Goal: Task Accomplishment & Management: Use online tool/utility

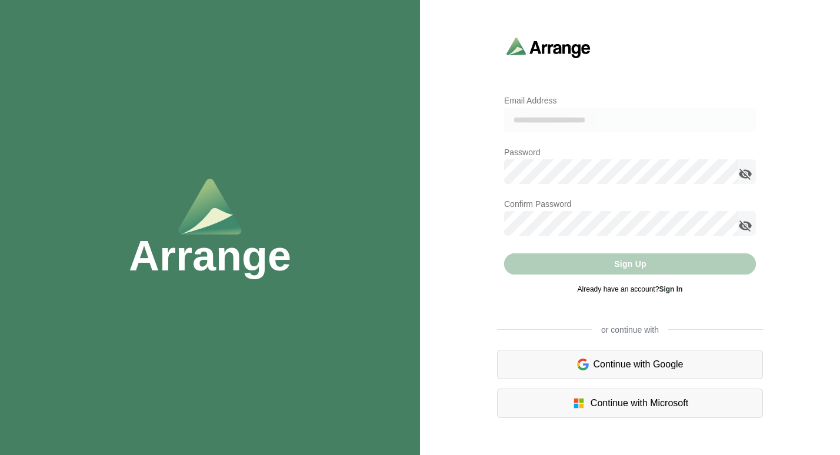
type input "**********"
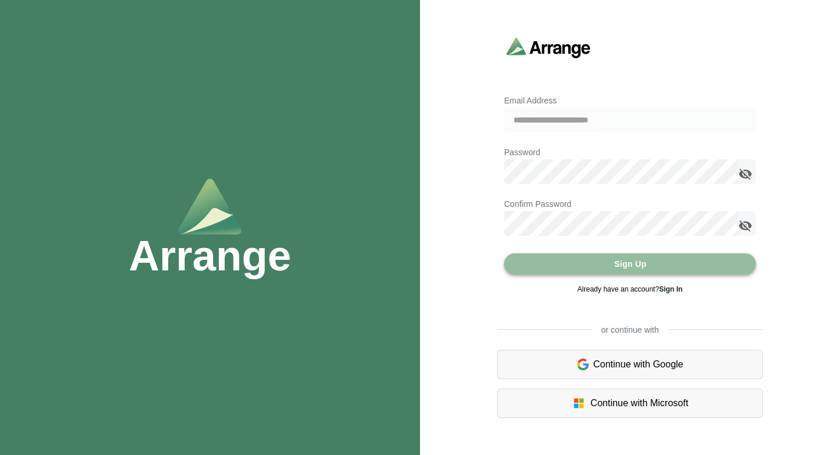
click at [633, 262] on span "Sign Up" at bounding box center [629, 264] width 33 height 22
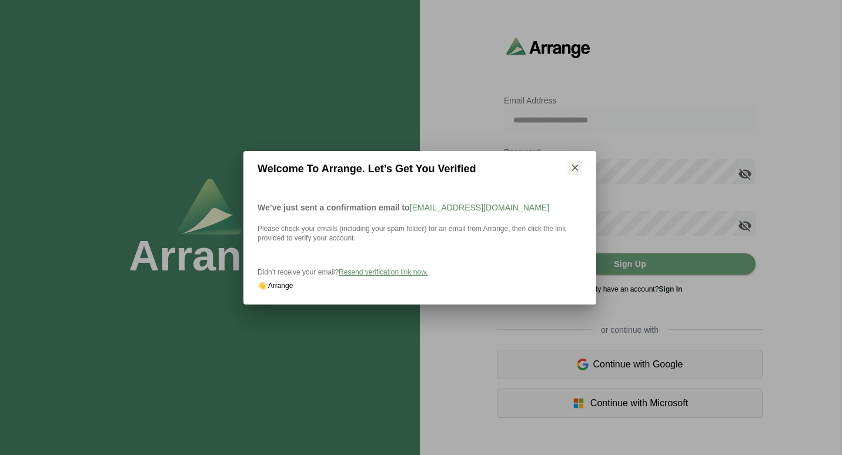
click at [382, 269] on span "Resend verification link now." at bounding box center [383, 272] width 89 height 8
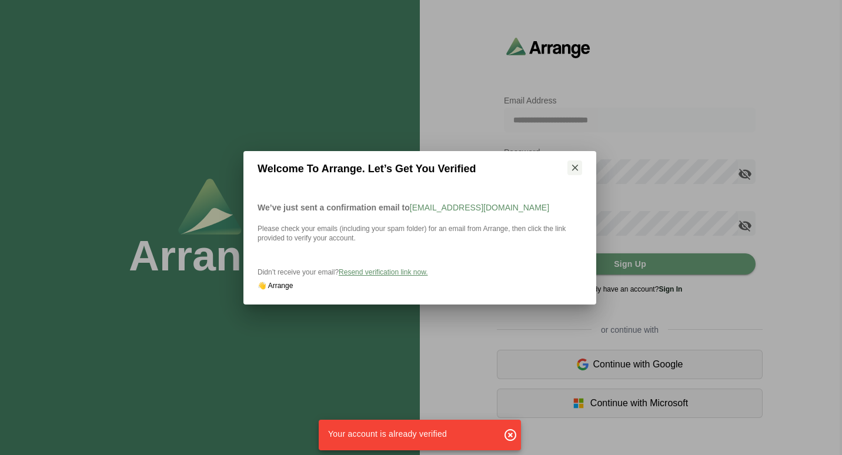
click at [512, 435] on icon "button" at bounding box center [510, 435] width 14 height 14
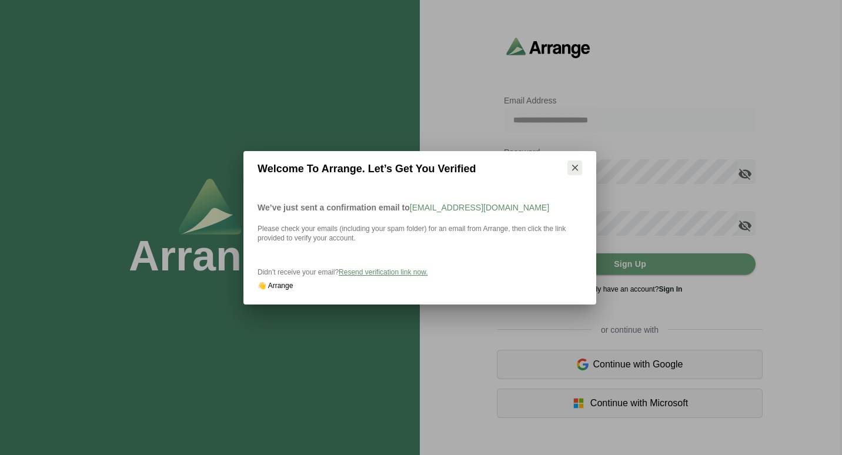
click at [574, 168] on icon "button" at bounding box center [575, 167] width 11 height 11
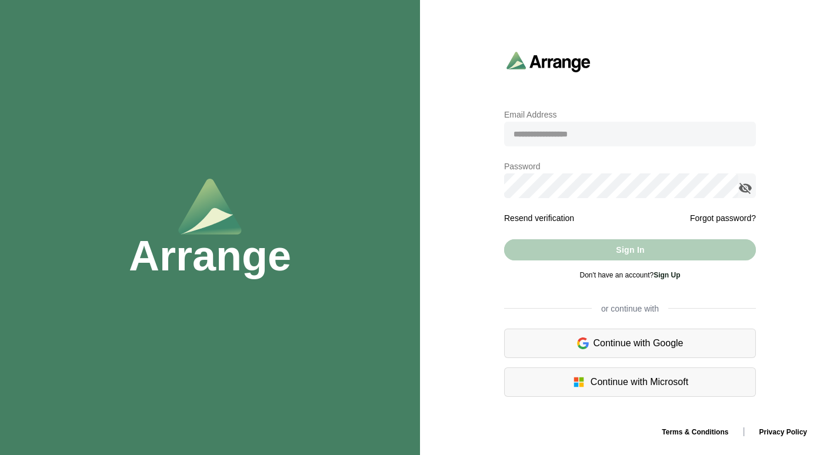
click at [569, 136] on input "email" at bounding box center [630, 134] width 252 height 25
click at [559, 134] on input "email" at bounding box center [630, 134] width 252 height 25
type input "**********"
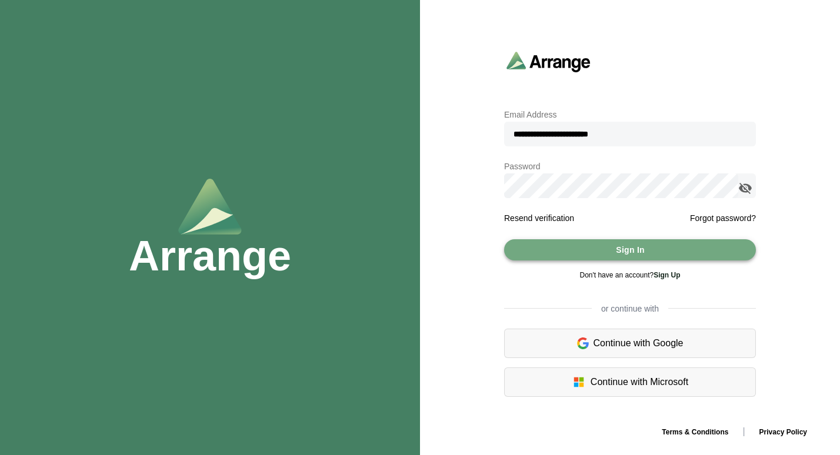
click at [628, 252] on span "Sign In" at bounding box center [629, 250] width 29 height 22
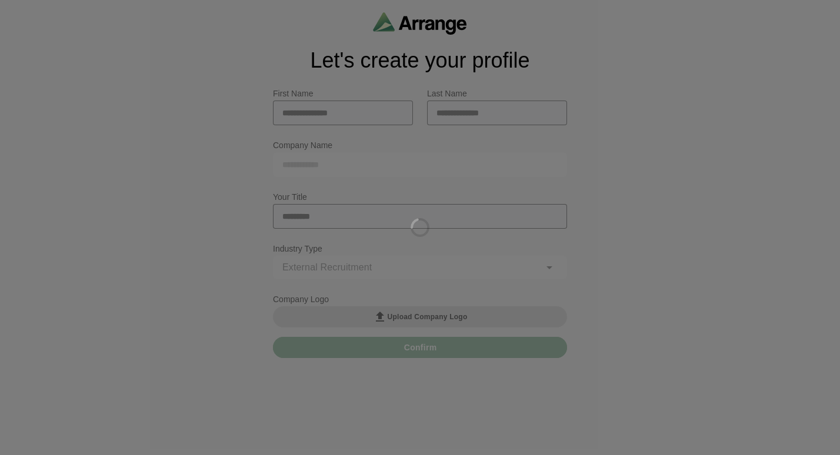
type input "**********"
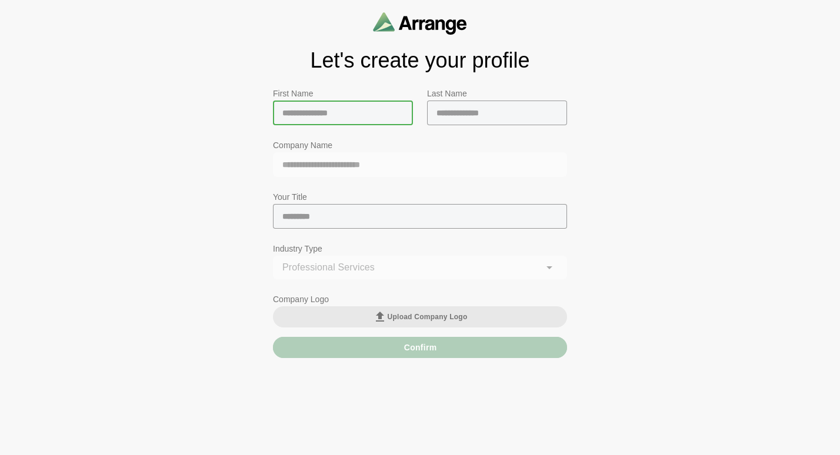
click at [301, 109] on input "text" at bounding box center [343, 113] width 140 height 25
type input "*****"
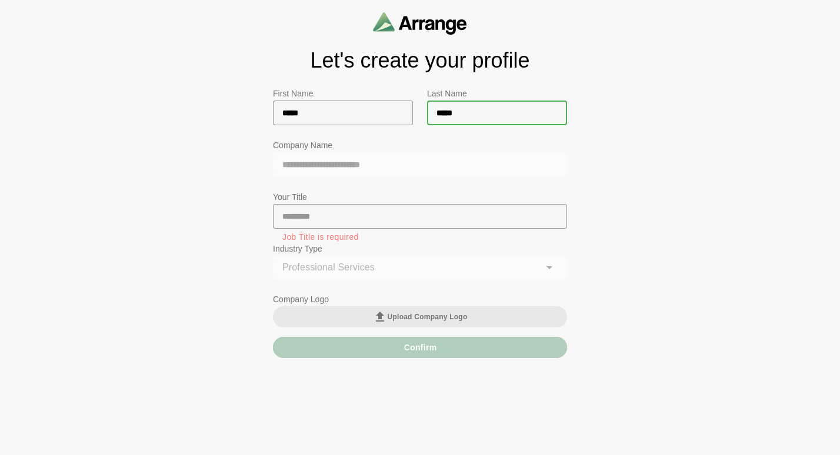
type input "*****"
click at [320, 219] on input "text" at bounding box center [420, 216] width 294 height 25
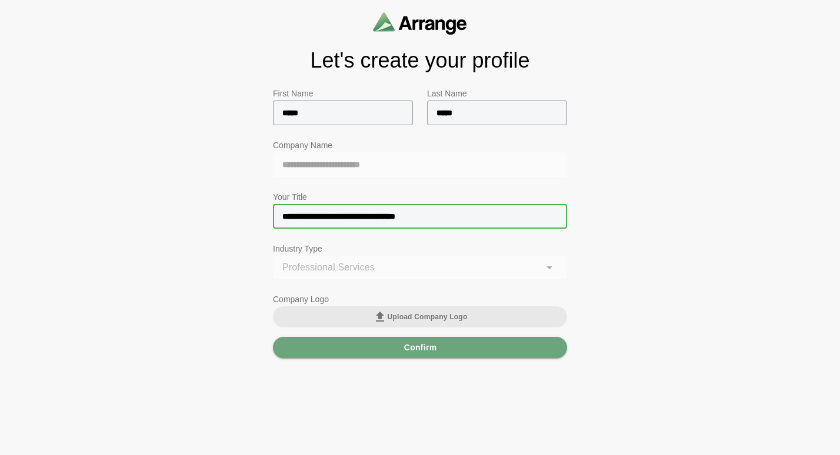
type input "**********"
click at [382, 268] on div "**********" at bounding box center [420, 274] width 294 height 36
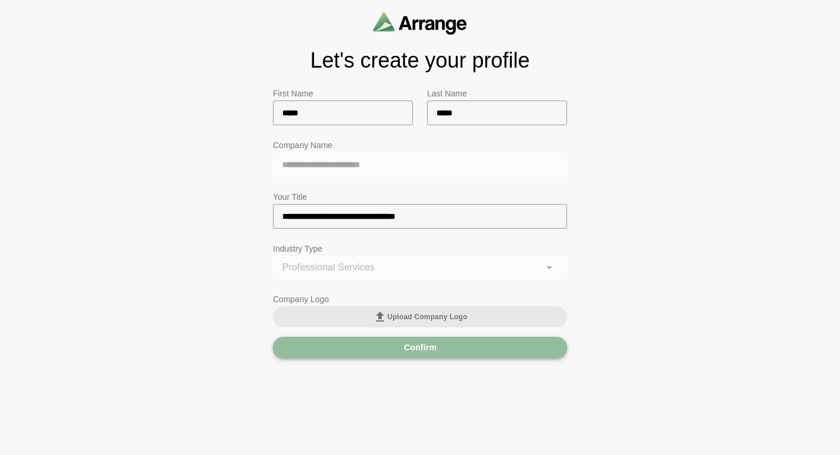
click at [406, 346] on span "Confirm" at bounding box center [420, 347] width 34 height 22
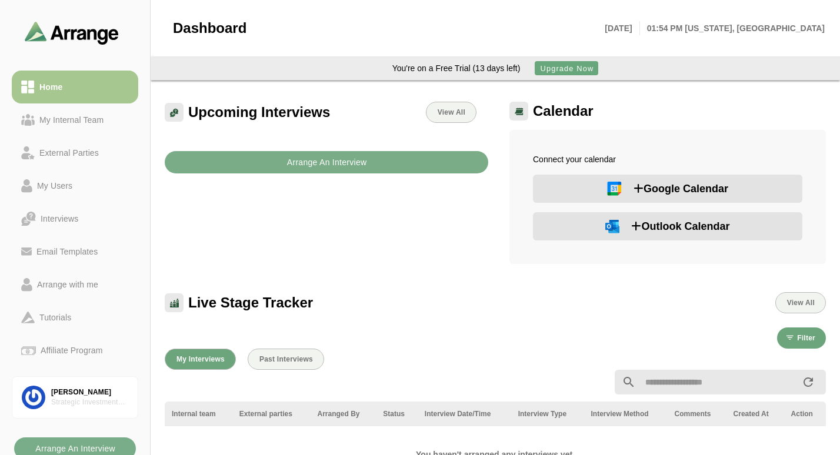
drag, startPoint x: 662, startPoint y: 224, endPoint x: 626, endPoint y: 223, distance: 35.9
click at [626, 223] on button "Outlook Calendar" at bounding box center [667, 226] width 269 height 28
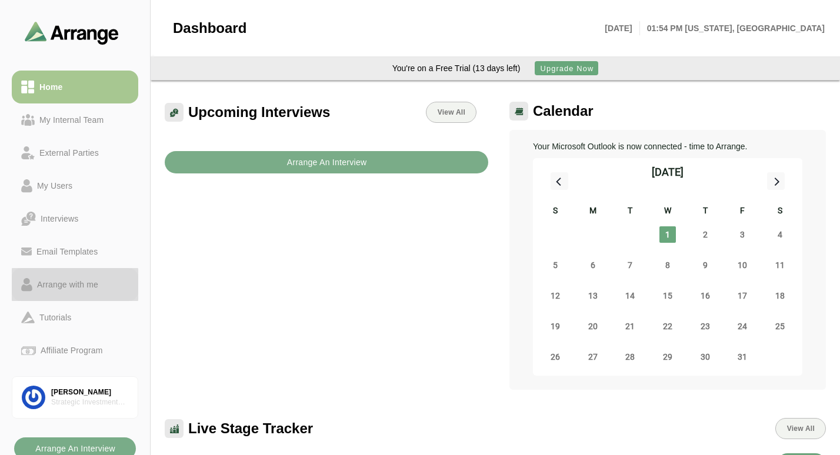
click at [78, 285] on div "Arrange with me" at bounding box center [67, 285] width 71 height 14
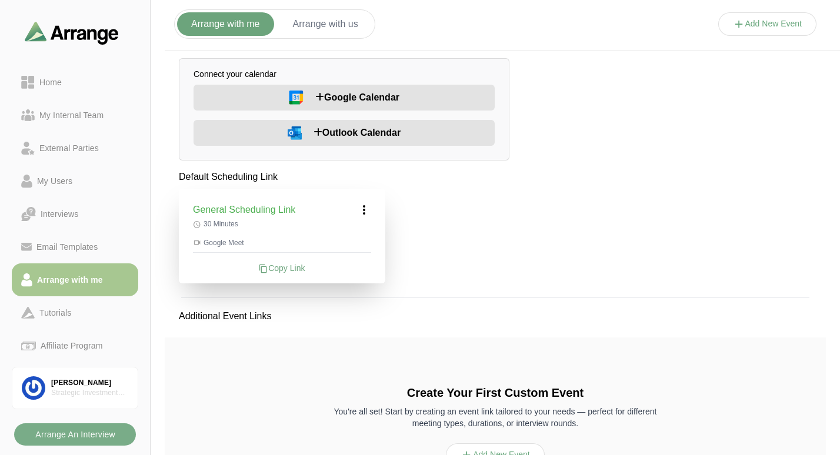
click at [345, 129] on span "Outlook Calendar" at bounding box center [356, 133] width 87 height 14
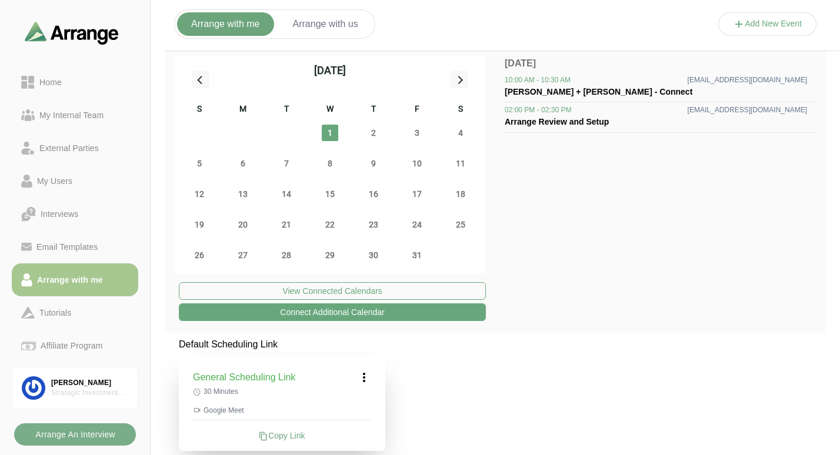
click at [337, 19] on button "Arrange with us" at bounding box center [326, 24] width 94 height 24
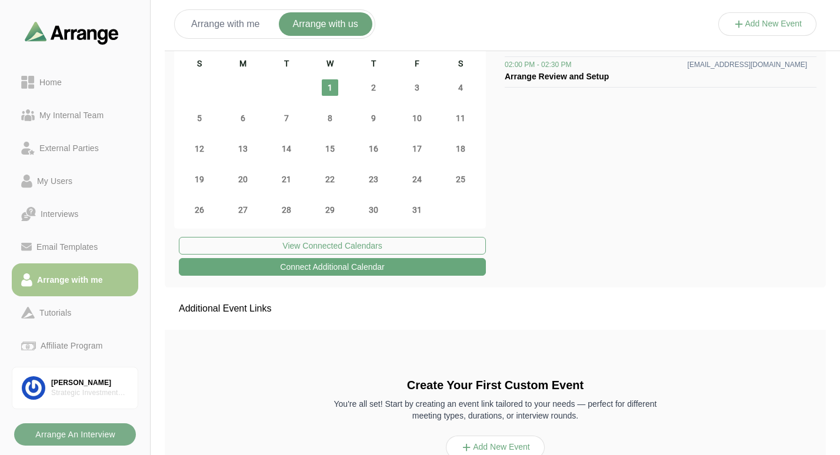
scroll to position [104, 0]
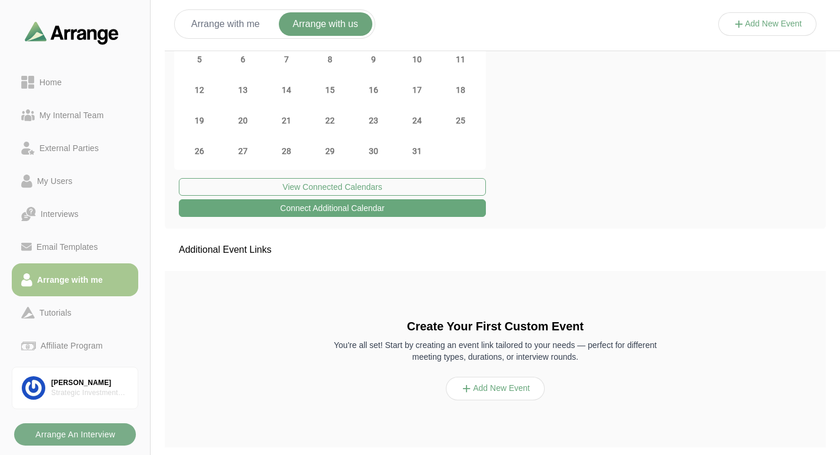
click at [496, 388] on button "Add New Event" at bounding box center [495, 389] width 99 height 24
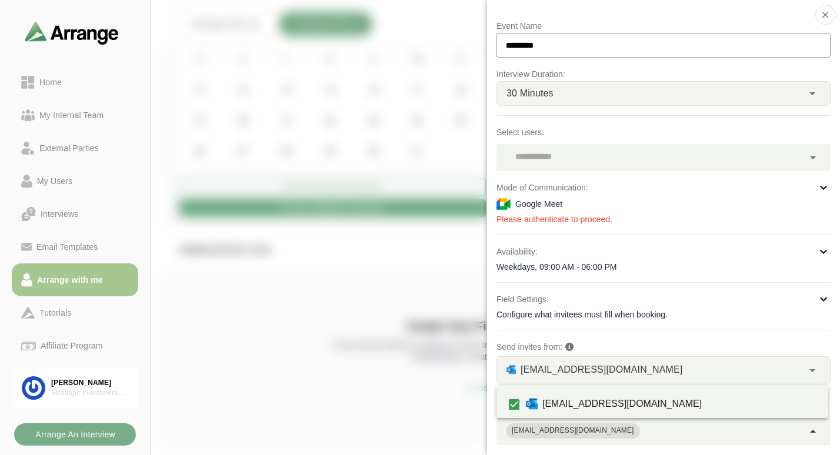
click at [814, 438] on div at bounding box center [813, 431] width 20 height 27
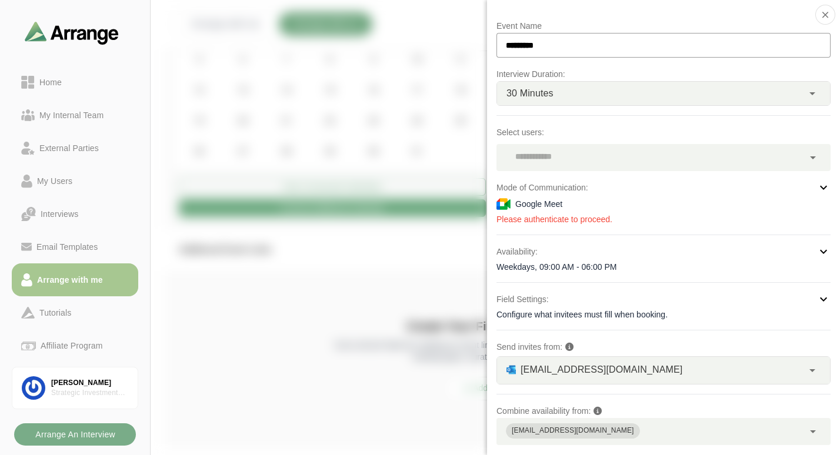
click at [718, 36] on div at bounding box center [767, 36] width 99 height 0
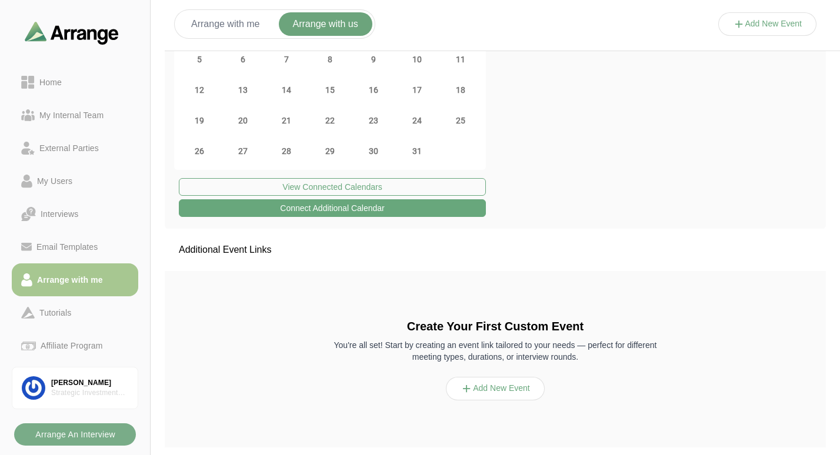
click at [733, 24] on icon at bounding box center [739, 24] width 12 height 12
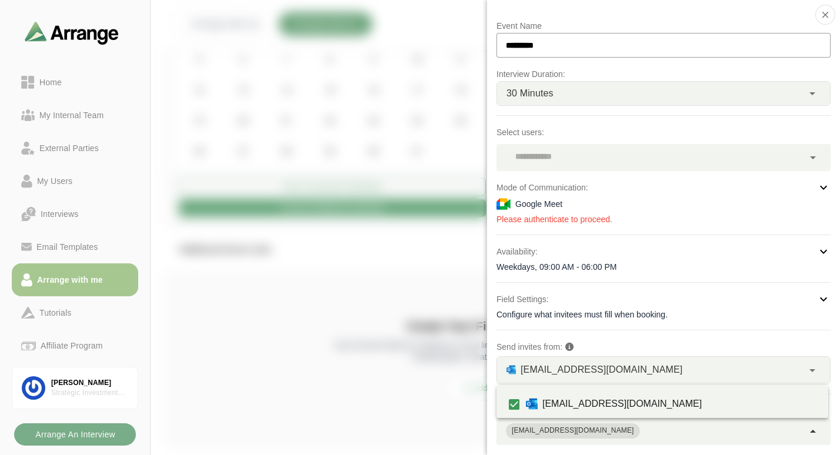
click at [810, 432] on icon at bounding box center [813, 432] width 14 height 14
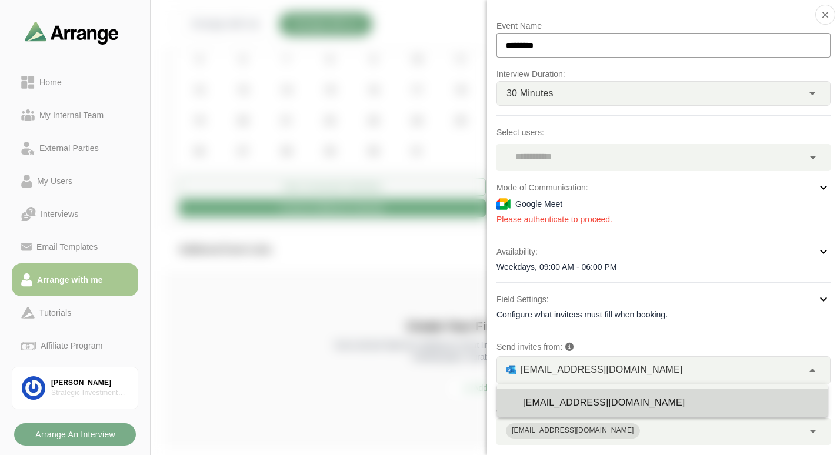
click at [792, 368] on div "jdyson@strategicgroup.com **" at bounding box center [650, 370] width 306 height 27
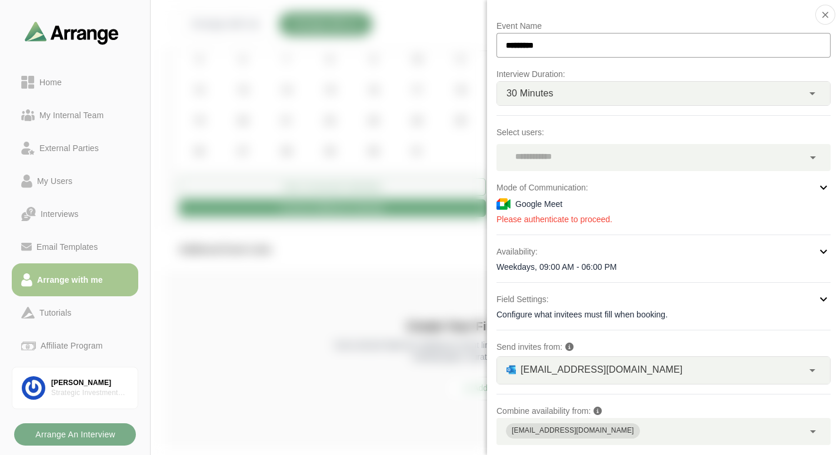
click at [819, 301] on icon at bounding box center [823, 299] width 14 height 14
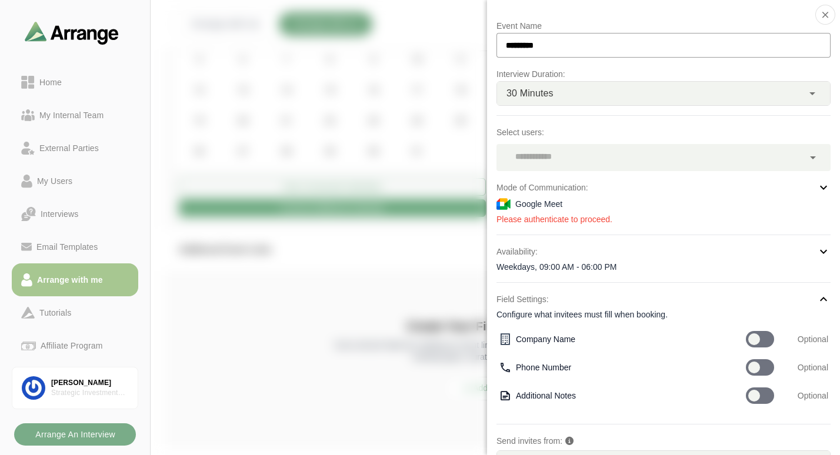
click at [819, 301] on icon at bounding box center [823, 299] width 14 height 14
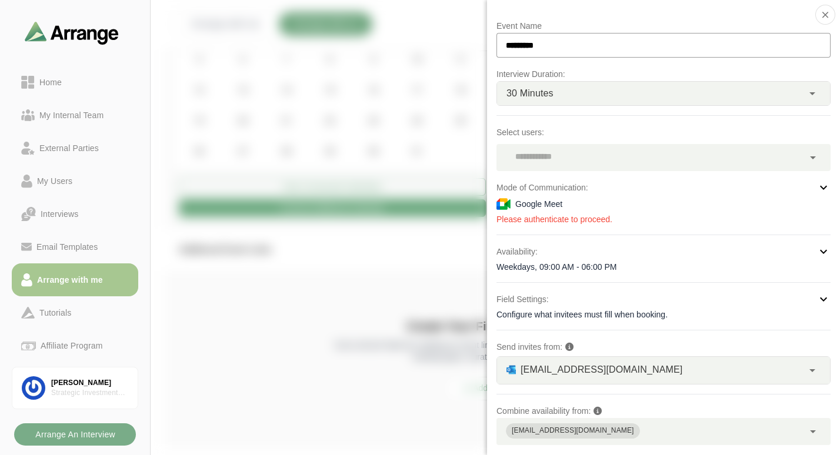
click at [718, 36] on div at bounding box center [767, 36] width 99 height 0
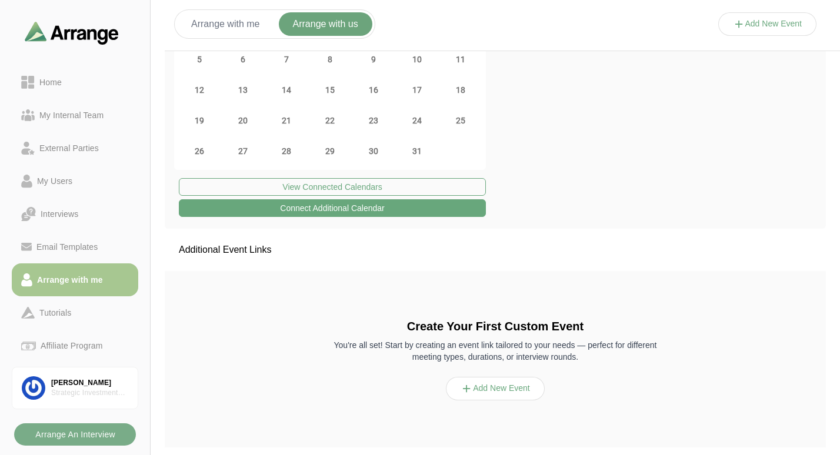
scroll to position [0, 0]
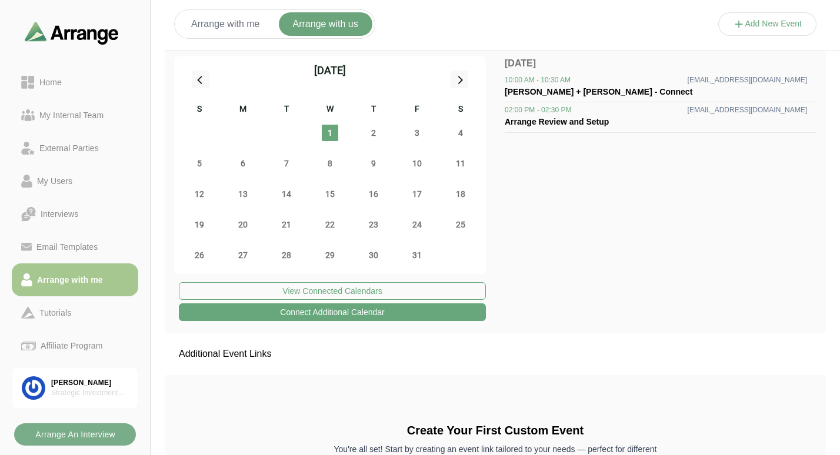
click at [242, 20] on button "Arrange with me" at bounding box center [225, 24] width 97 height 24
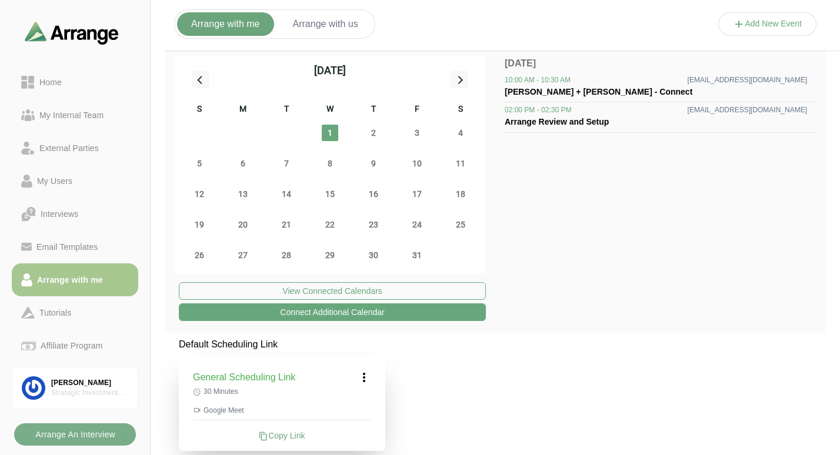
click at [311, 21] on button "Arrange with us" at bounding box center [326, 24] width 94 height 24
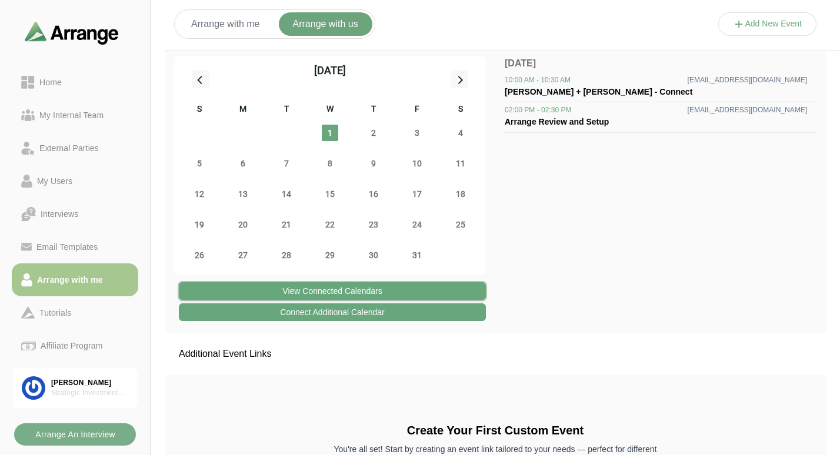
click at [322, 290] on button "View Connected Calendars" at bounding box center [332, 291] width 307 height 18
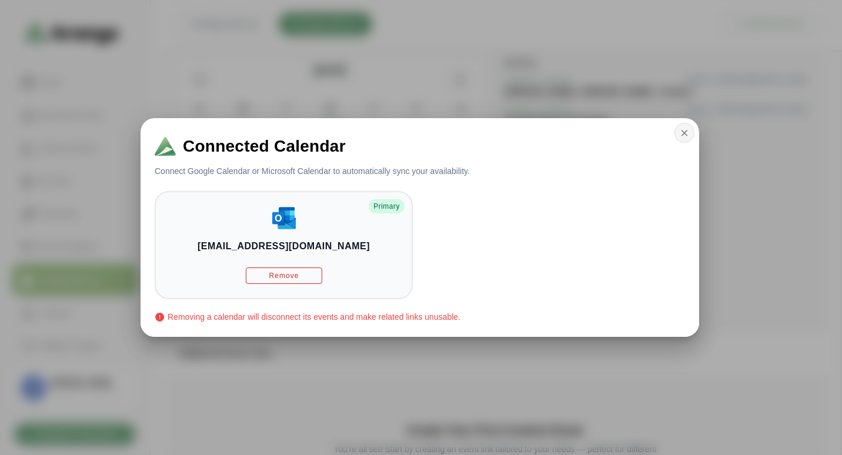
click at [683, 131] on icon "button" at bounding box center [684, 133] width 11 height 11
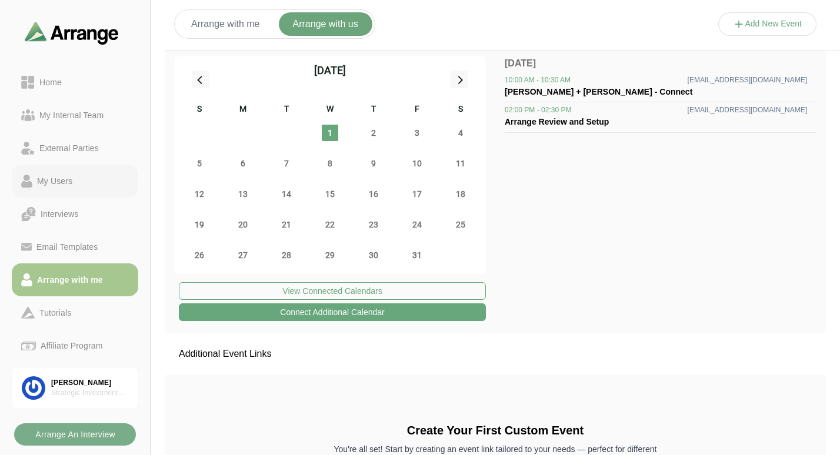
click at [63, 179] on div "My Users" at bounding box center [54, 181] width 45 height 14
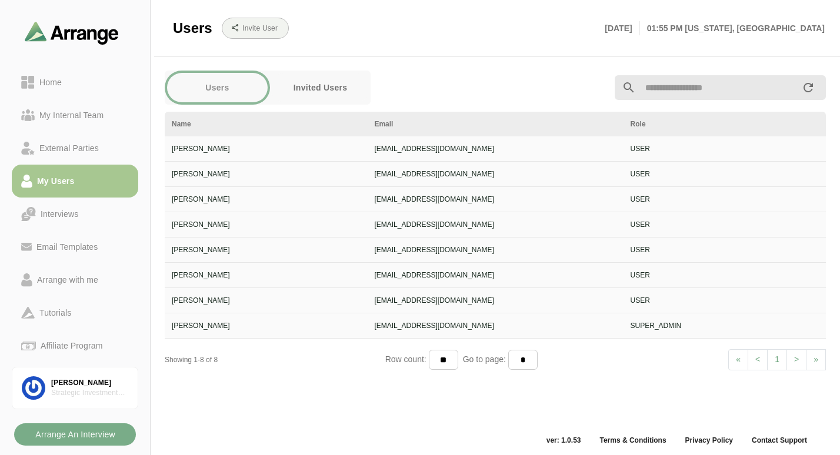
click at [325, 92] on button "Invited Users" at bounding box center [320, 87] width 101 height 29
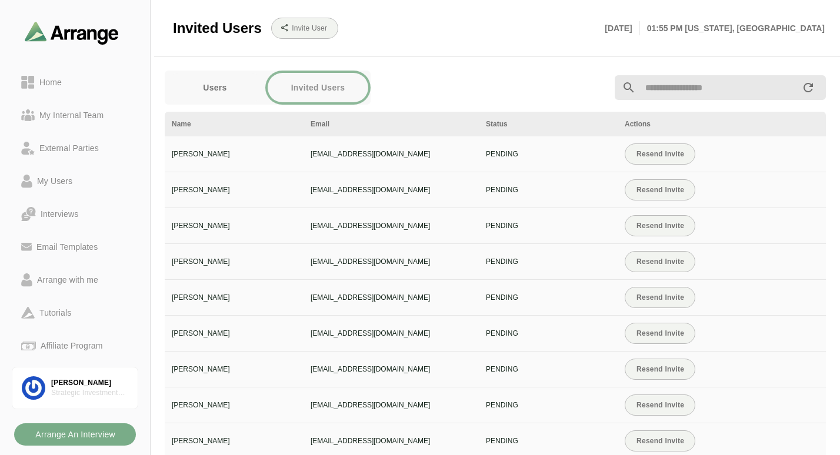
click at [233, 88] on button "Users" at bounding box center [215, 87] width 101 height 29
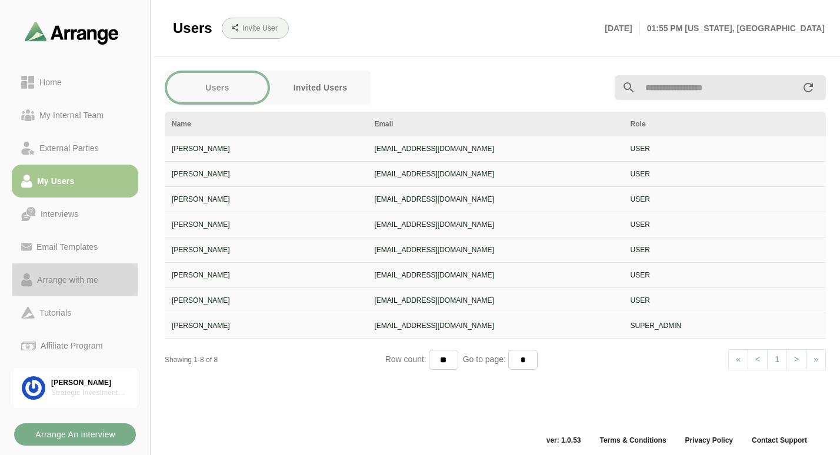
click at [74, 272] on link "Arrange with me" at bounding box center [75, 279] width 126 height 33
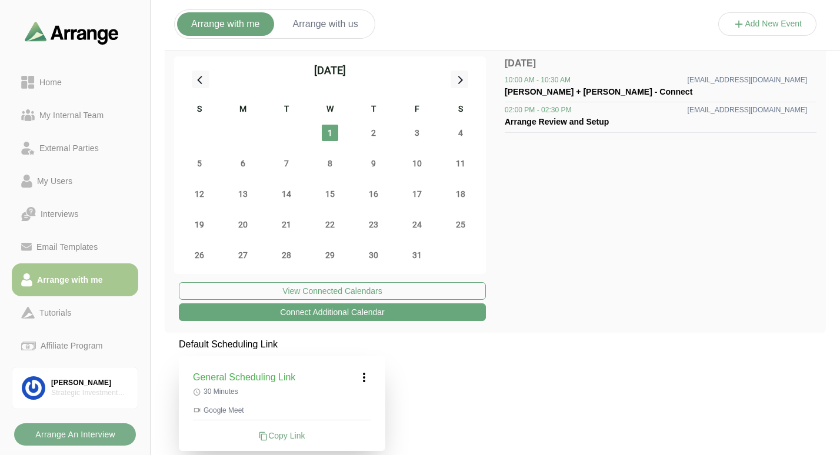
click at [336, 31] on button "Arrange with us" at bounding box center [326, 24] width 94 height 24
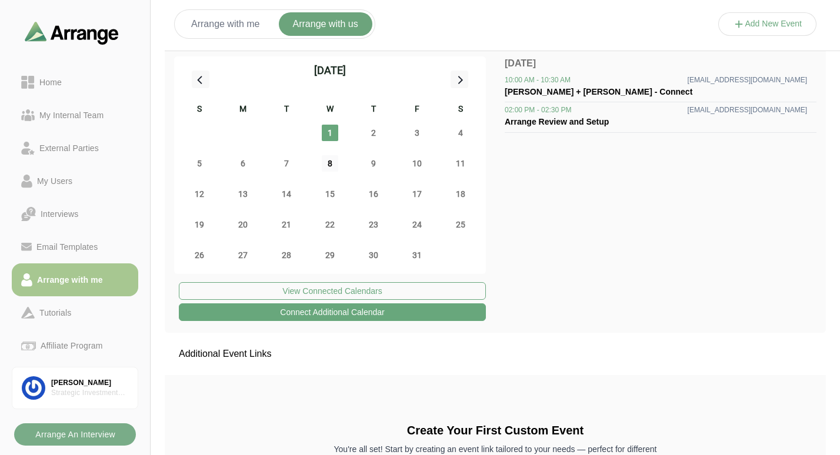
click at [335, 166] on span "8" at bounding box center [330, 163] width 16 height 16
click at [379, 195] on span "16" at bounding box center [373, 194] width 16 height 16
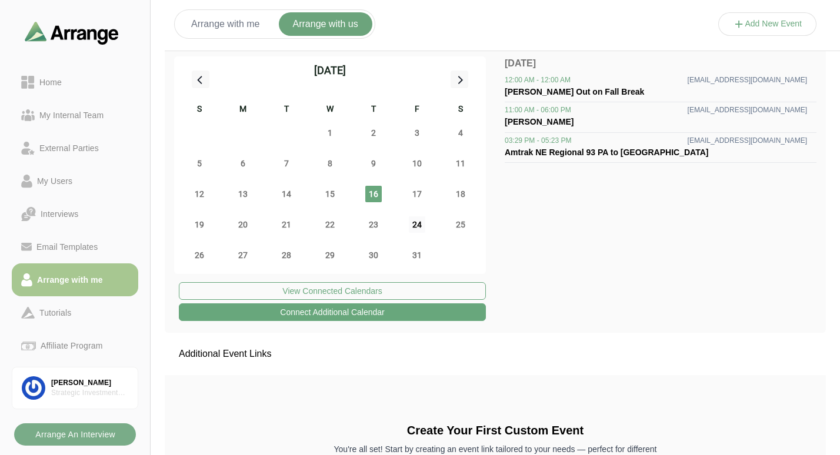
click at [413, 227] on span "24" at bounding box center [417, 224] width 16 height 16
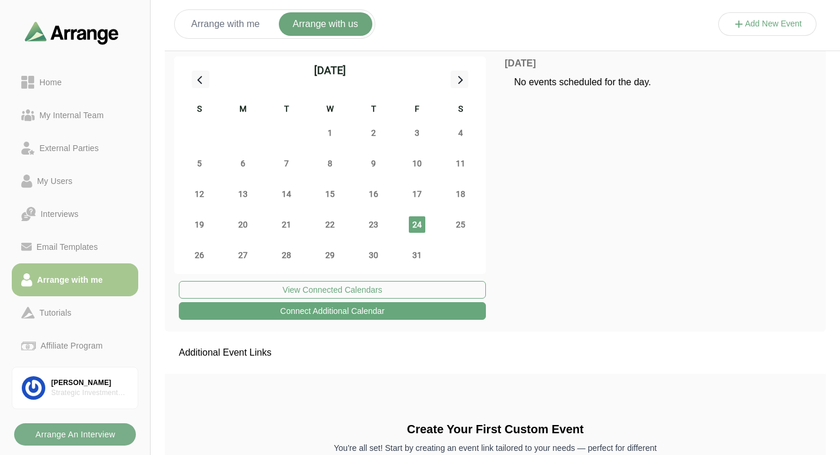
click at [762, 25] on button "Add New Event" at bounding box center [767, 24] width 99 height 24
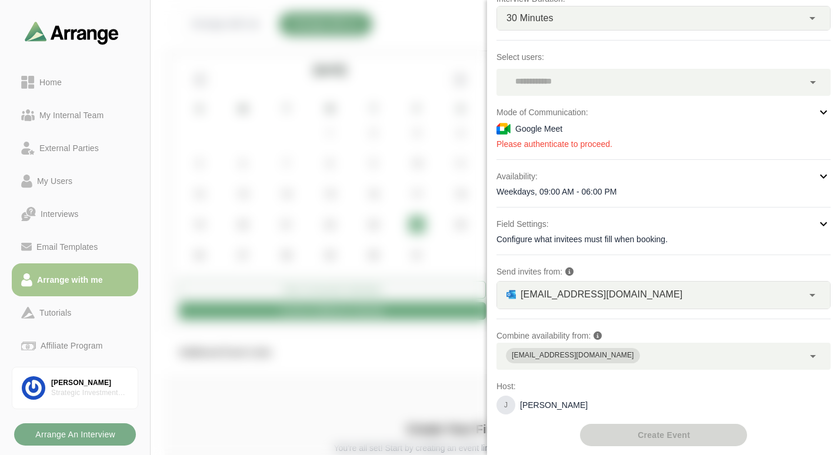
scroll to position [76, 0]
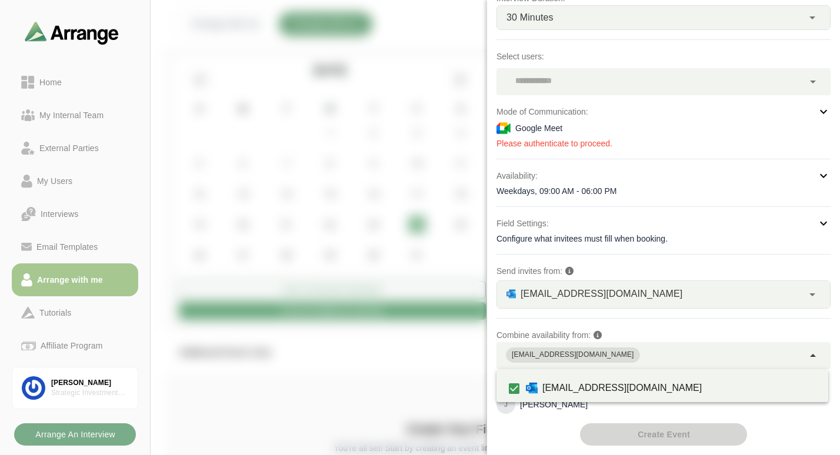
click at [813, 360] on icon at bounding box center [813, 356] width 14 height 14
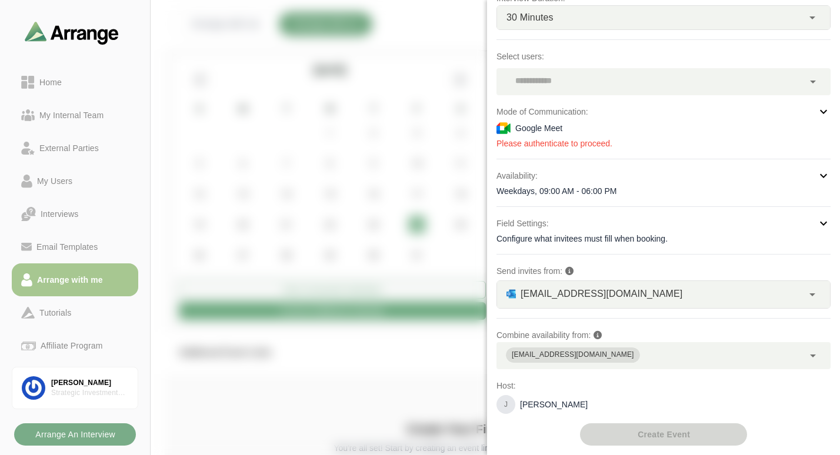
click at [813, 360] on icon at bounding box center [813, 356] width 14 height 14
click at [718, 36] on div at bounding box center [767, 36] width 99 height 0
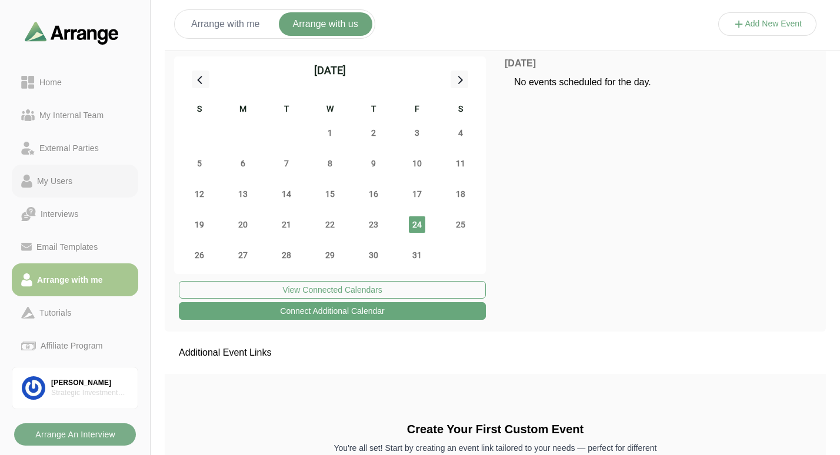
click at [69, 182] on div "My Users" at bounding box center [54, 181] width 45 height 14
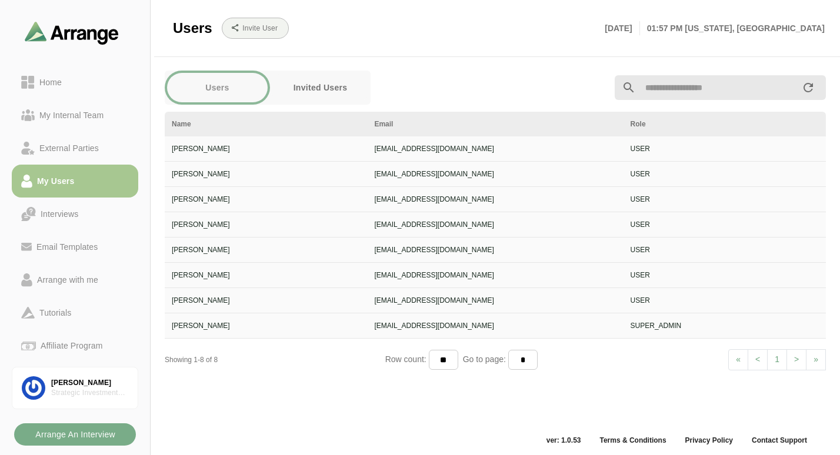
click at [335, 91] on button "Invited Users" at bounding box center [320, 87] width 101 height 29
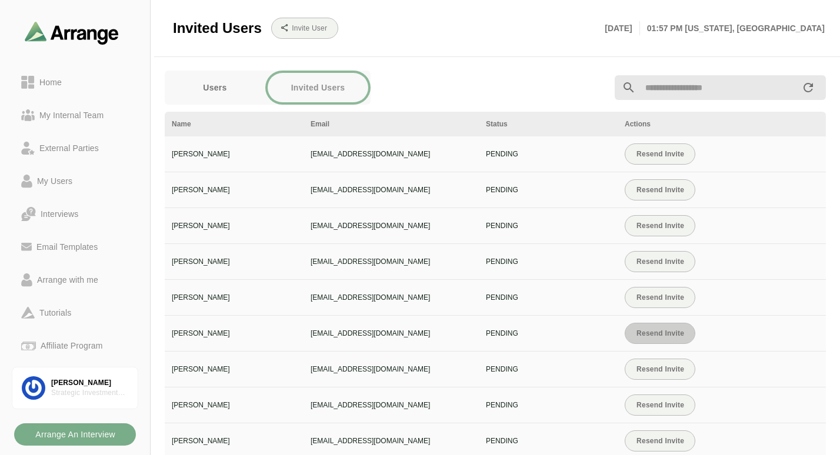
click at [653, 332] on span "Resend Invite" at bounding box center [660, 333] width 48 height 8
click at [207, 98] on button "Users" at bounding box center [215, 87] width 101 height 29
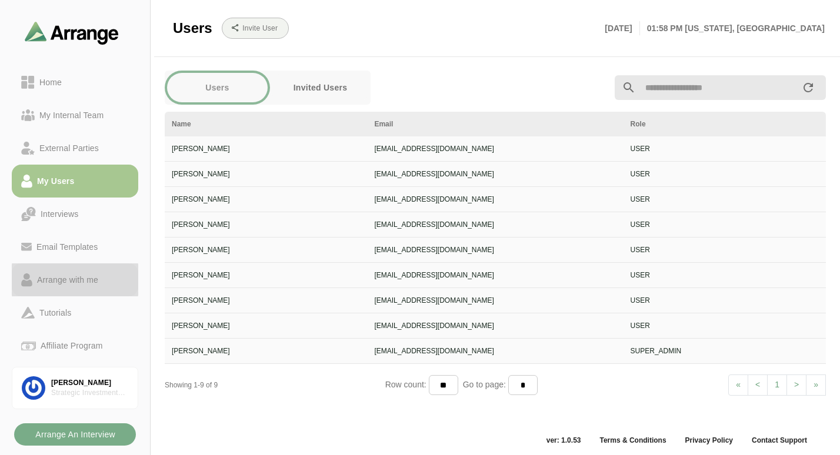
click at [73, 275] on div "Arrange with me" at bounding box center [67, 280] width 71 height 14
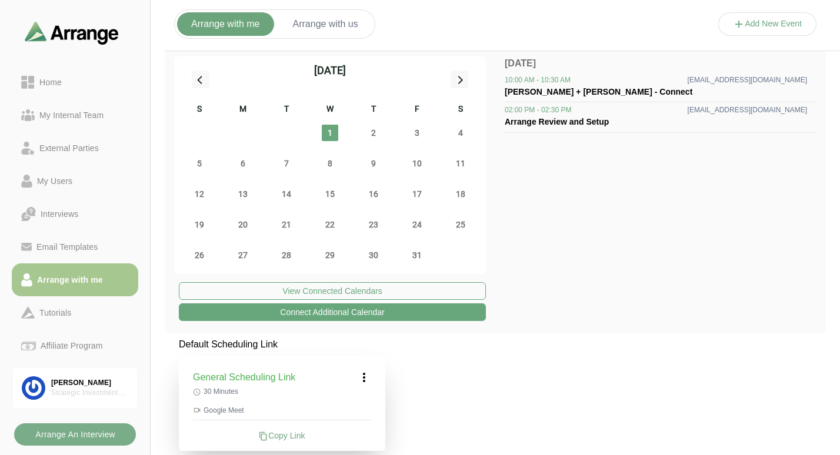
click at [329, 18] on button "Arrange with us" at bounding box center [326, 24] width 94 height 24
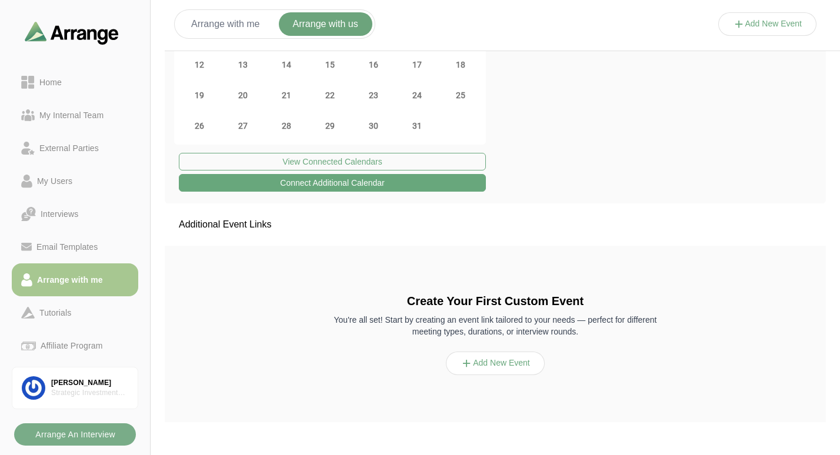
scroll to position [132, 0]
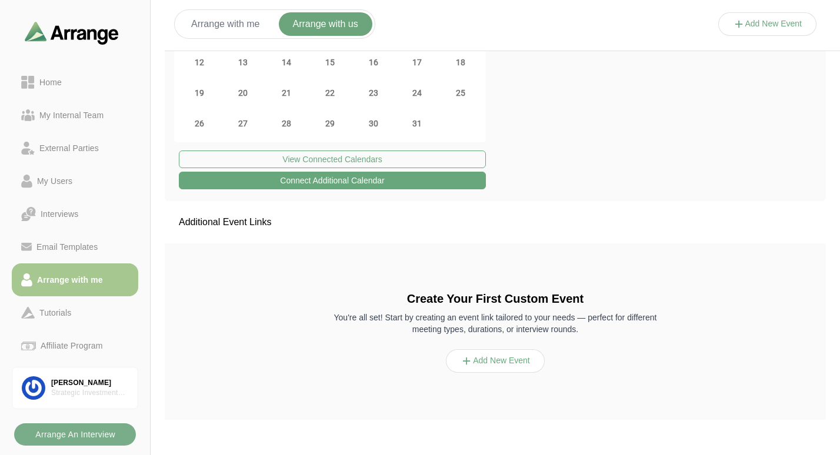
click at [466, 362] on icon at bounding box center [467, 361] width 12 height 12
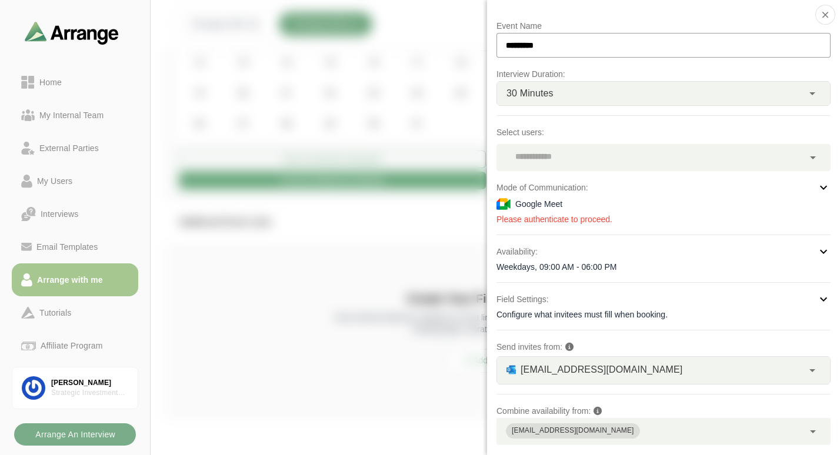
click at [816, 185] on icon at bounding box center [823, 188] width 14 height 14
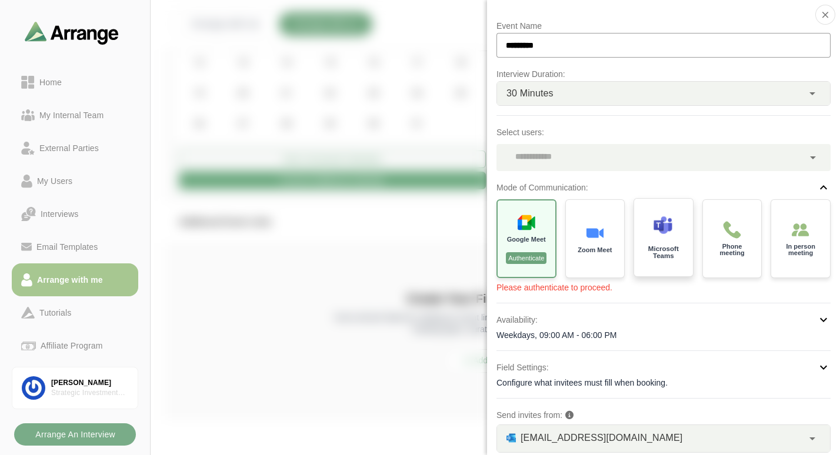
click at [659, 239] on div at bounding box center [663, 228] width 20 height 25
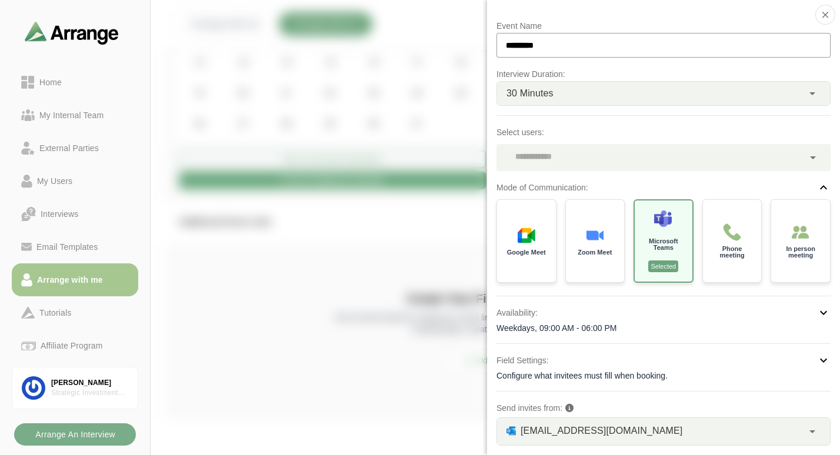
click at [718, 36] on div at bounding box center [767, 36] width 99 height 0
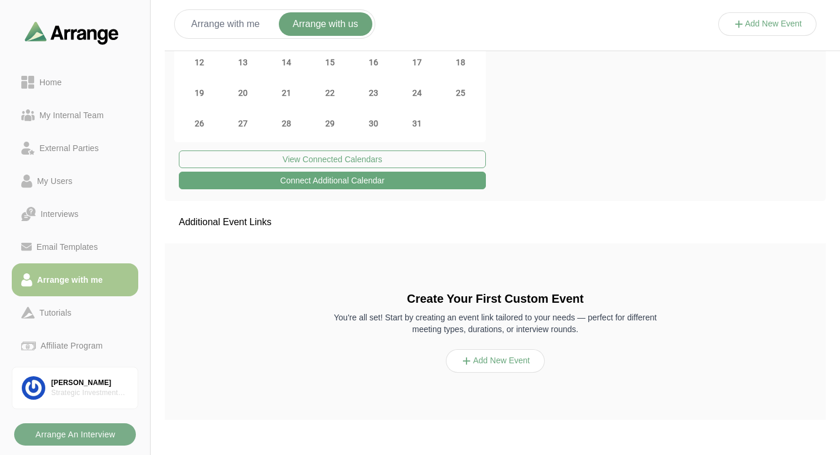
scroll to position [116, 0]
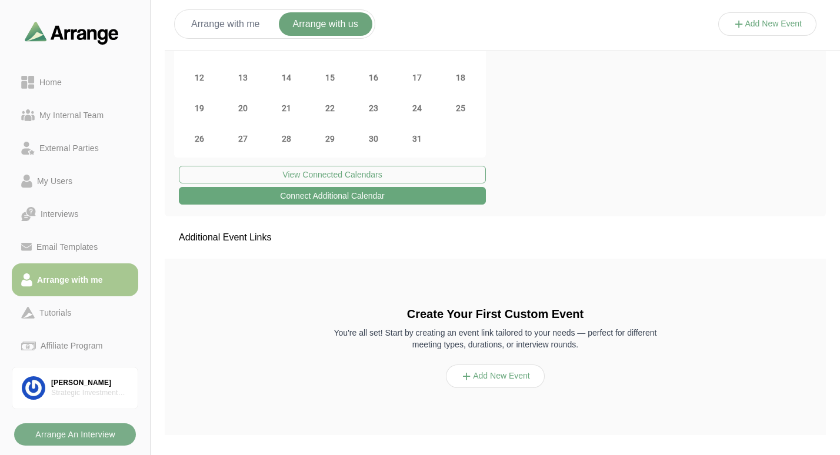
click at [490, 371] on button "Add New Event" at bounding box center [495, 377] width 99 height 24
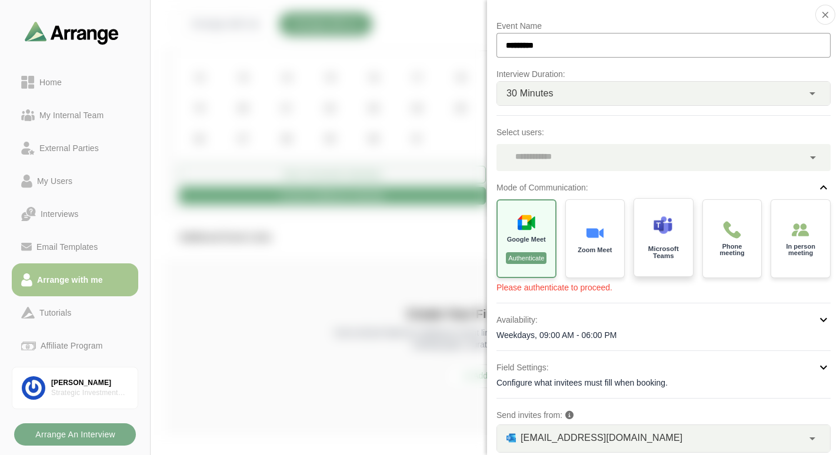
click at [654, 252] on p "Microsoft Teams" at bounding box center [663, 253] width 42 height 14
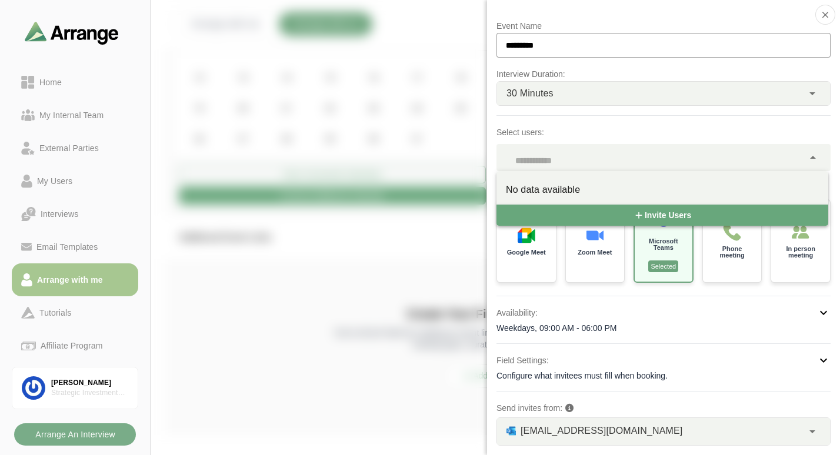
click at [584, 151] on div at bounding box center [649, 157] width 307 height 27
click at [649, 210] on span "Invite Users" at bounding box center [662, 215] width 58 height 22
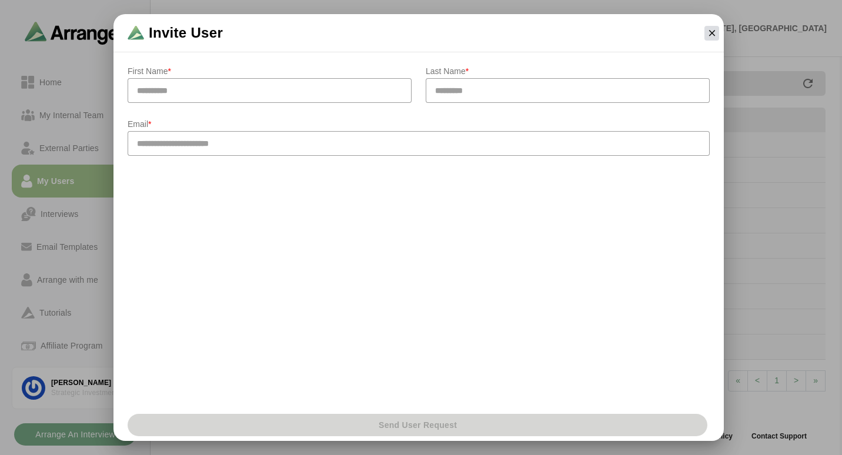
click at [708, 38] on button "button" at bounding box center [712, 33] width 15 height 15
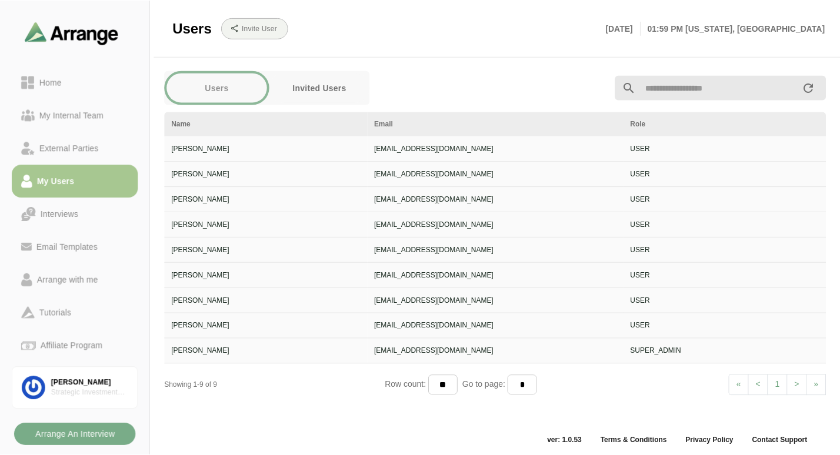
scroll to position [4, 0]
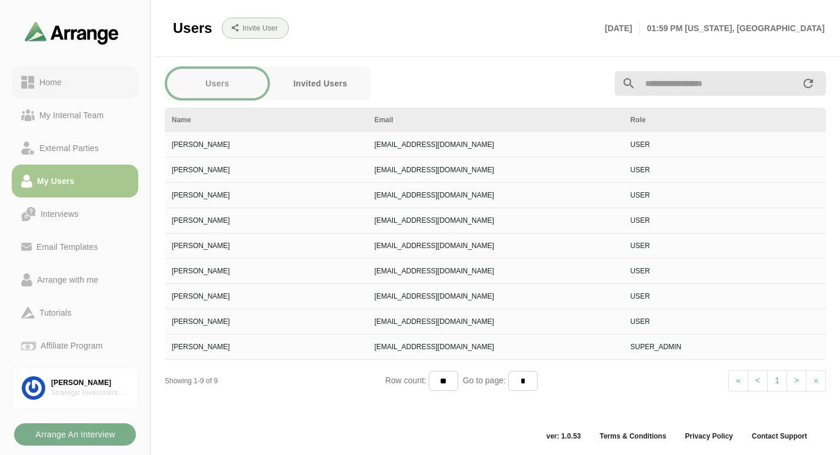
click at [55, 89] on link "Home" at bounding box center [75, 82] width 126 height 33
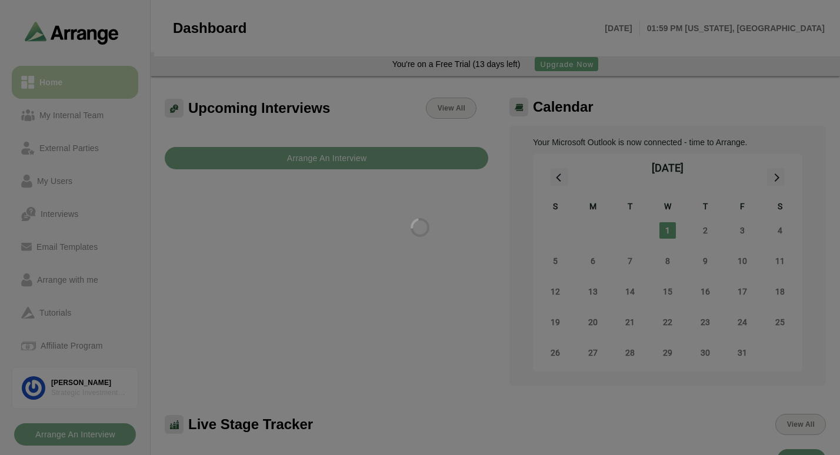
scroll to position [35, 0]
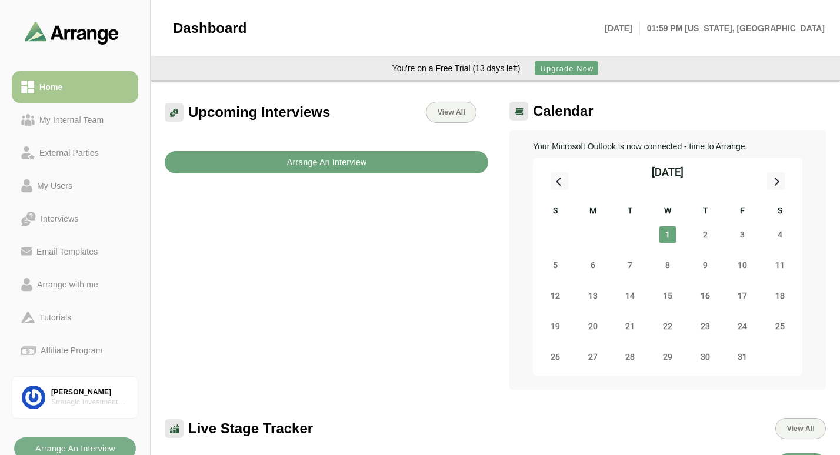
click at [342, 160] on b "Arrange An Interview" at bounding box center [326, 162] width 81 height 22
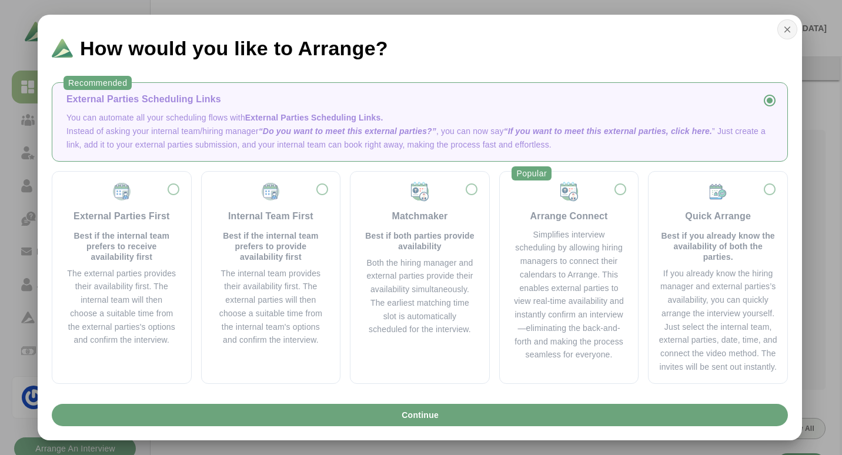
click at [790, 26] on icon "button" at bounding box center [787, 29] width 11 height 11
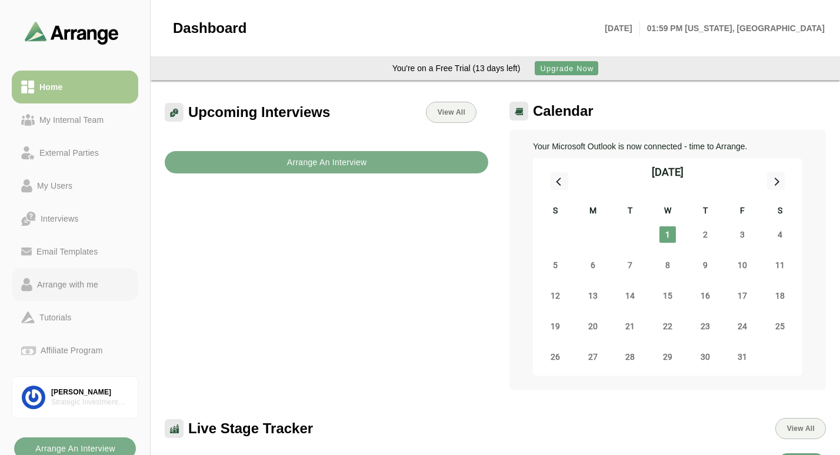
click at [69, 282] on div "Arrange with me" at bounding box center [67, 285] width 71 height 14
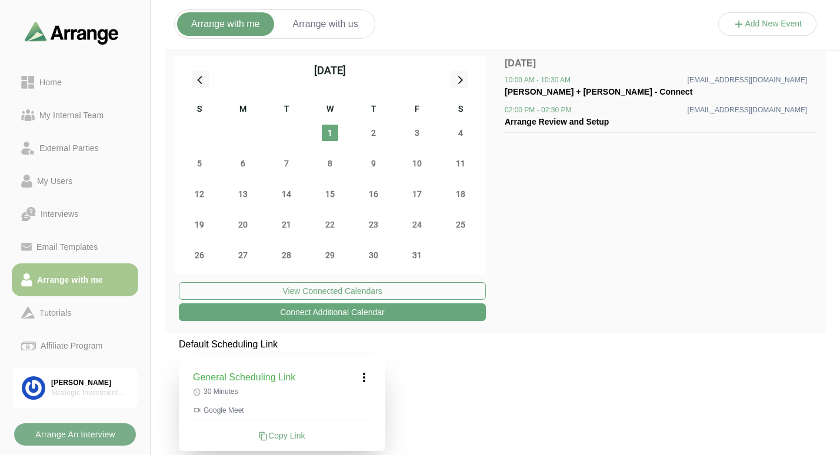
click at [323, 18] on button "Arrange with us" at bounding box center [326, 24] width 94 height 24
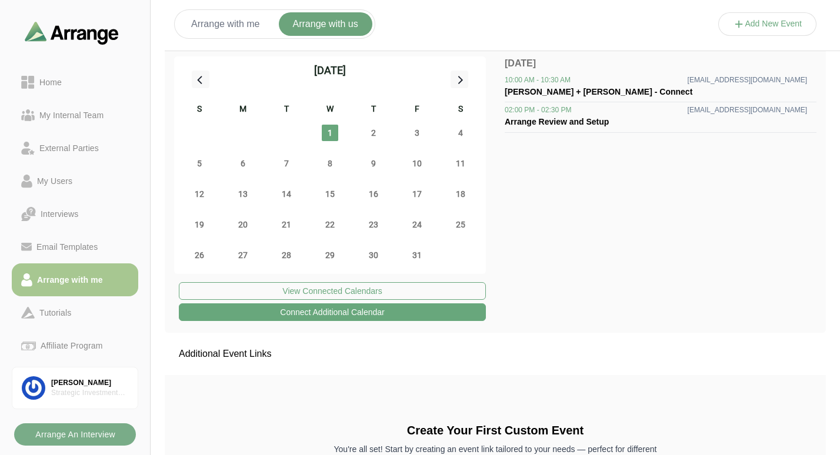
click at [762, 24] on button "Add New Event" at bounding box center [767, 24] width 99 height 24
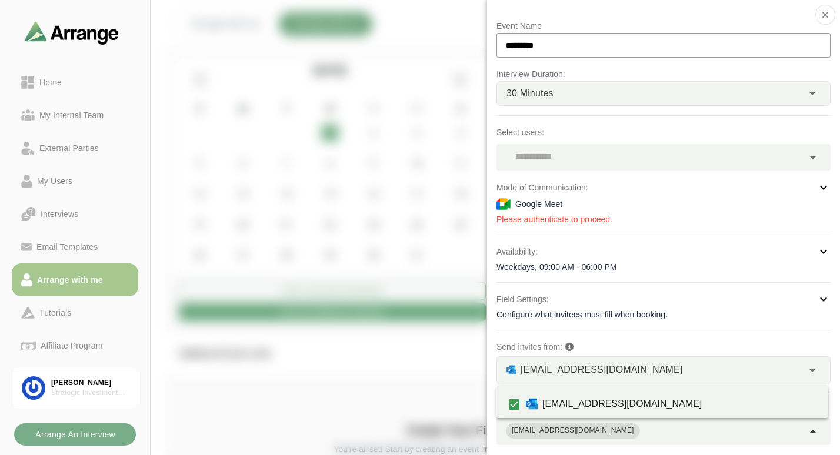
click at [812, 435] on icon at bounding box center [813, 432] width 14 height 14
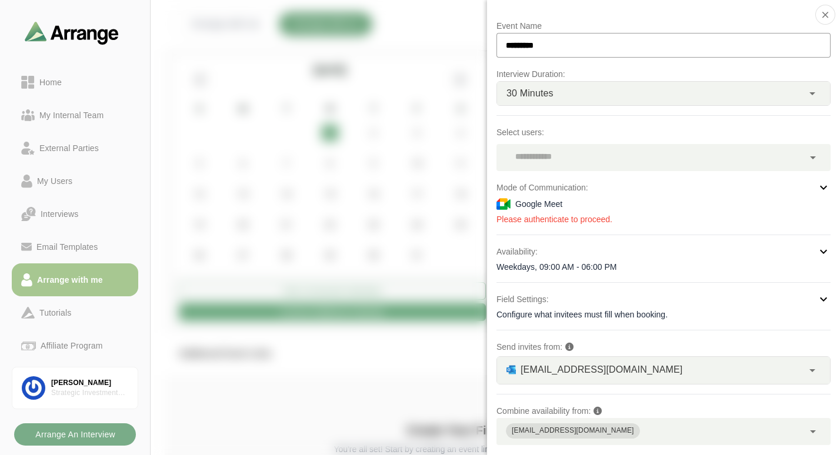
click at [812, 435] on icon at bounding box center [813, 432] width 14 height 14
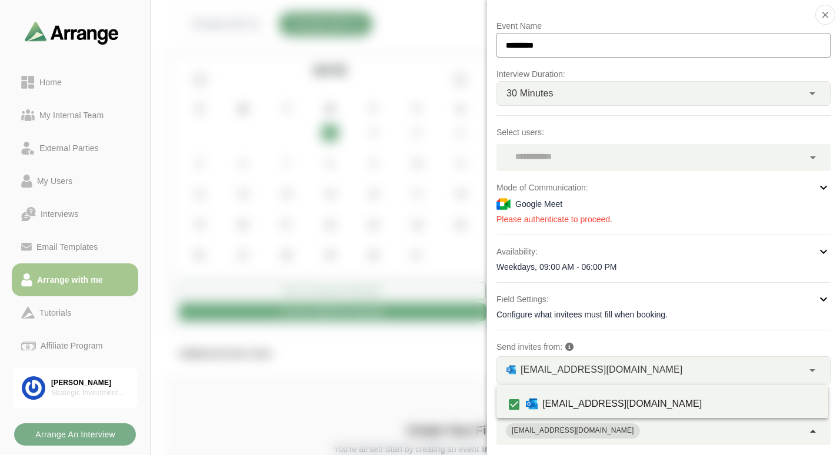
click at [812, 435] on icon at bounding box center [813, 432] width 14 height 14
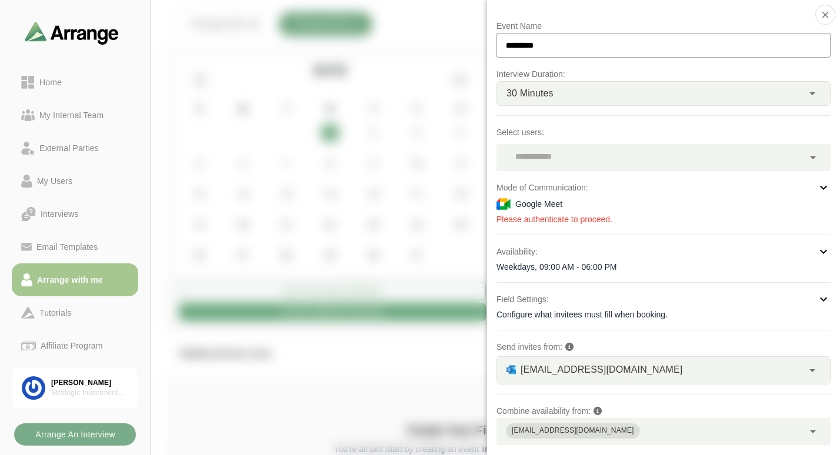
click at [812, 435] on icon at bounding box center [813, 432] width 14 height 14
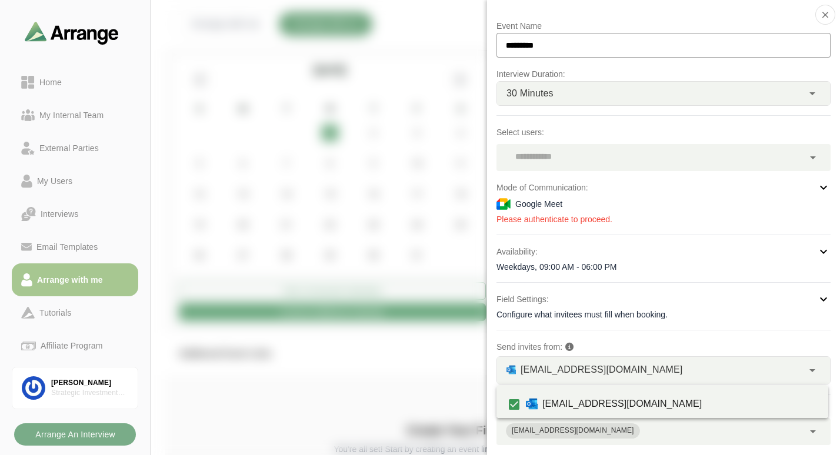
click at [812, 435] on icon at bounding box center [813, 432] width 14 height 14
click at [812, 436] on icon at bounding box center [813, 432] width 14 height 14
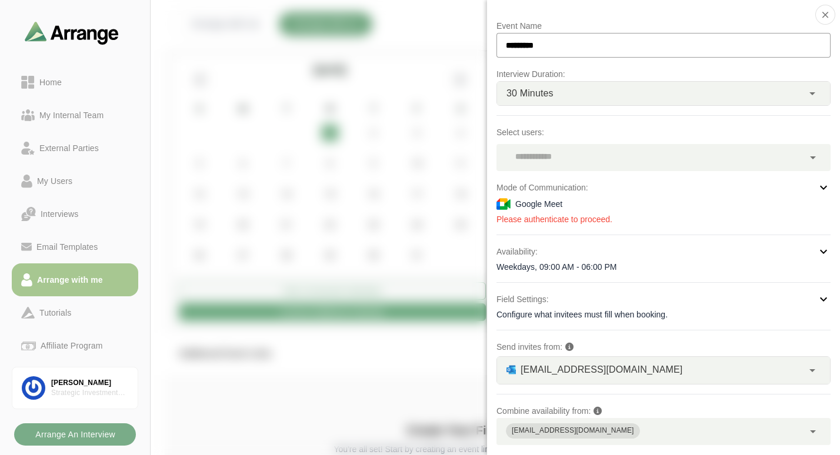
click at [718, 36] on div at bounding box center [767, 36] width 99 height 0
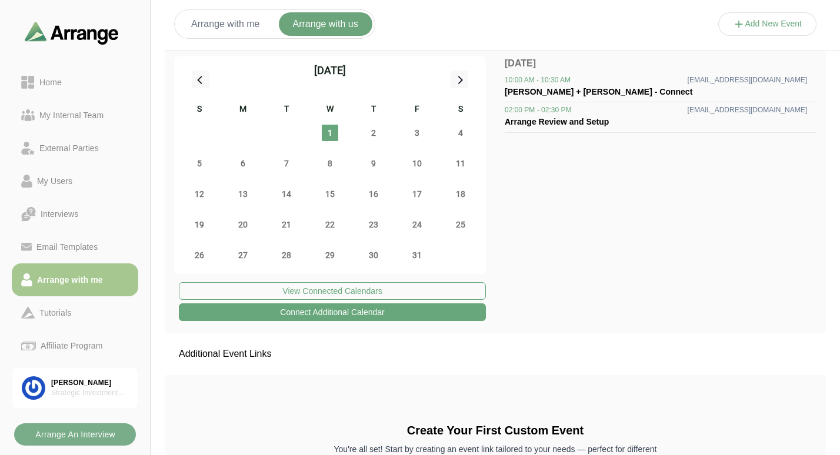
click at [742, 32] on button "Add New Event" at bounding box center [767, 24] width 99 height 24
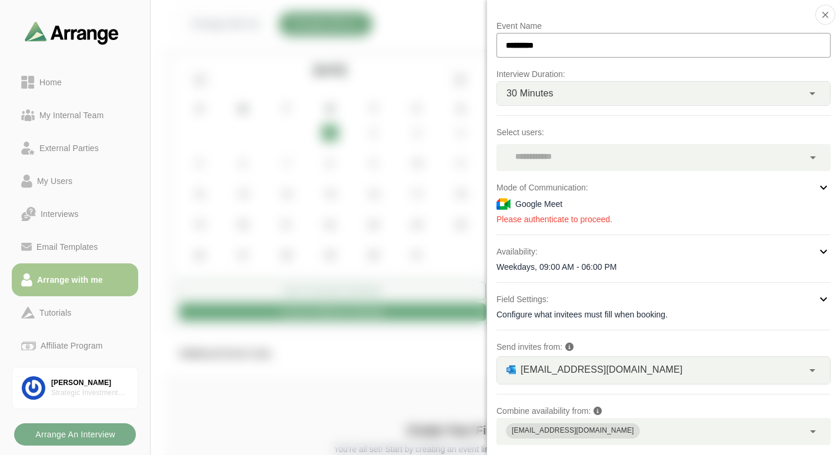
click at [718, 36] on div at bounding box center [767, 36] width 99 height 0
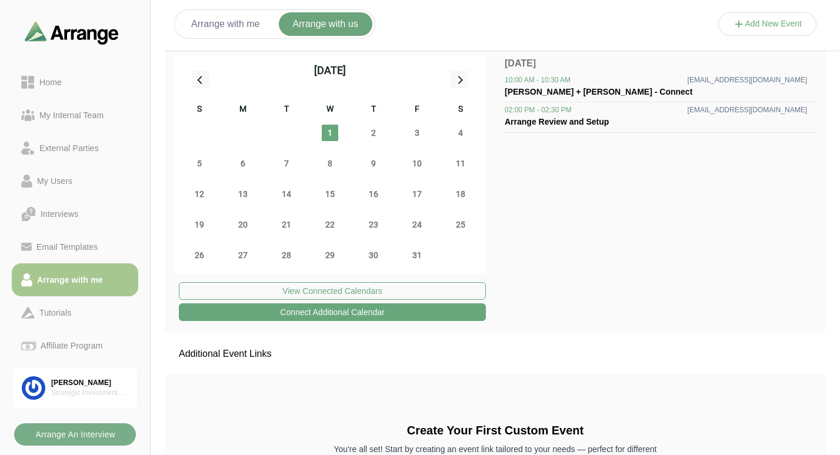
click at [325, 17] on button "Arrange with us" at bounding box center [326, 24] width 94 height 24
click at [756, 21] on button "Add New Event" at bounding box center [767, 24] width 99 height 24
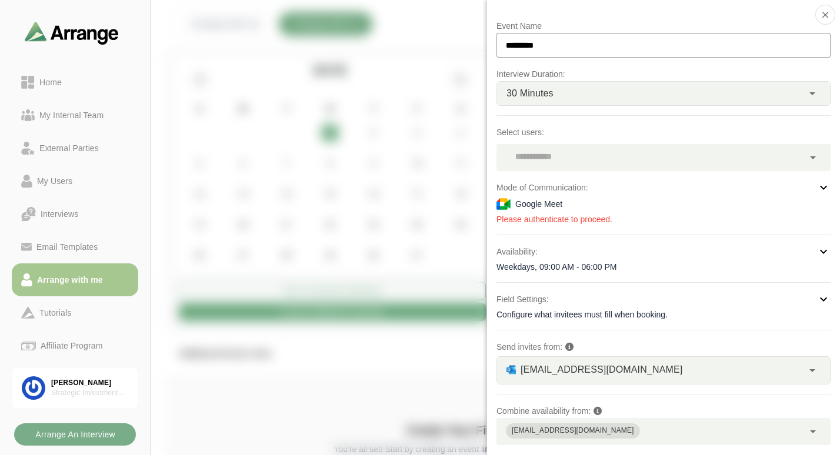
click at [576, 209] on div "Google Meet" at bounding box center [663, 204] width 334 height 14
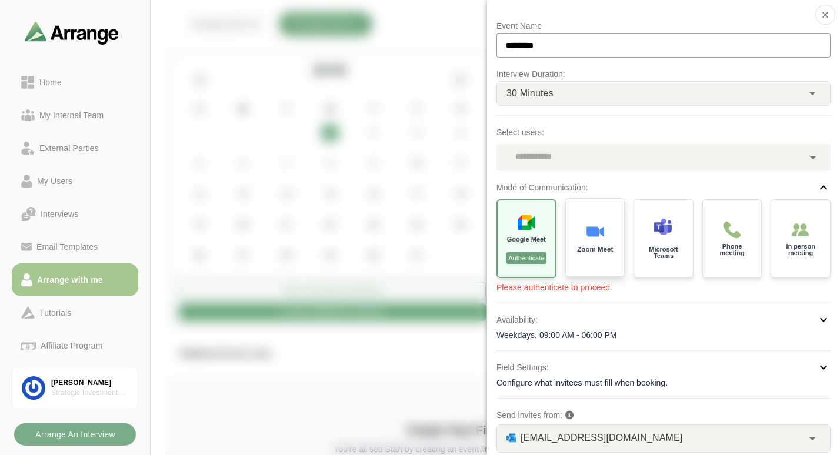
click at [588, 226] on img at bounding box center [594, 231] width 19 height 19
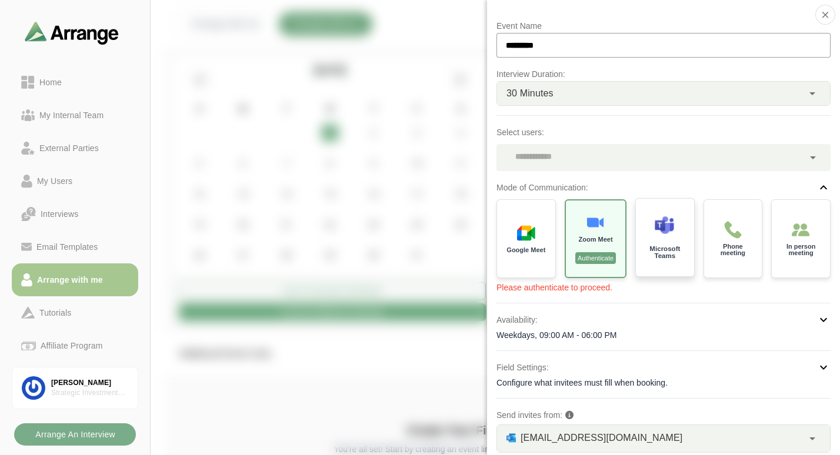
click at [649, 235] on div "Microsoft Teams" at bounding box center [664, 238] width 61 height 82
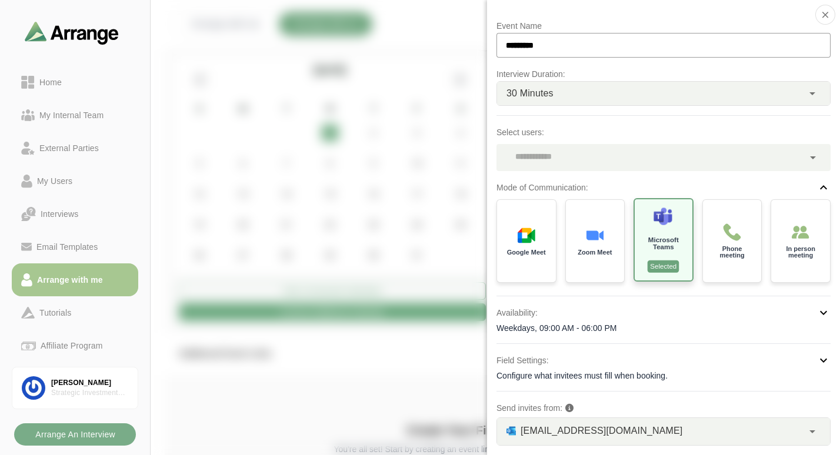
click at [661, 262] on p "Selected" at bounding box center [663, 267] width 31 height 12
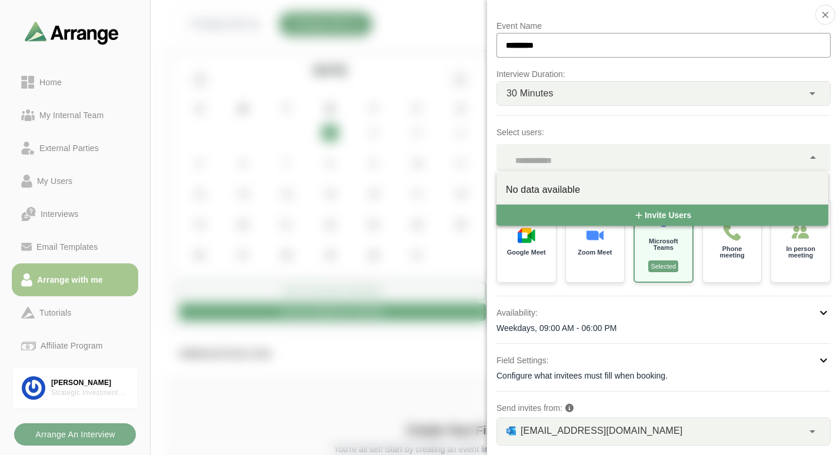
click at [562, 169] on div at bounding box center [649, 157] width 307 height 27
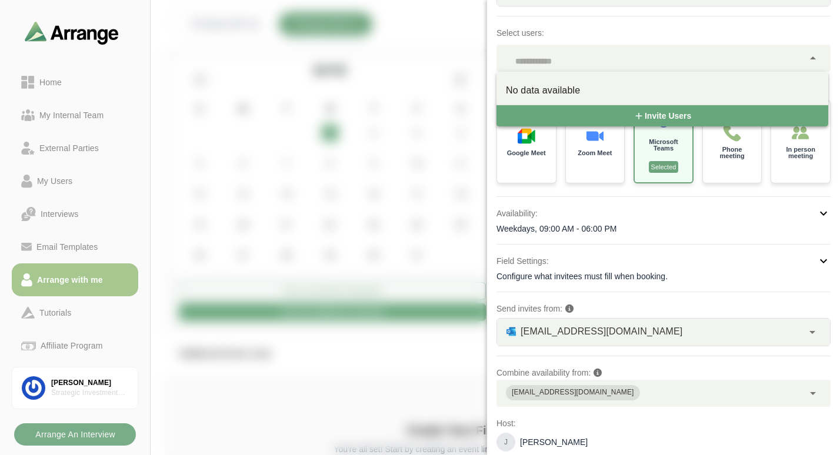
scroll to position [131, 0]
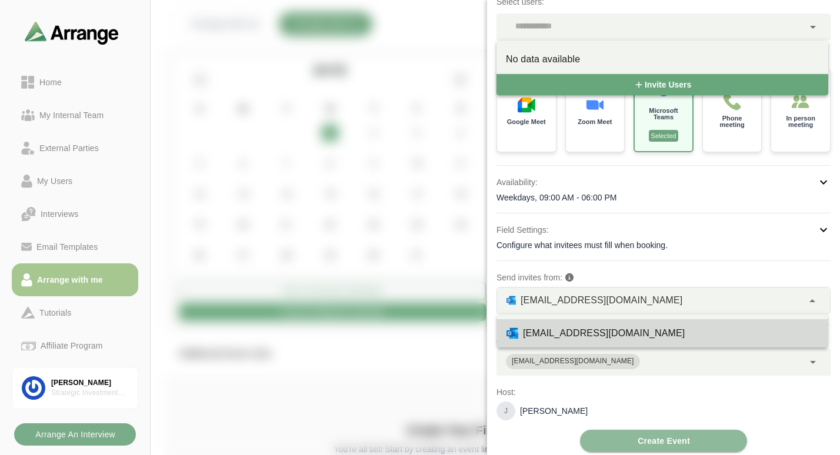
click at [700, 306] on div "jdyson@strategicgroup.com **" at bounding box center [650, 301] width 306 height 27
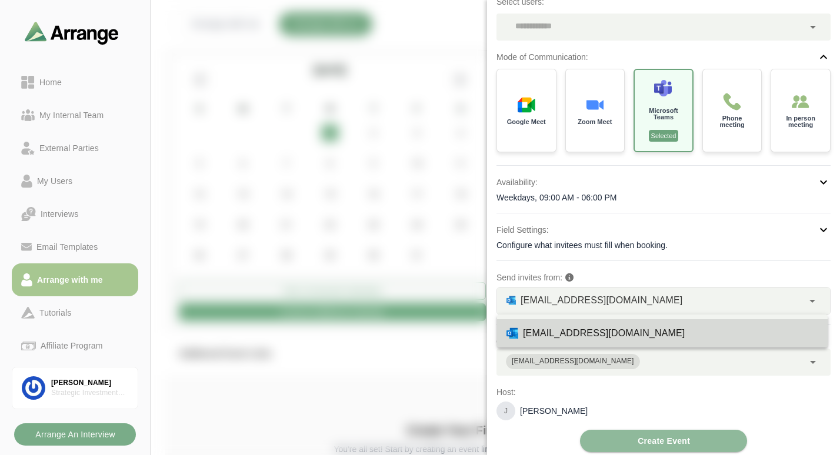
click at [699, 301] on div "jdyson@strategicgroup.com **" at bounding box center [650, 301] width 306 height 27
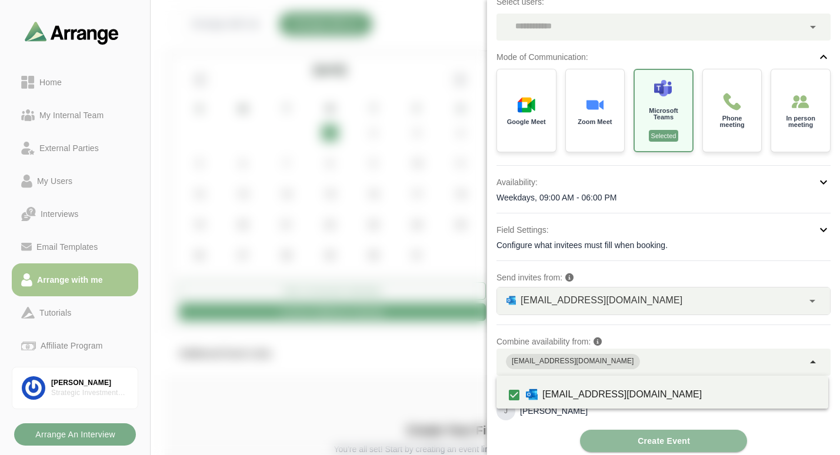
click at [636, 359] on div "[EMAIL_ADDRESS][DOMAIN_NAME]" at bounding box center [649, 362] width 307 height 27
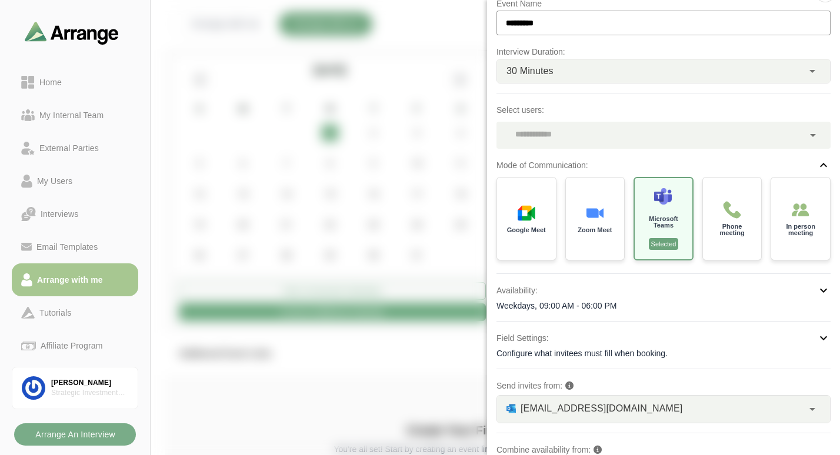
scroll to position [9, 0]
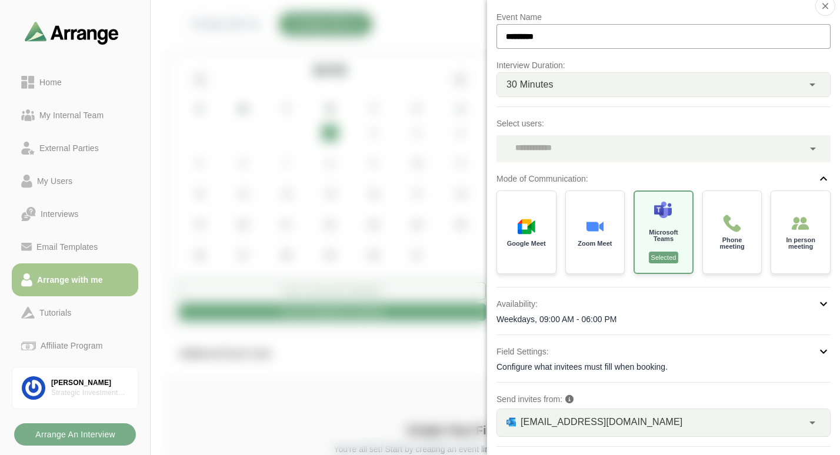
click at [641, 153] on div at bounding box center [649, 148] width 307 height 27
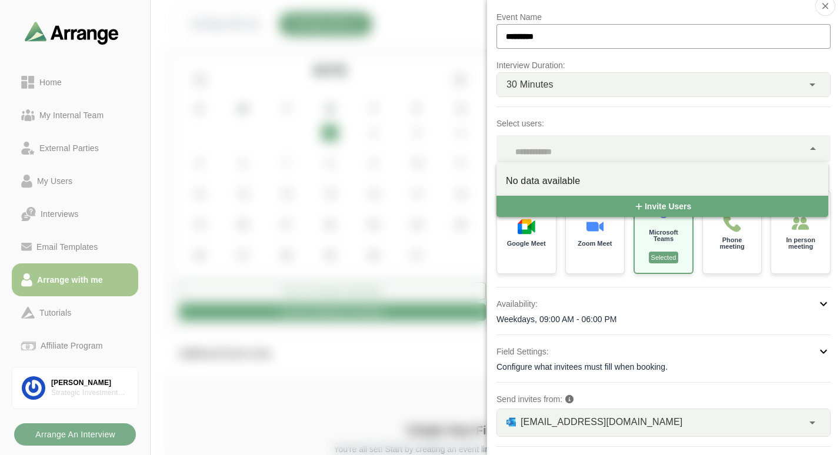
click at [579, 175] on div "No data available" at bounding box center [662, 181] width 313 height 14
click at [64, 180] on div "My Users" at bounding box center [54, 181] width 45 height 14
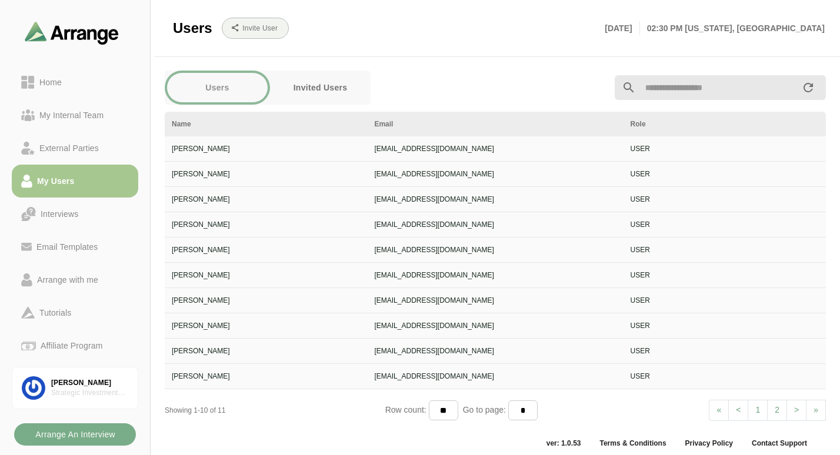
click at [237, 88] on button "Users" at bounding box center [217, 87] width 101 height 29
click at [795, 411] on span ">" at bounding box center [796, 409] width 5 height 9
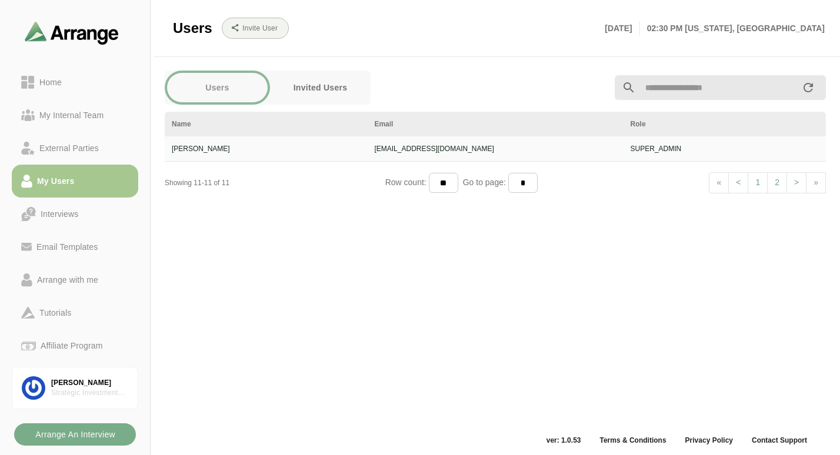
click at [740, 184] on link "< Prev" at bounding box center [738, 182] width 20 height 21
select select "*"
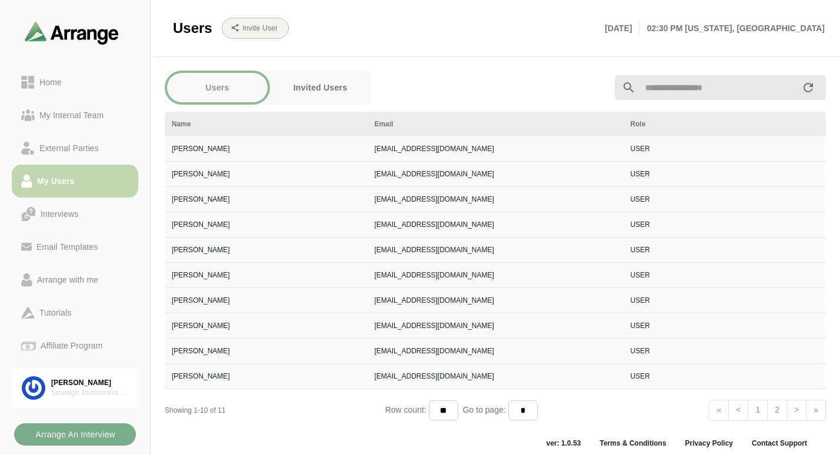
click at [66, 180] on div "My Users" at bounding box center [55, 181] width 46 height 14
click at [77, 278] on div "Arrange with me" at bounding box center [67, 280] width 71 height 14
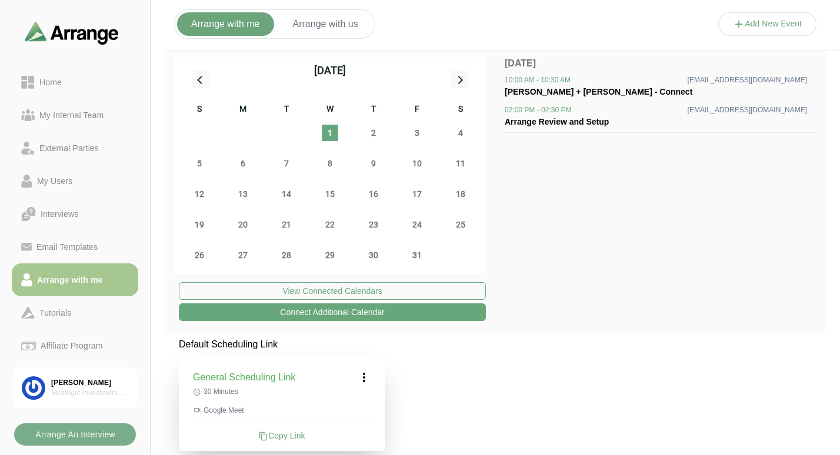
click at [321, 31] on button "Arrange with us" at bounding box center [326, 24] width 94 height 24
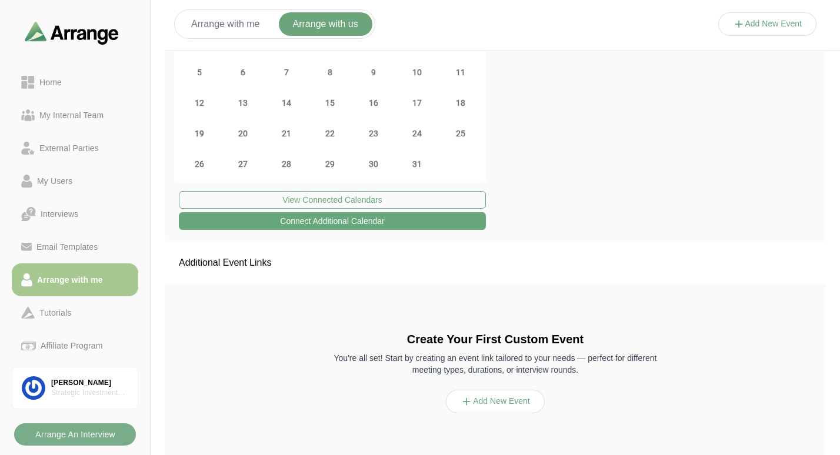
scroll to position [91, 0]
click at [485, 407] on button "Add New Event" at bounding box center [495, 403] width 99 height 24
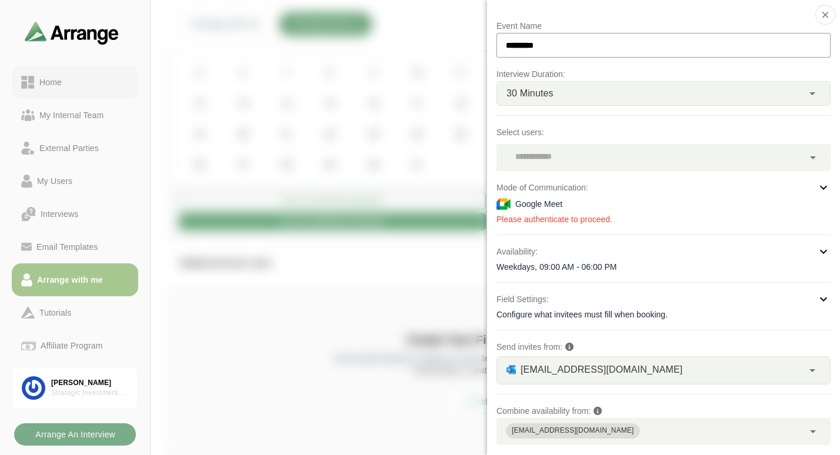
click at [56, 78] on div "Home" at bounding box center [51, 82] width 32 height 14
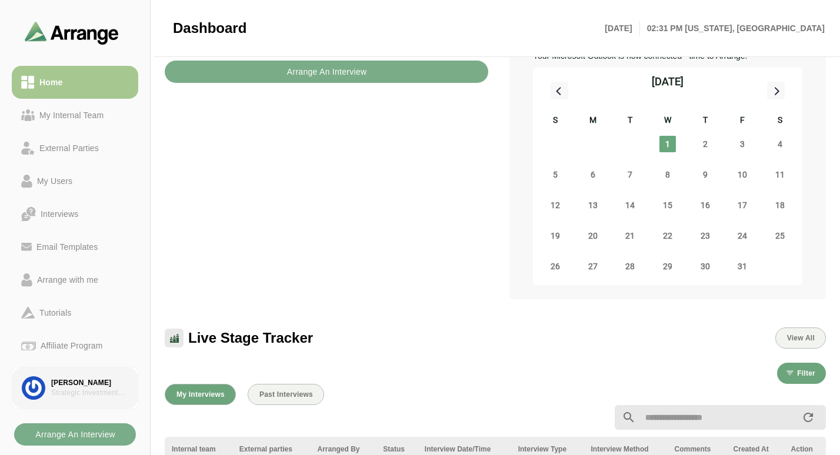
click at [74, 382] on div "[PERSON_NAME]" at bounding box center [89, 383] width 77 height 10
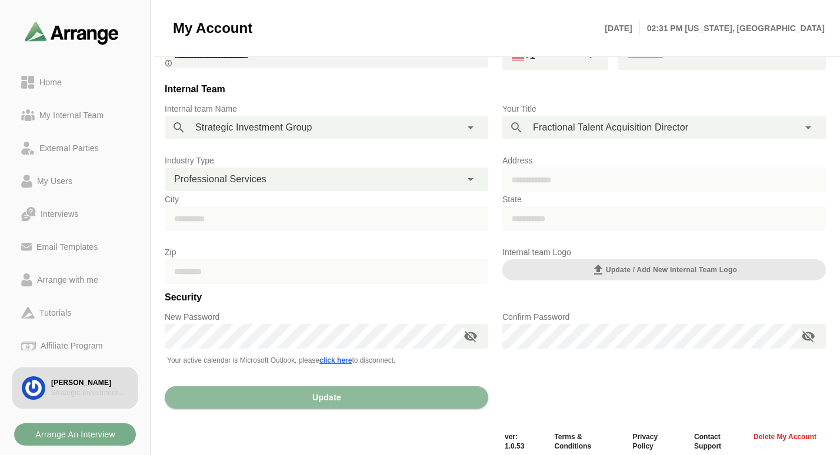
scroll to position [104, 0]
click at [109, 433] on b "Arrange An Interview" at bounding box center [75, 434] width 81 height 22
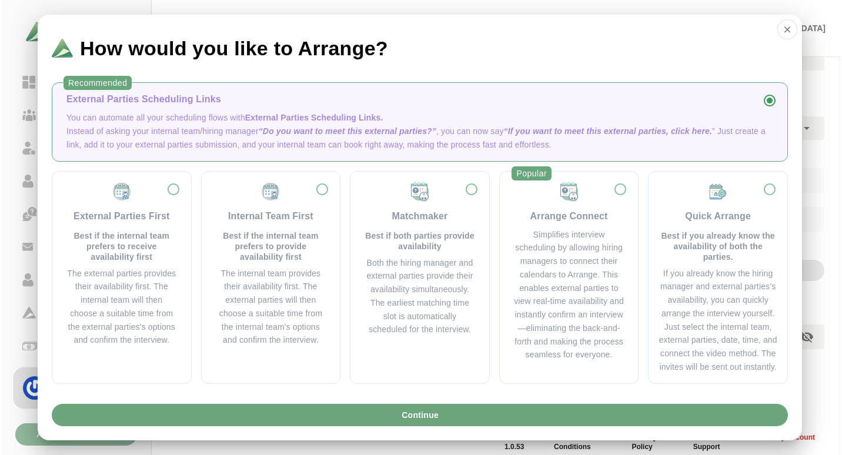
scroll to position [0, 0]
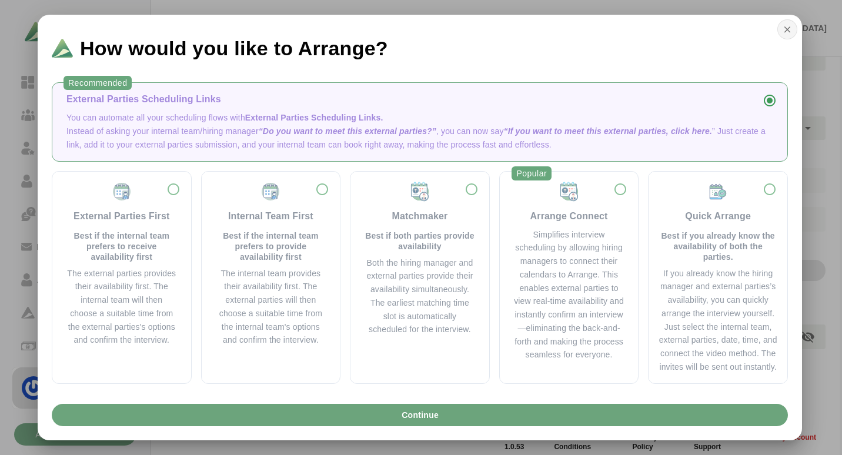
click at [787, 37] on button "button" at bounding box center [788, 29] width 20 height 20
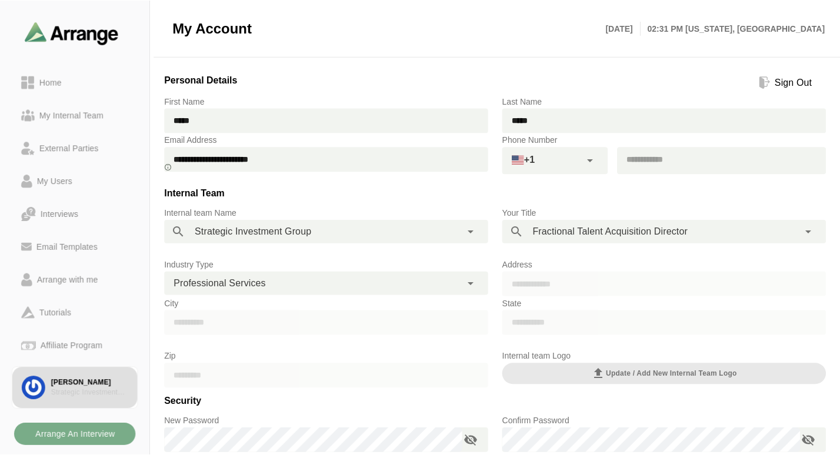
scroll to position [104, 0]
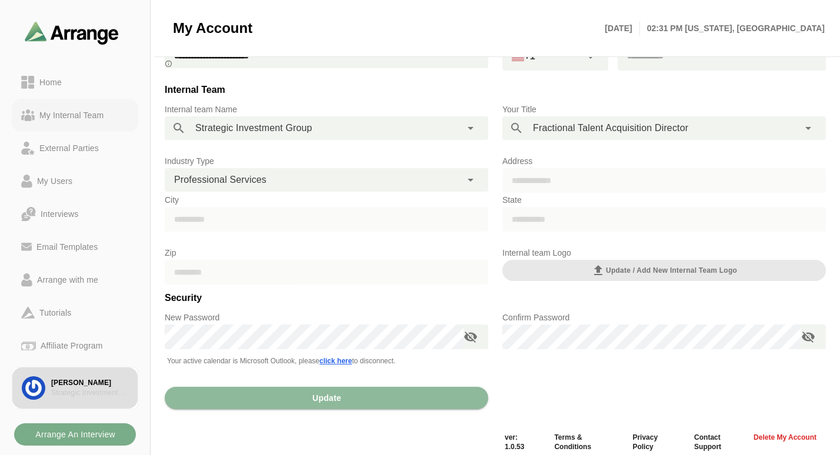
click at [72, 116] on div "My Internal Team" at bounding box center [72, 115] width 74 height 14
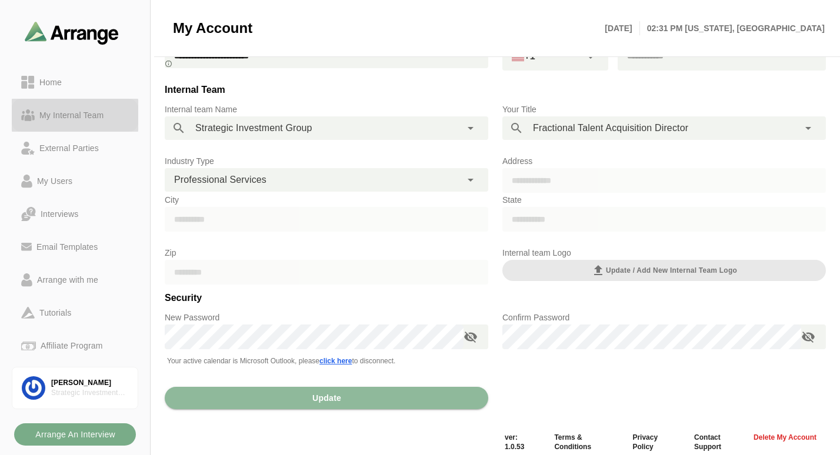
scroll to position [4, 0]
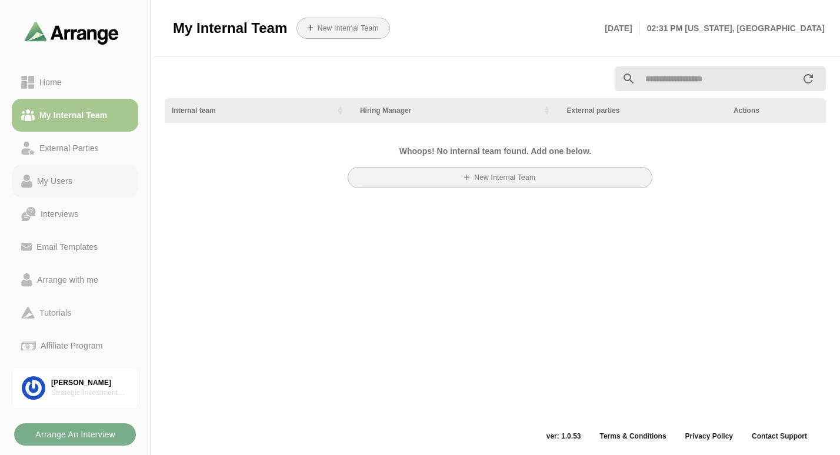
click at [76, 178] on div "My Users" at bounding box center [54, 181] width 45 height 14
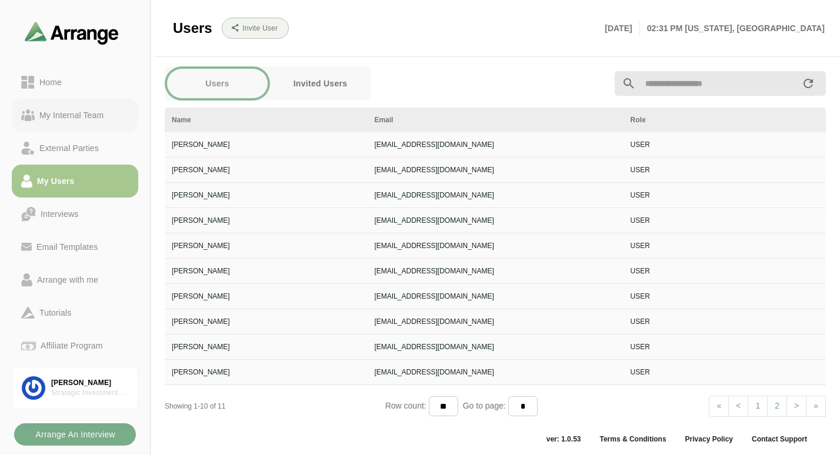
click at [80, 128] on link "My Internal Team" at bounding box center [75, 115] width 126 height 33
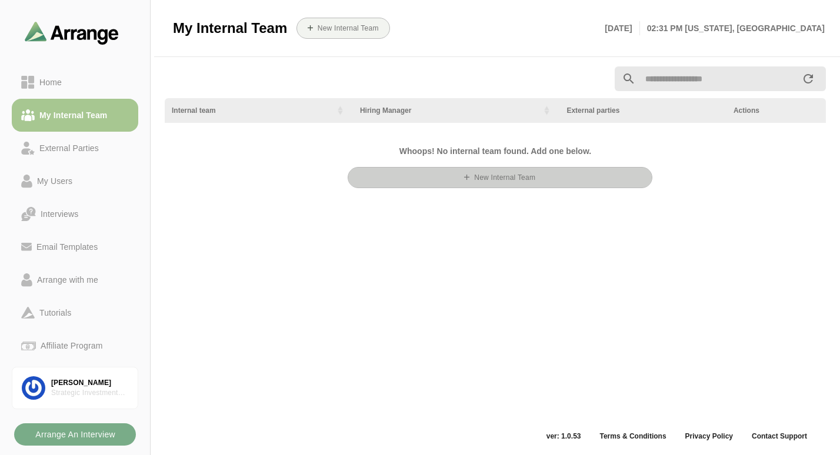
click at [505, 179] on b "New Internal team" at bounding box center [504, 178] width 62 height 8
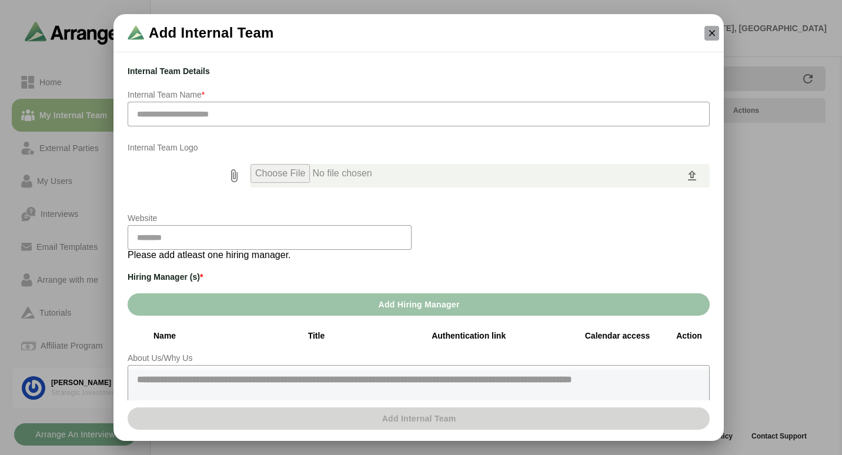
click at [708, 35] on icon "button" at bounding box center [712, 33] width 11 height 11
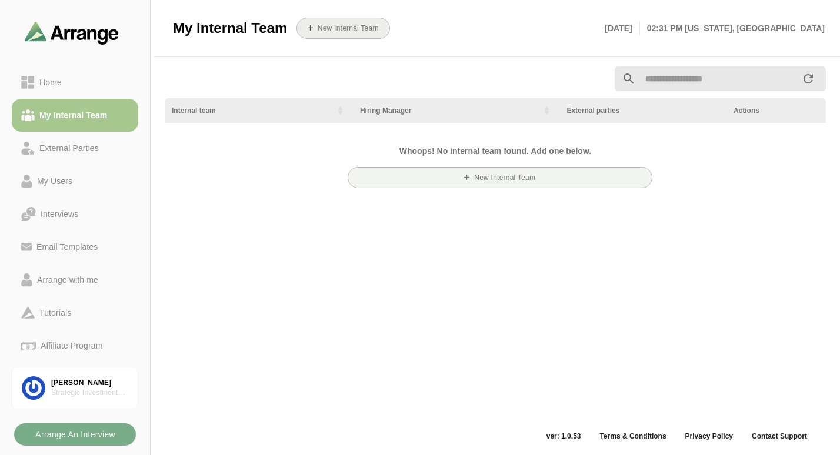
click at [321, 26] on b "New Internal team" at bounding box center [348, 28] width 62 height 8
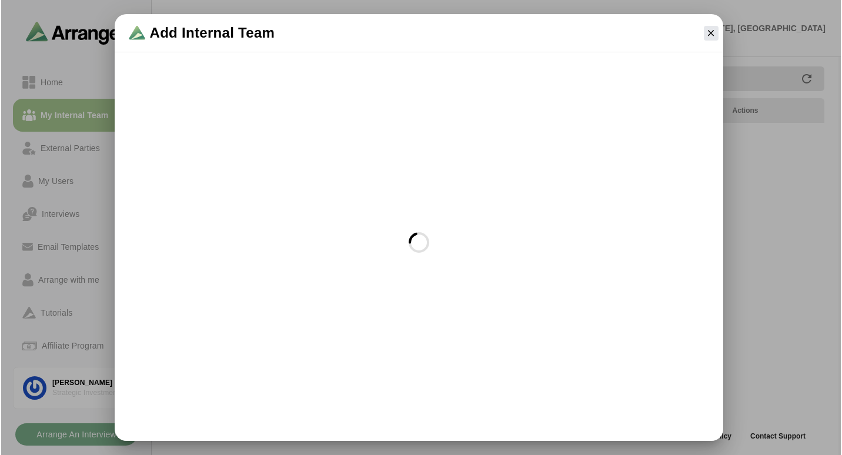
scroll to position [0, 0]
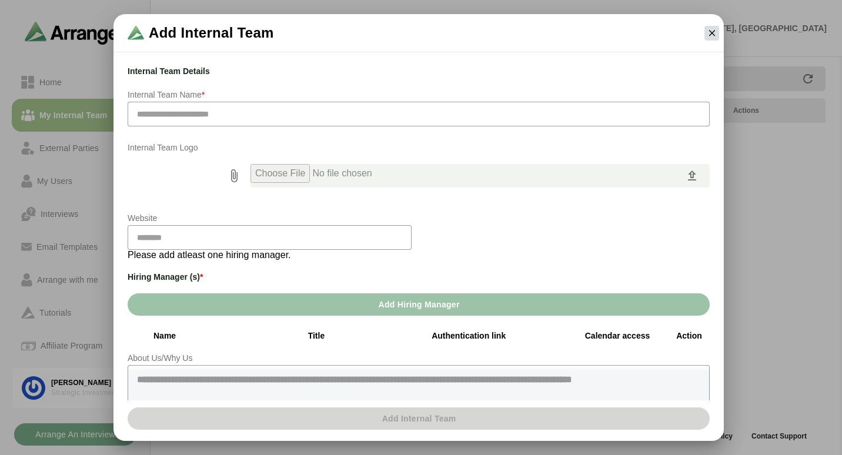
click at [710, 28] on icon "button" at bounding box center [712, 33] width 11 height 11
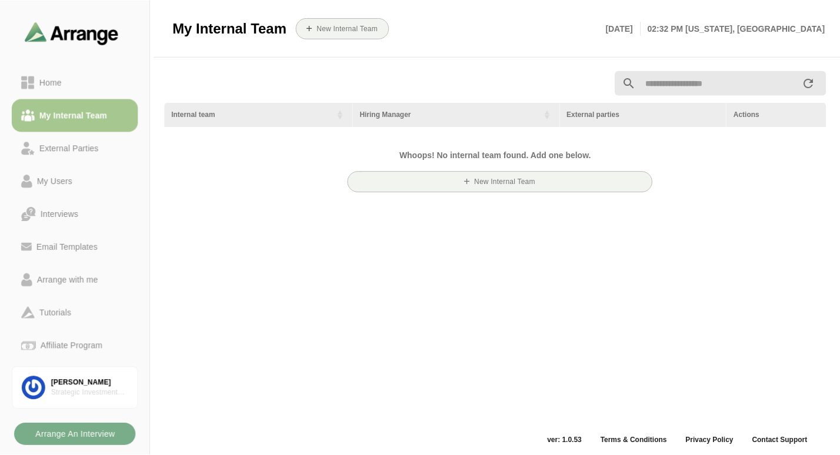
scroll to position [4, 0]
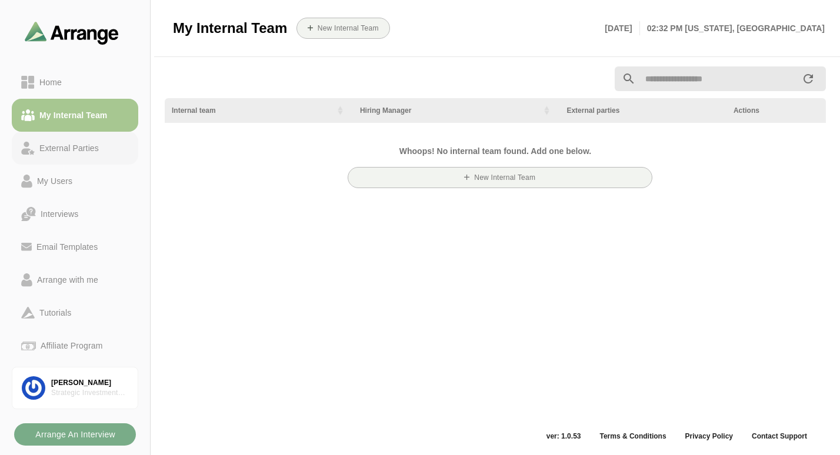
click at [82, 152] on div "External Parties" at bounding box center [69, 148] width 69 height 14
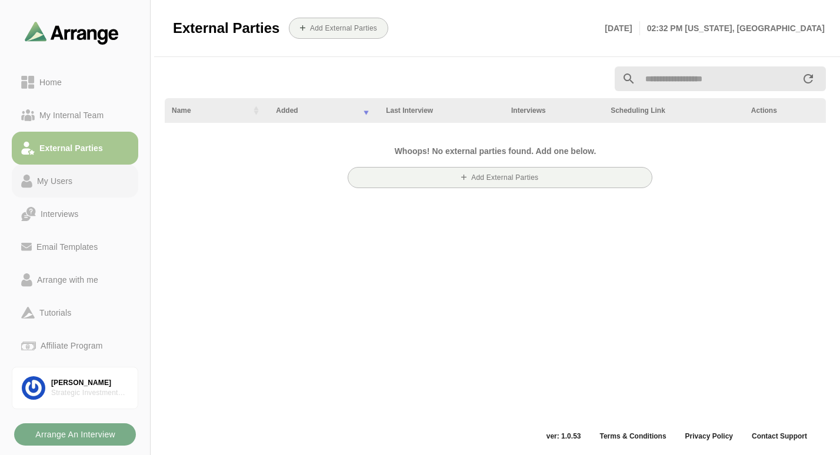
click at [77, 182] on div "My Users" at bounding box center [54, 181] width 45 height 14
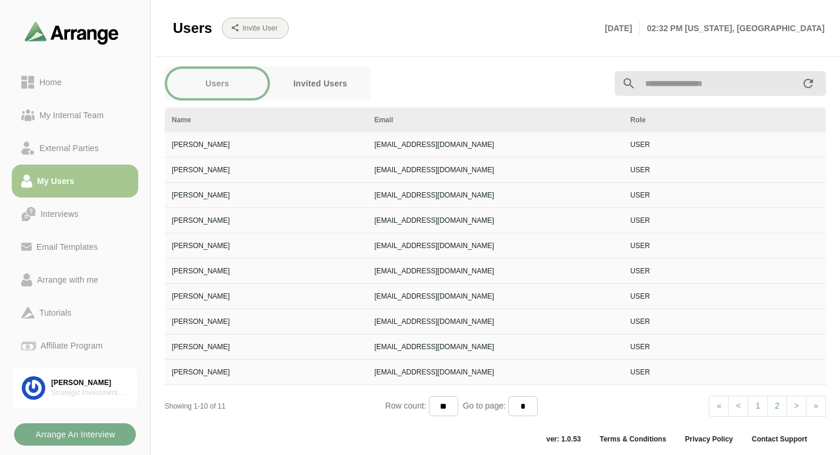
click at [317, 87] on button "Invited Users" at bounding box center [320, 83] width 101 height 29
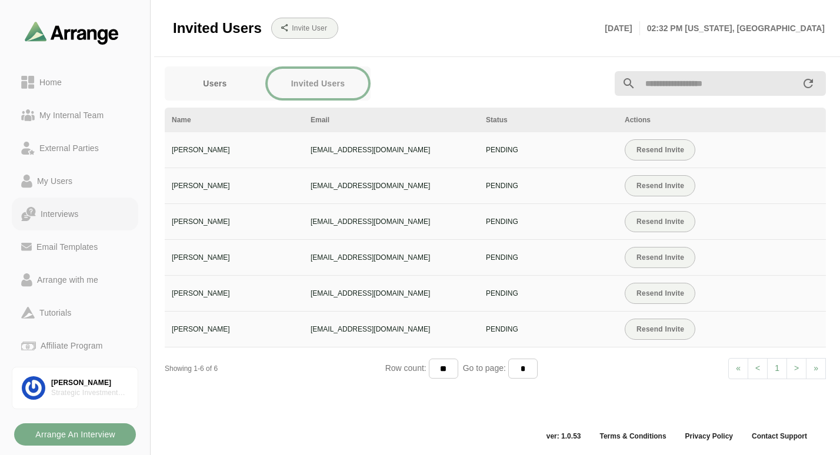
click at [62, 206] on link "Interviews" at bounding box center [75, 214] width 126 height 33
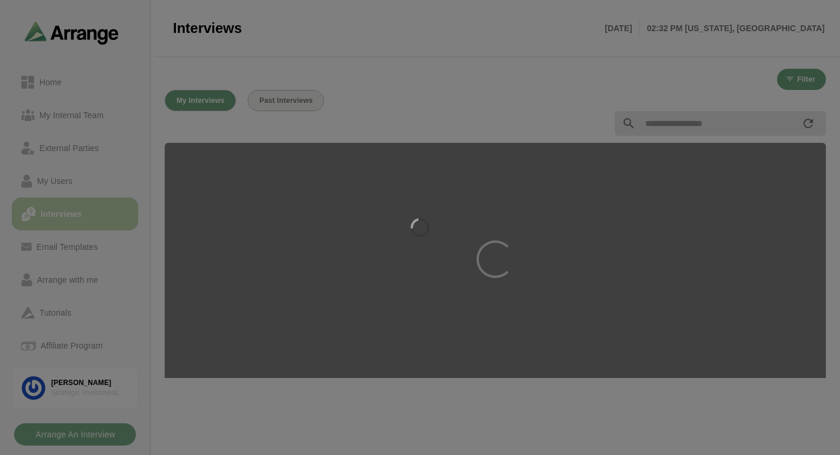
scroll to position [2, 0]
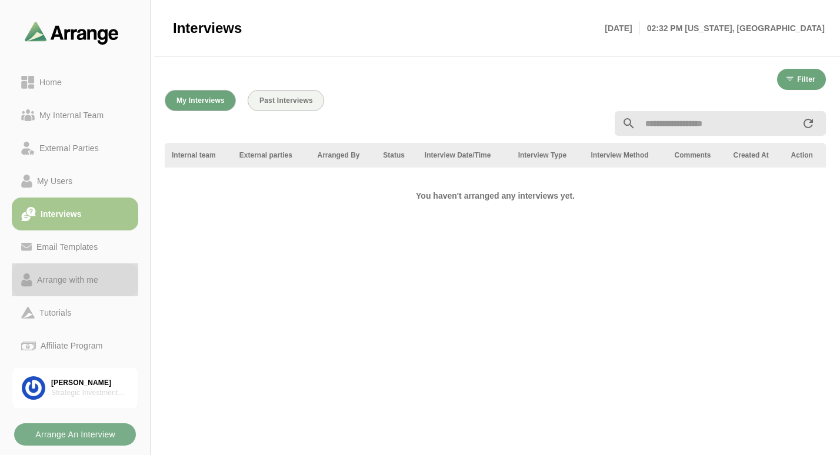
click at [59, 281] on div "Arrange with me" at bounding box center [67, 280] width 71 height 14
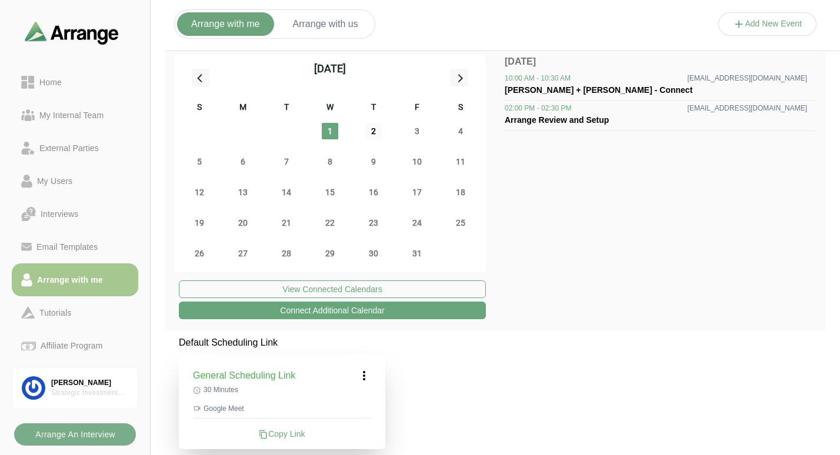
click at [375, 139] on span "2" at bounding box center [373, 131] width 16 height 16
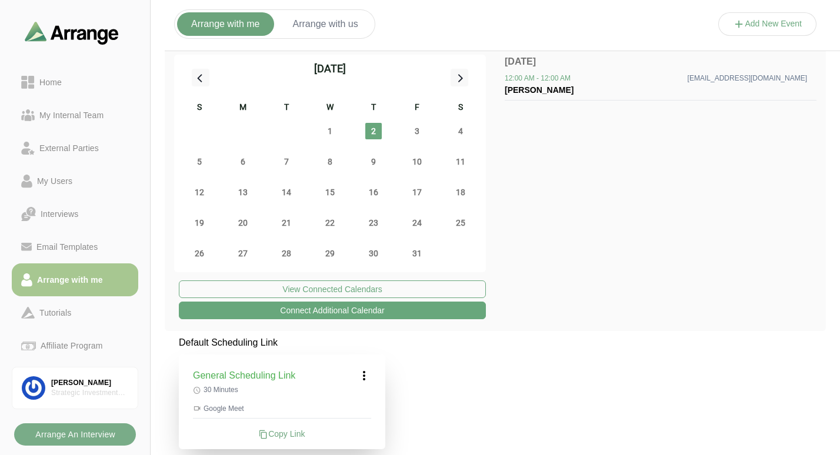
click at [330, 29] on button "Arrange with us" at bounding box center [326, 24] width 94 height 24
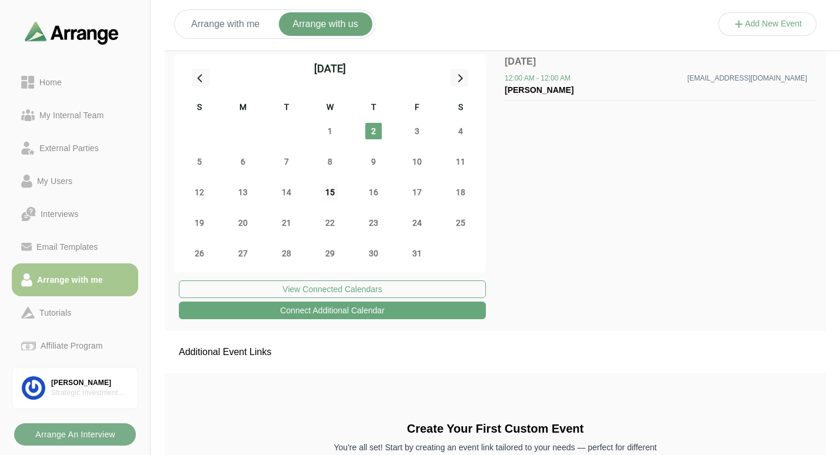
click at [326, 192] on span "15" at bounding box center [330, 192] width 16 height 16
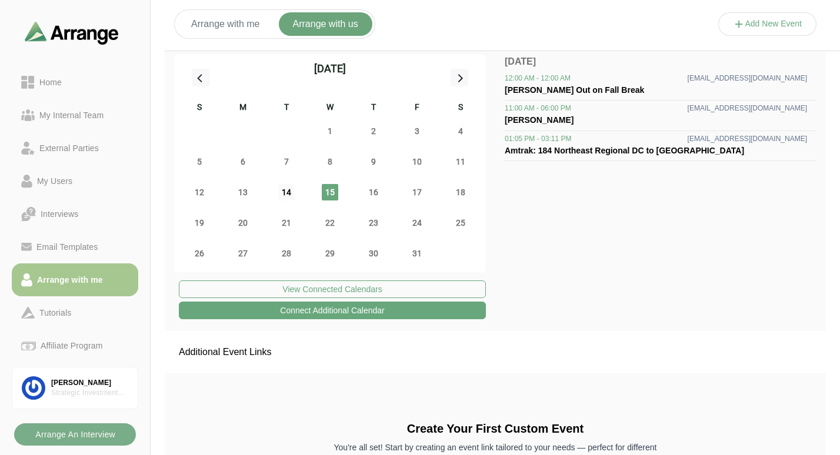
click at [289, 191] on span "14" at bounding box center [286, 192] width 16 height 16
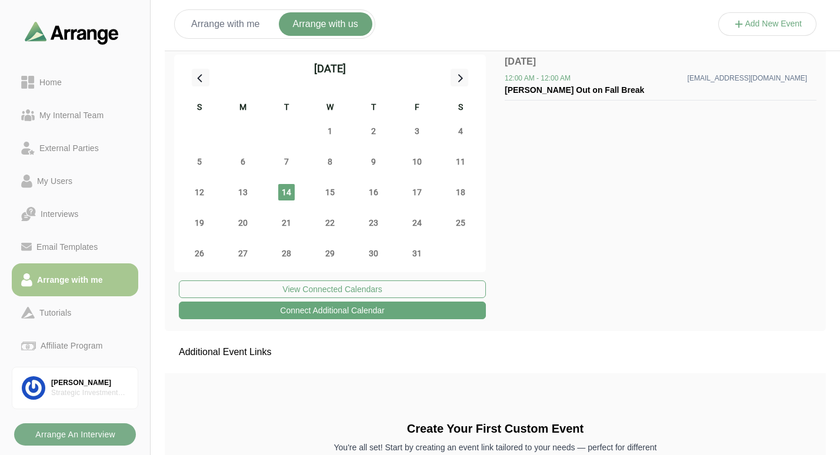
click at [772, 34] on button "Add New Event" at bounding box center [767, 24] width 99 height 24
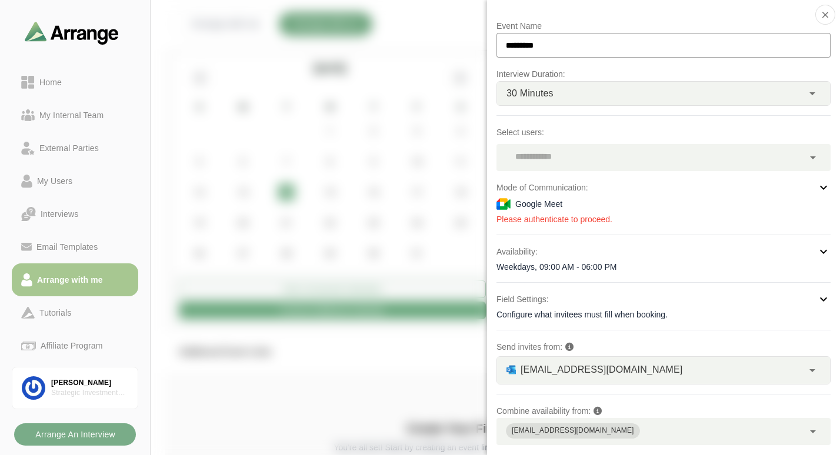
click at [571, 211] on div "Google Meet" at bounding box center [663, 204] width 334 height 14
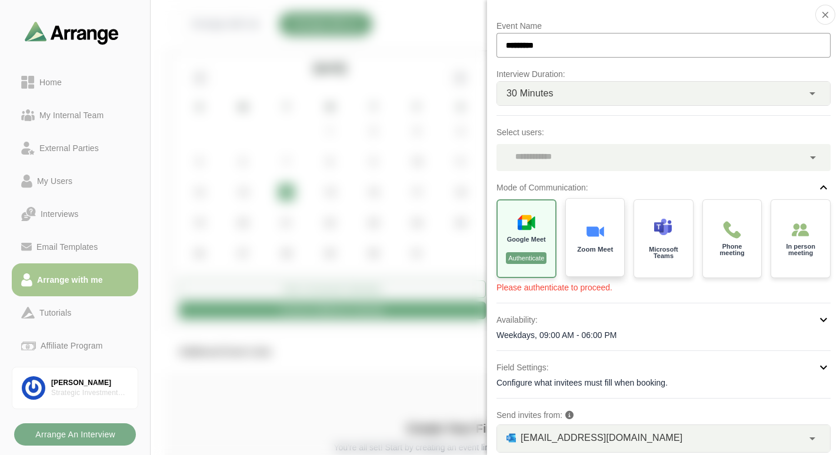
click at [599, 234] on img at bounding box center [594, 231] width 19 height 19
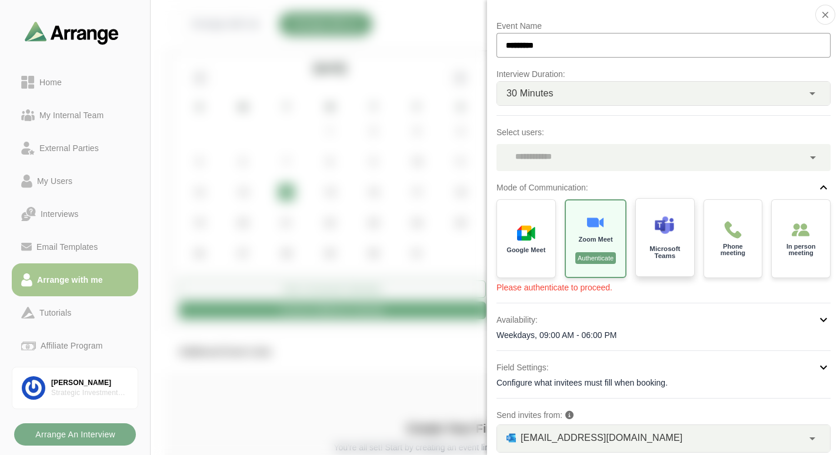
click at [672, 239] on div at bounding box center [665, 228] width 20 height 25
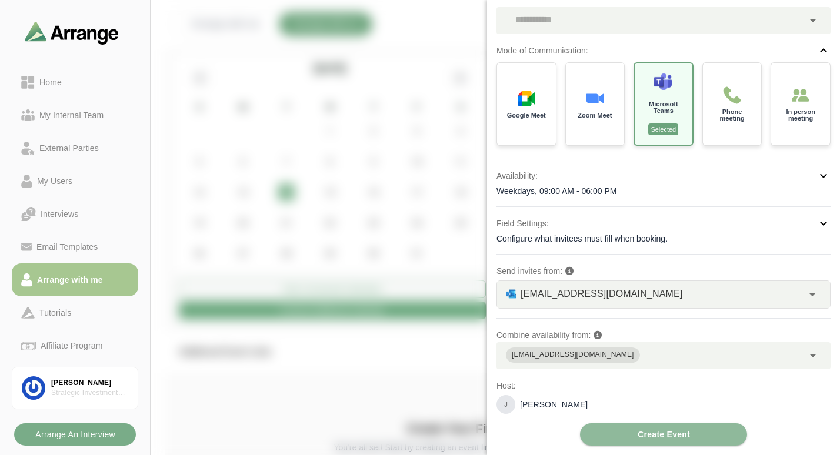
scroll to position [137, 0]
click at [751, 369] on div "Event Name ********* Interview Duration: 30 Minutes ** Select users: Mode of Co…" at bounding box center [663, 164] width 334 height 564
click at [806, 359] on icon at bounding box center [813, 356] width 14 height 14
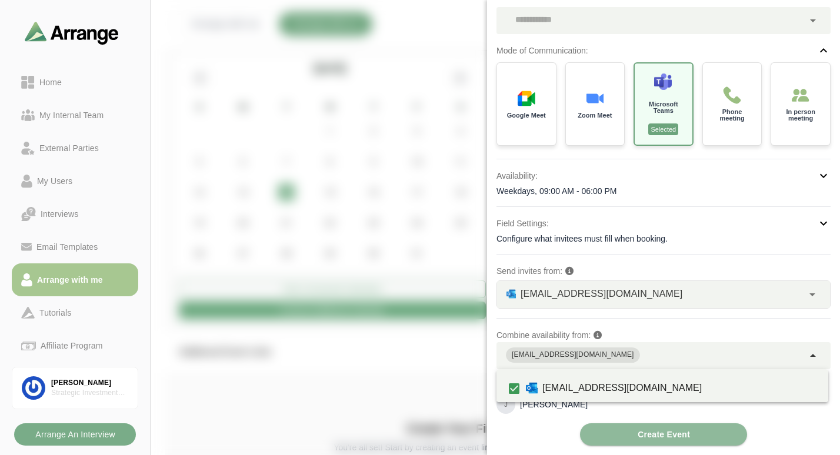
click at [806, 359] on icon at bounding box center [813, 356] width 14 height 14
click at [806, 356] on icon at bounding box center [813, 356] width 14 height 14
click at [718, 36] on div at bounding box center [767, 36] width 99 height 0
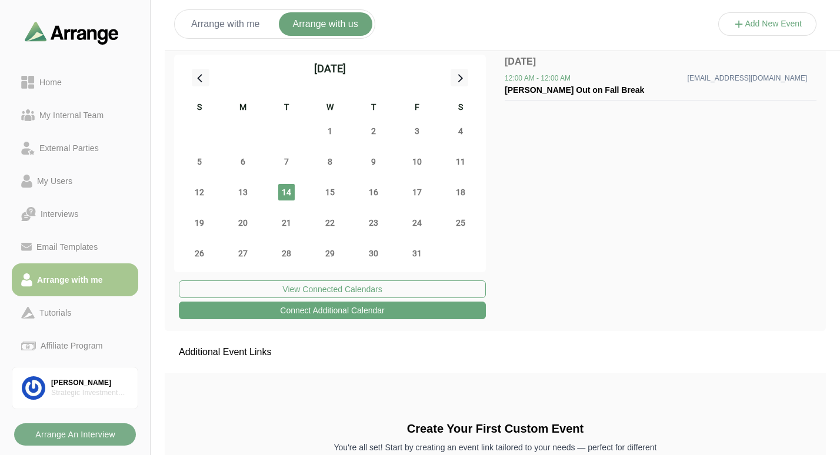
click at [359, 19] on button "Arrange with us" at bounding box center [326, 24] width 94 height 24
click at [760, 21] on button "Add New Event" at bounding box center [767, 24] width 99 height 24
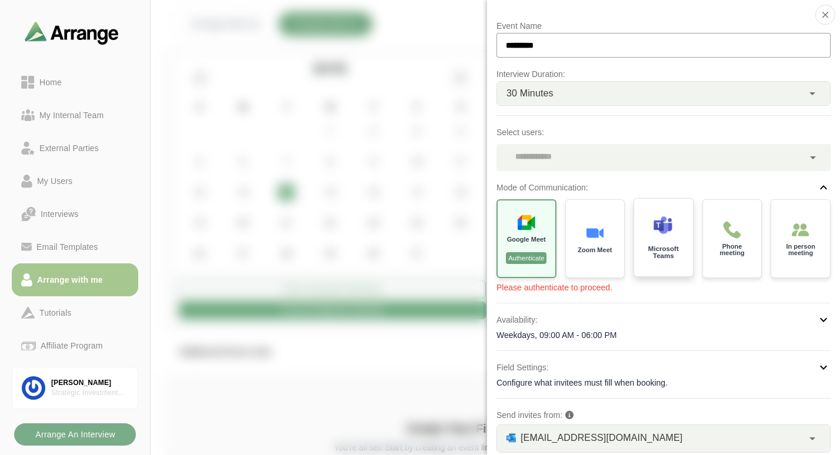
click at [660, 245] on div "Microsoft Teams" at bounding box center [664, 238] width 62 height 82
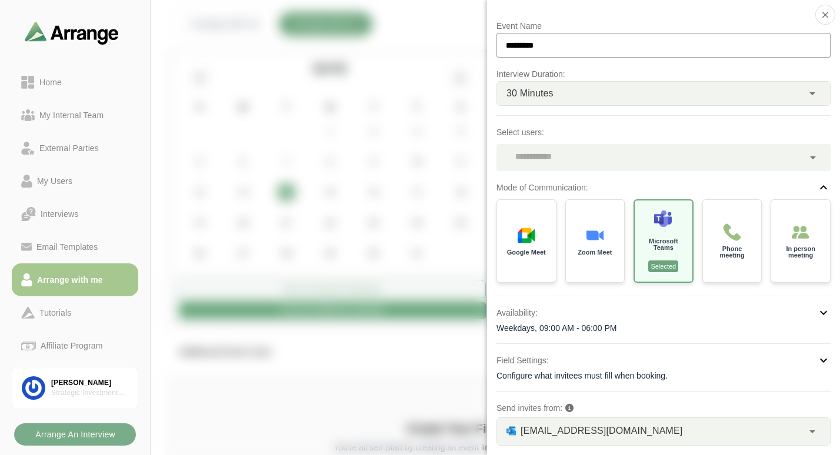
click at [574, 156] on div at bounding box center [649, 157] width 307 height 27
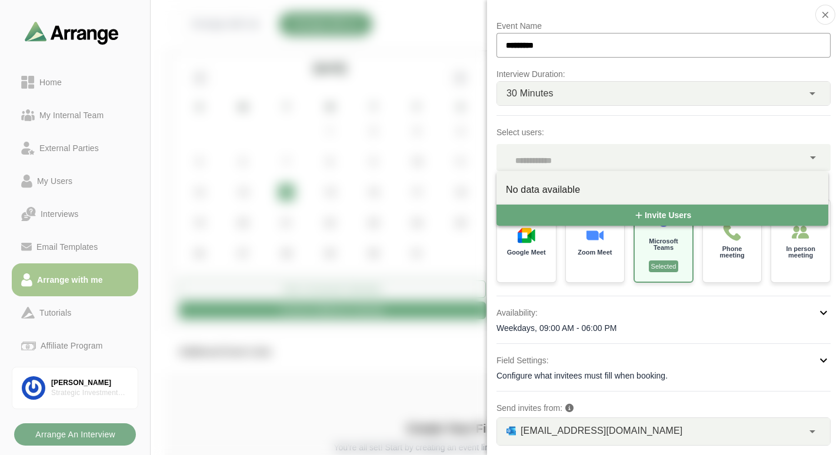
click at [574, 156] on div at bounding box center [649, 157] width 307 height 27
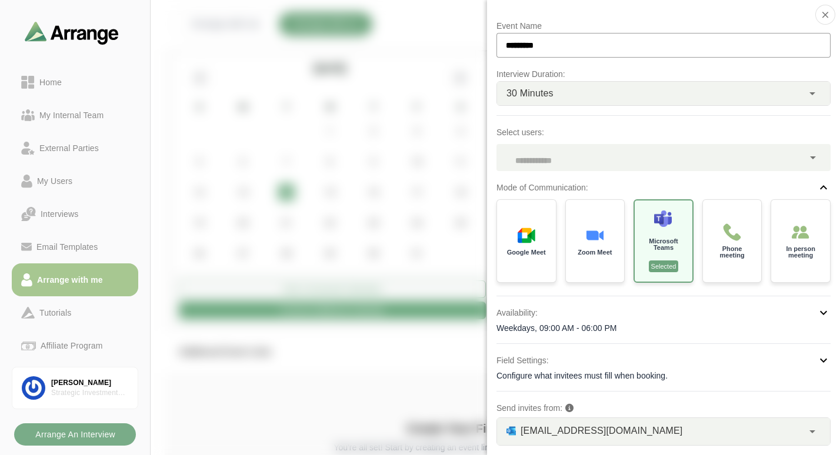
click at [574, 156] on div at bounding box center [649, 157] width 307 height 27
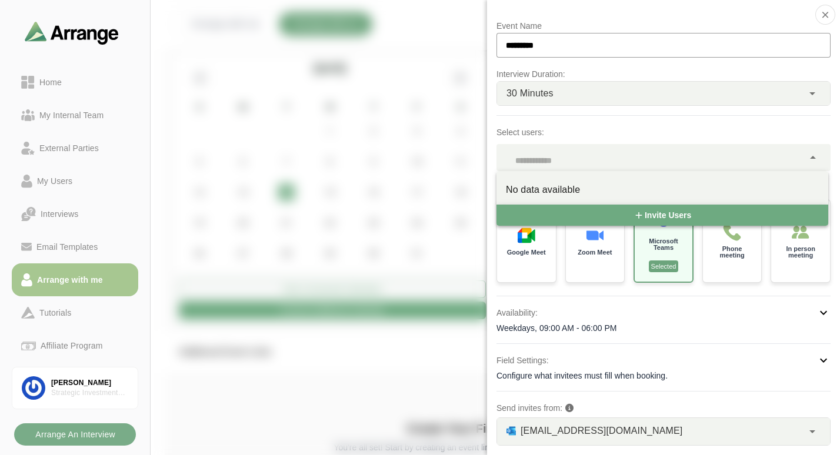
click at [573, 213] on button "Invite Users" at bounding box center [662, 215] width 332 height 21
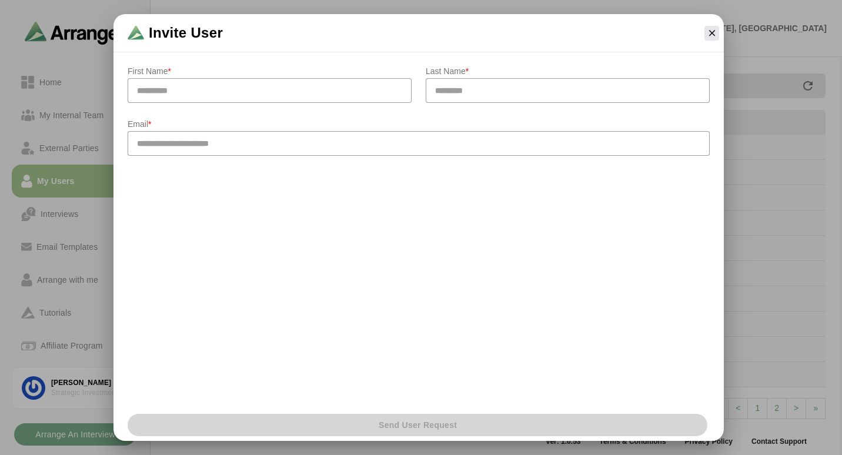
click at [704, 32] on div at bounding box center [712, 33] width 24 height 24
click at [709, 32] on icon "button" at bounding box center [712, 33] width 11 height 11
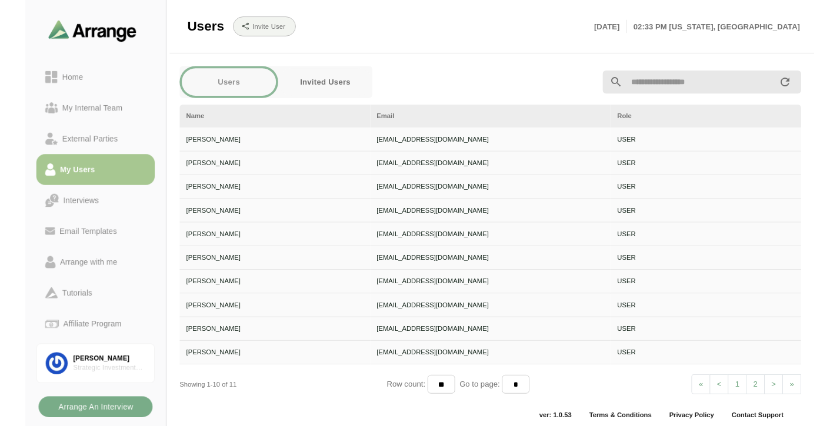
scroll to position [2, 0]
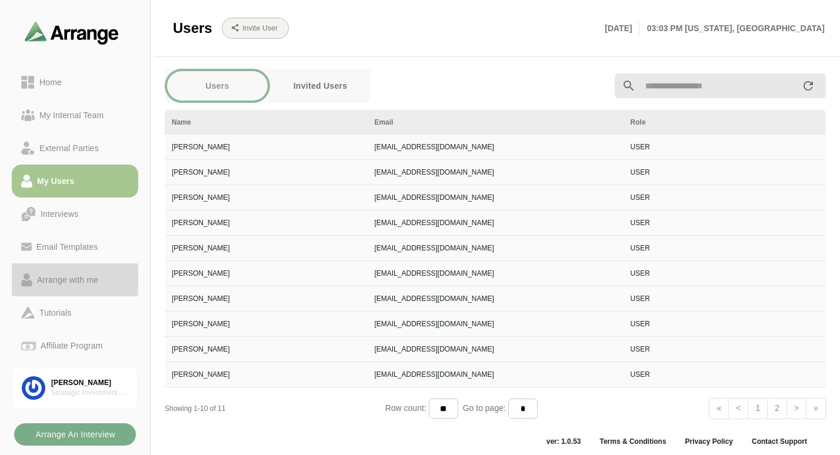
click at [75, 278] on div "Arrange with me" at bounding box center [67, 280] width 71 height 14
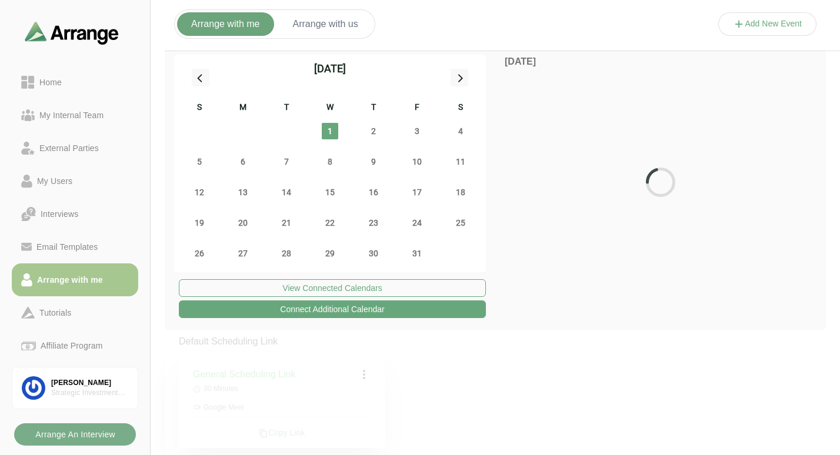
click at [352, 27] on button "Arrange with us" at bounding box center [326, 24] width 94 height 24
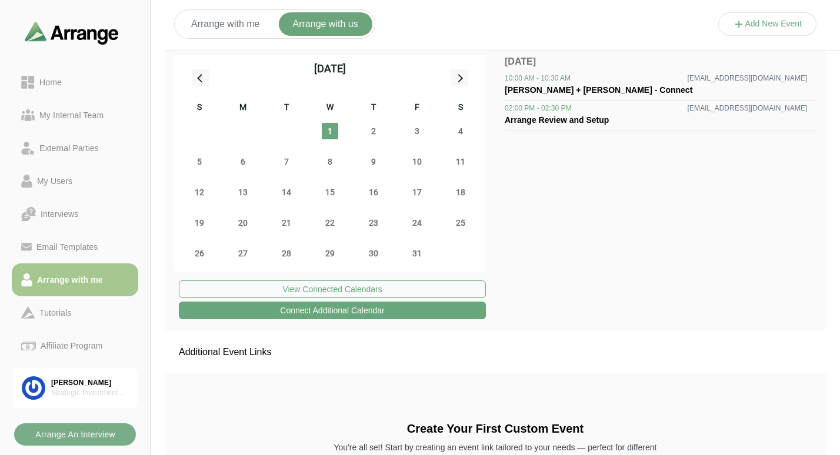
click at [740, 25] on icon at bounding box center [739, 24] width 12 height 12
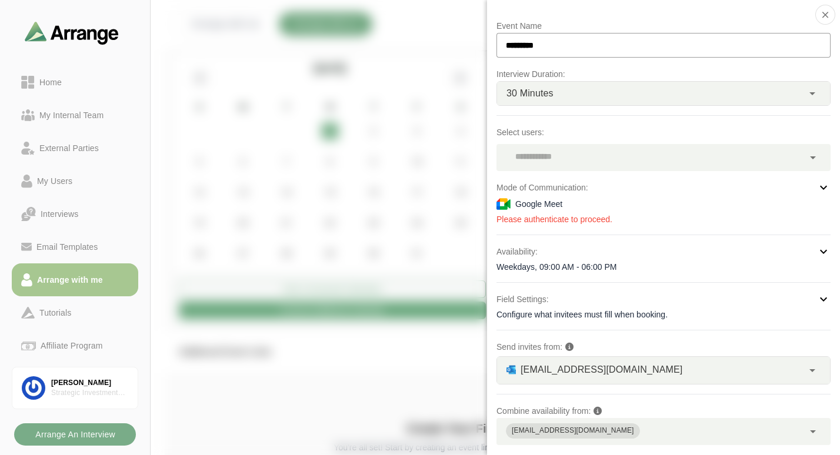
click at [617, 171] on div at bounding box center [649, 157] width 307 height 27
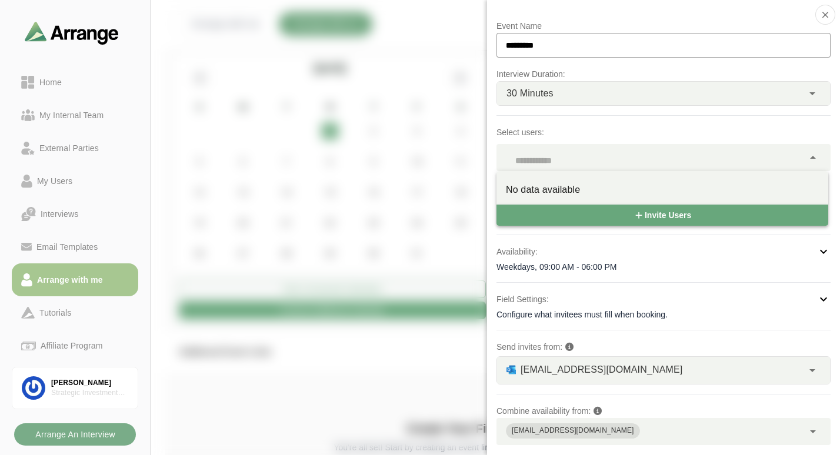
click at [718, 36] on div at bounding box center [767, 36] width 99 height 0
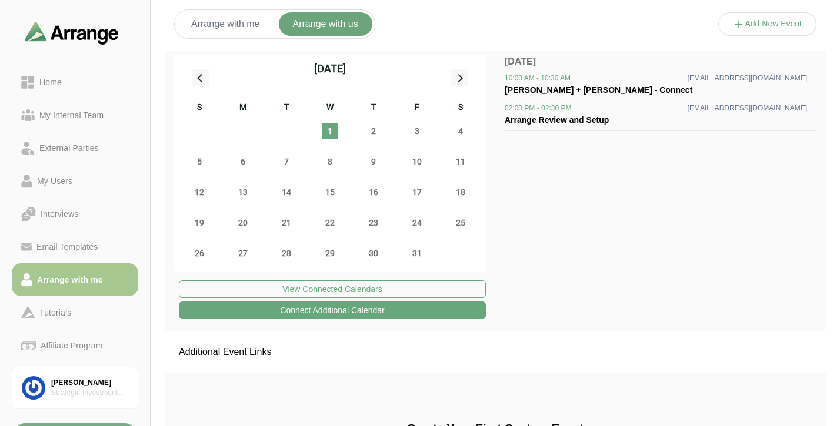
click at [259, 20] on button "Arrange with me" at bounding box center [225, 24] width 97 height 24
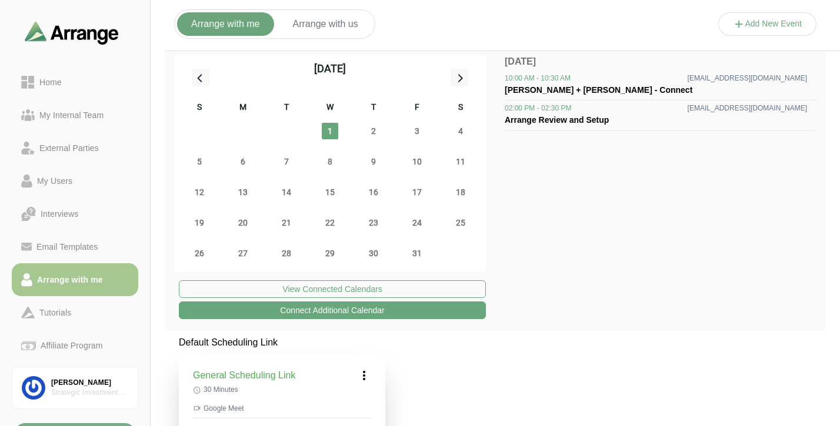
click at [300, 36] on div "Arrange with me Arrange with us" at bounding box center [274, 23] width 201 height 29
click at [310, 28] on button "Arrange with us" at bounding box center [326, 24] width 94 height 24
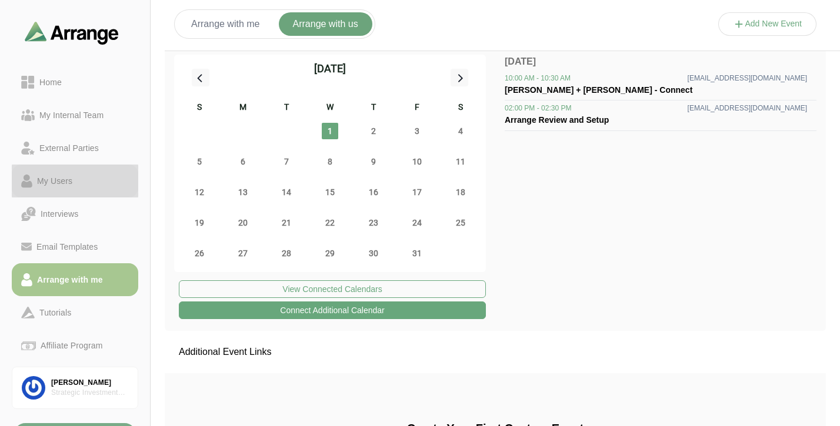
click at [64, 186] on div "My Users" at bounding box center [54, 181] width 45 height 14
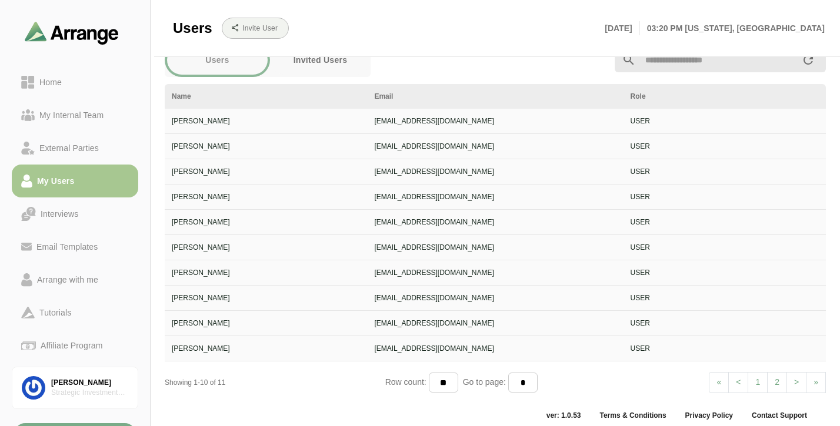
scroll to position [19, 0]
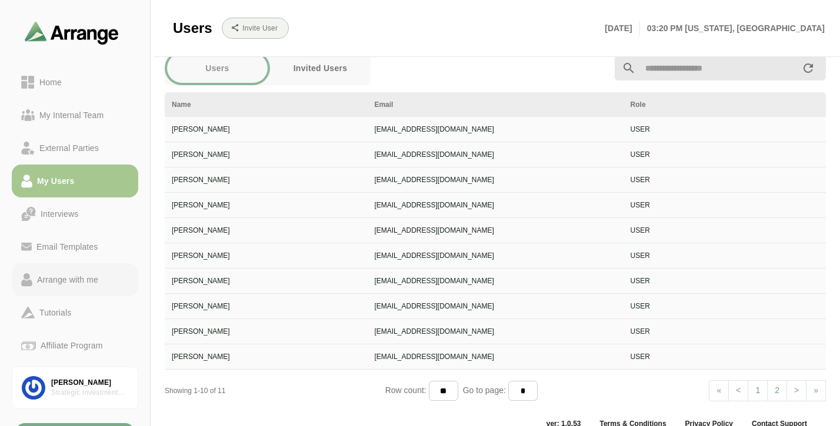
click at [88, 287] on link "Arrange with me" at bounding box center [75, 279] width 126 height 33
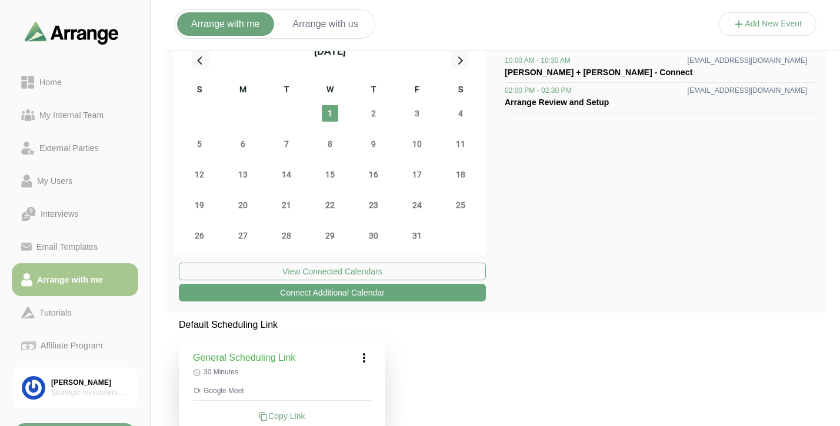
click at [347, 19] on button "Arrange with us" at bounding box center [326, 24] width 94 height 24
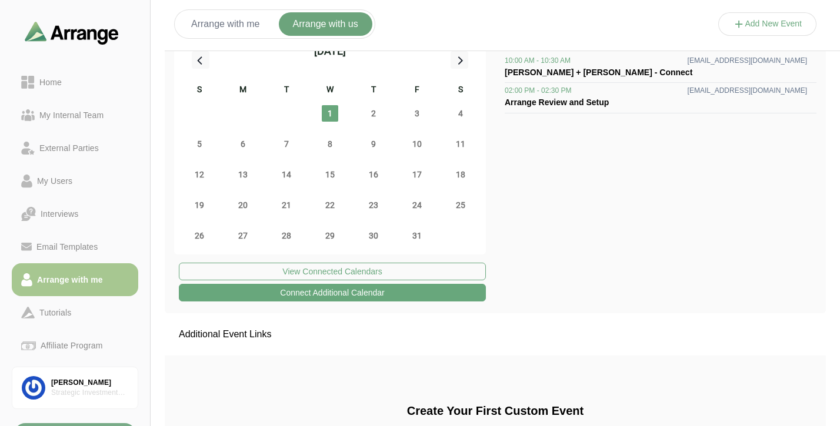
click at [753, 28] on button "Add New Event" at bounding box center [767, 24] width 99 height 24
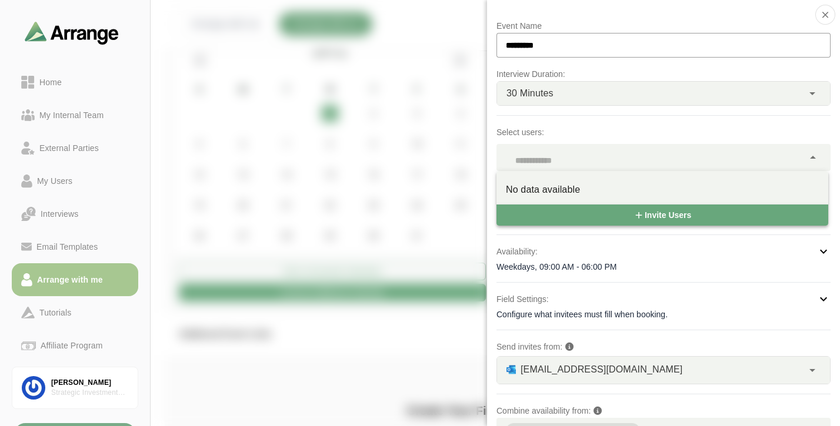
click at [642, 157] on div at bounding box center [649, 157] width 307 height 27
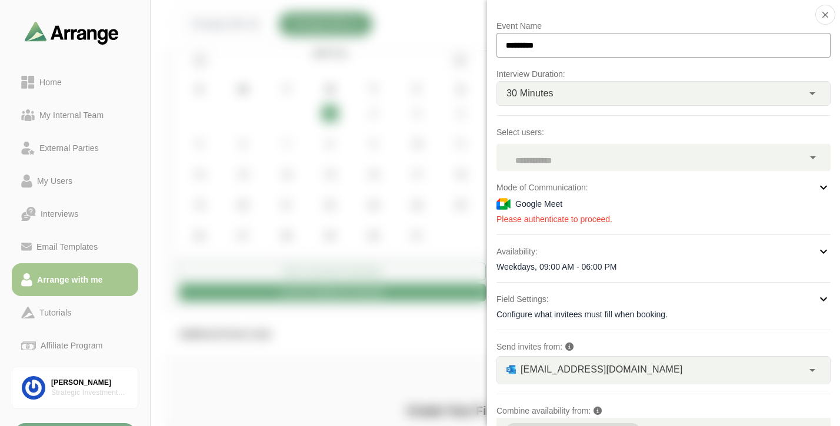
click at [642, 158] on div at bounding box center [649, 157] width 307 height 27
click at [664, 202] on div "Google Meet" at bounding box center [663, 204] width 334 height 14
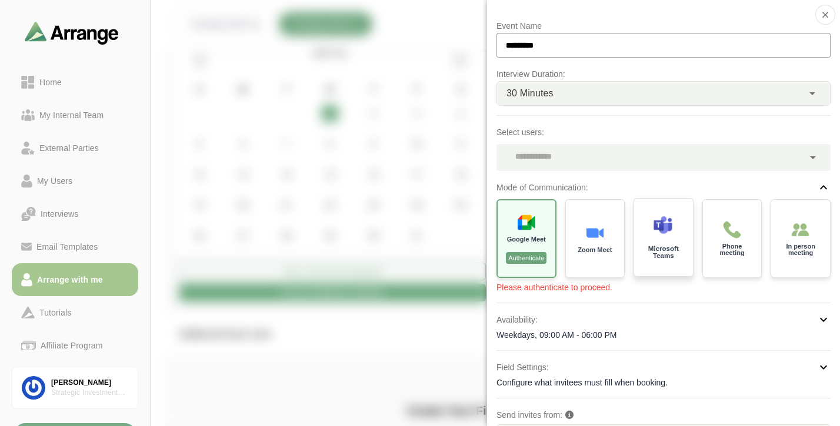
click at [664, 234] on img at bounding box center [662, 225] width 19 height 19
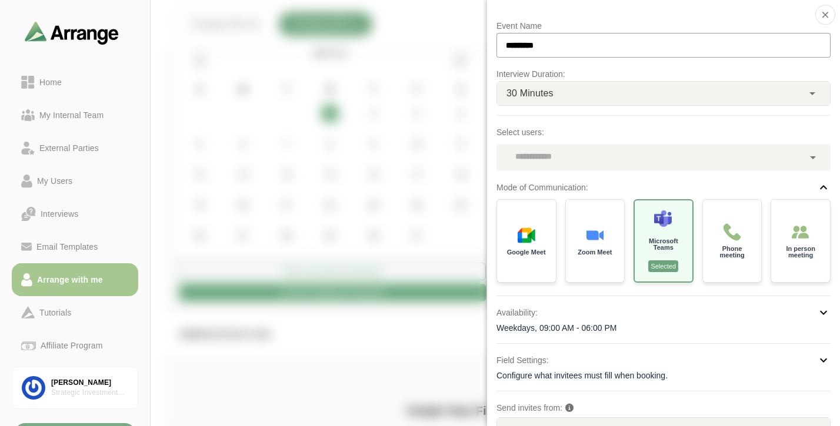
click at [630, 166] on div at bounding box center [649, 157] width 307 height 27
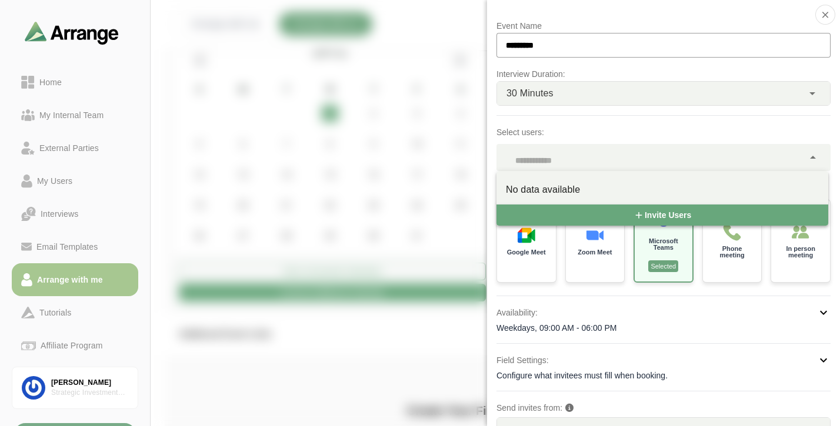
click at [602, 182] on div "No data available" at bounding box center [662, 190] width 332 height 28
click at [718, 36] on div at bounding box center [767, 36] width 99 height 0
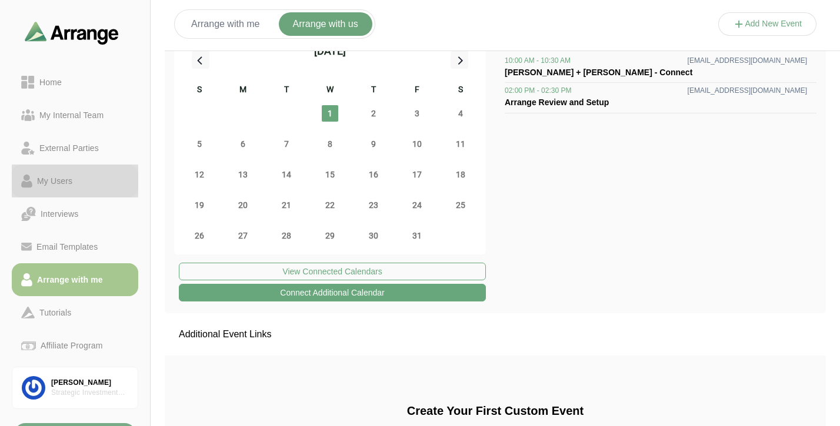
click at [78, 181] on div "My Users" at bounding box center [75, 181] width 108 height 14
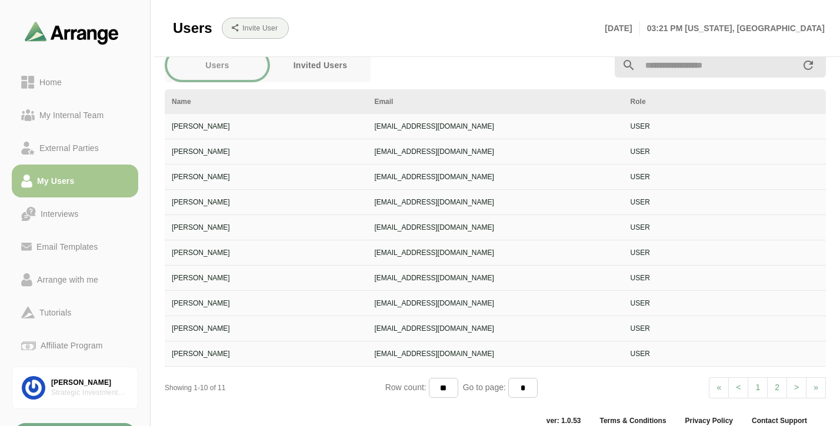
scroll to position [28, 0]
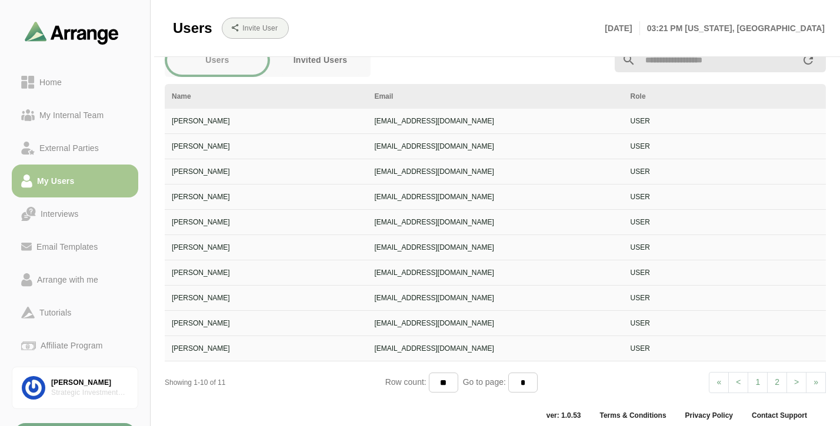
click at [795, 385] on span ">" at bounding box center [796, 382] width 5 height 9
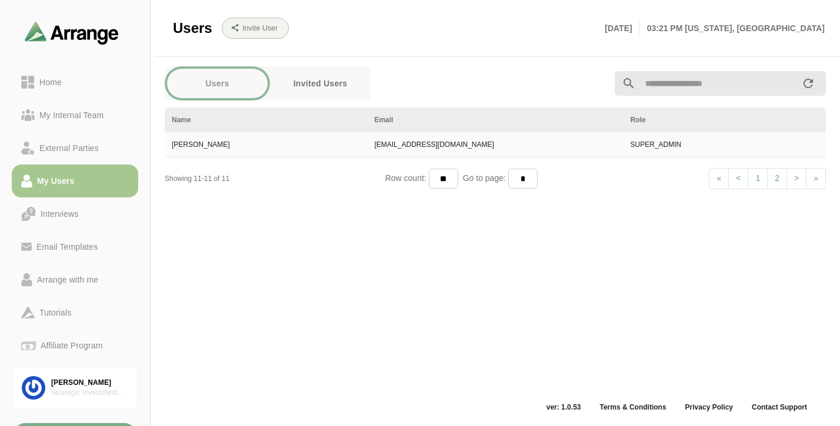
click at [743, 178] on link "< Prev" at bounding box center [738, 178] width 20 height 21
select select "*"
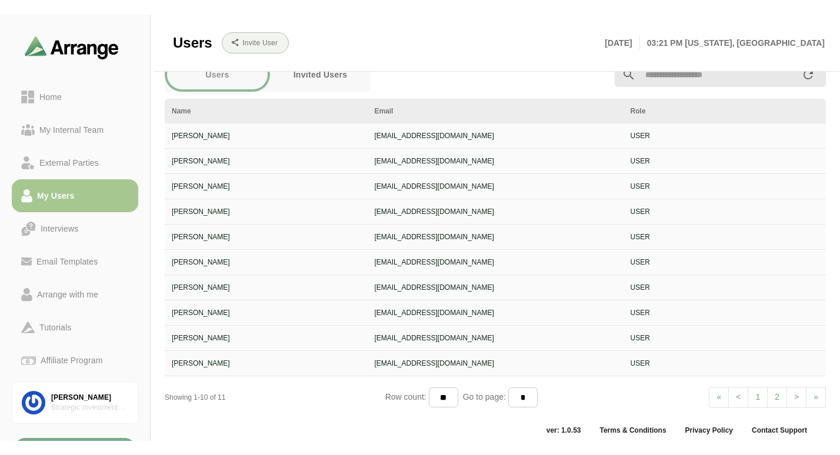
scroll to position [6, 0]
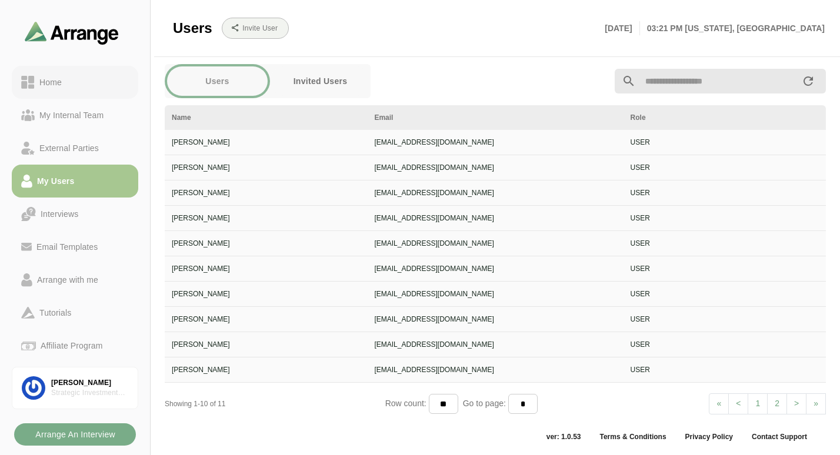
click at [59, 82] on div "Home" at bounding box center [51, 82] width 32 height 14
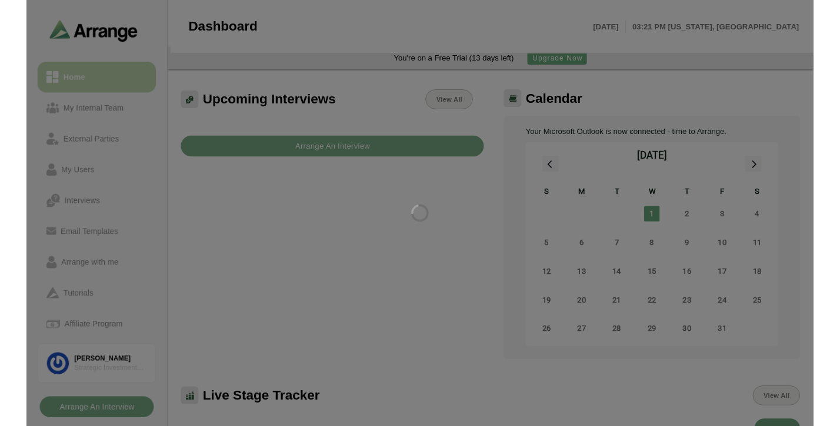
scroll to position [38, 0]
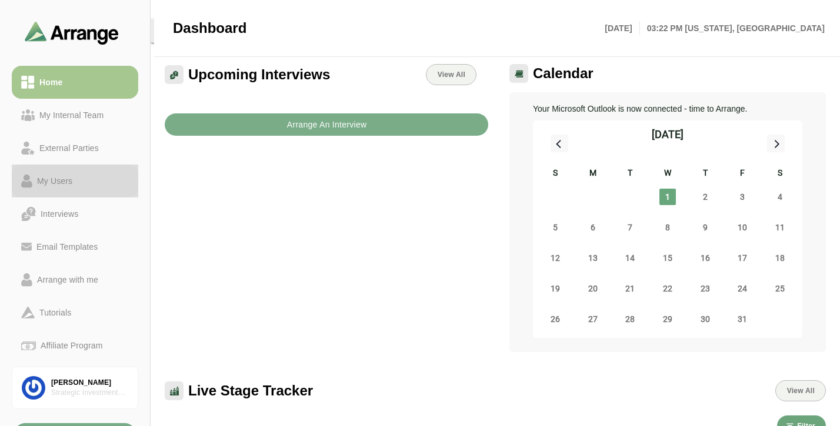
click at [62, 188] on link "My Users" at bounding box center [75, 181] width 126 height 33
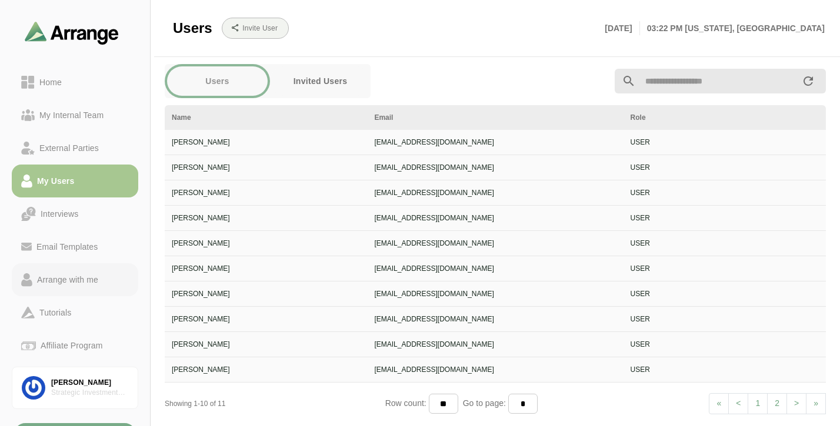
click at [82, 272] on link "Arrange with me" at bounding box center [75, 279] width 126 height 33
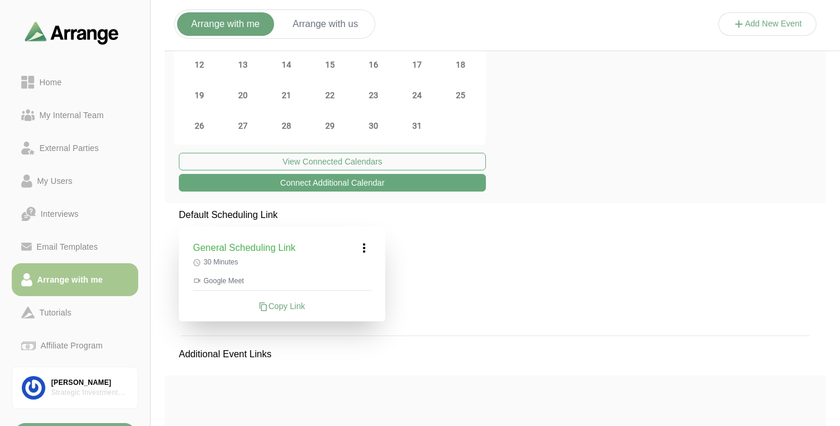
scroll to position [128, 0]
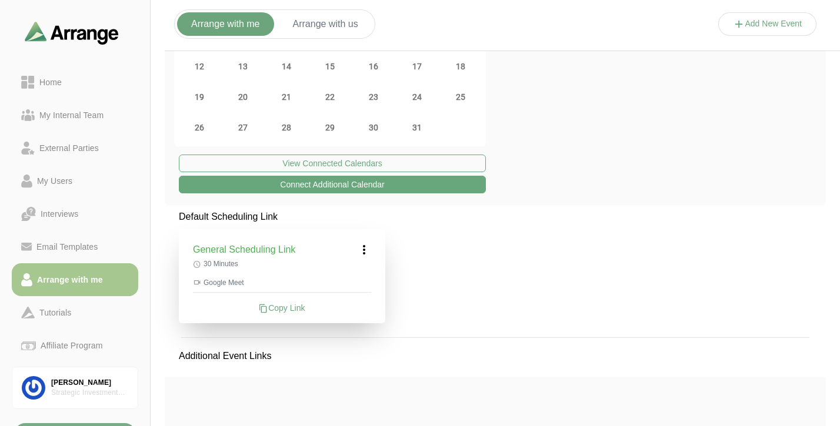
click at [363, 252] on icon at bounding box center [364, 250] width 14 height 14
click at [352, 279] on div "Edit" at bounding box center [353, 283] width 54 height 22
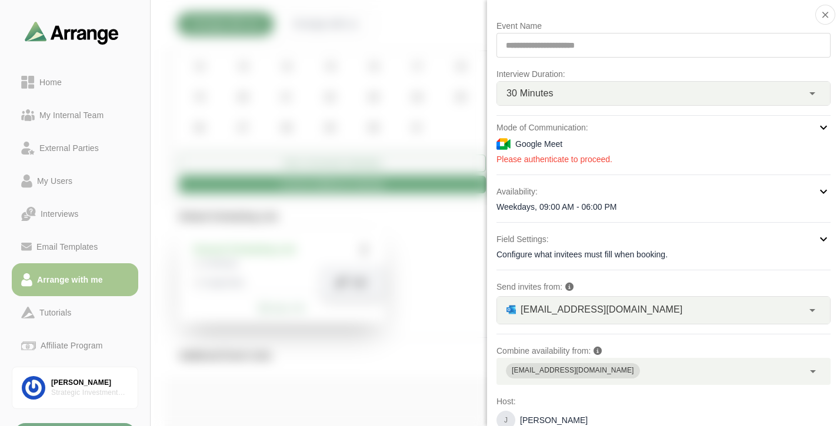
click at [555, 152] on div "Mode of Communication: Google Meet Please authenticate to proceed." at bounding box center [663, 143] width 334 height 45
click at [827, 126] on icon at bounding box center [823, 128] width 14 height 14
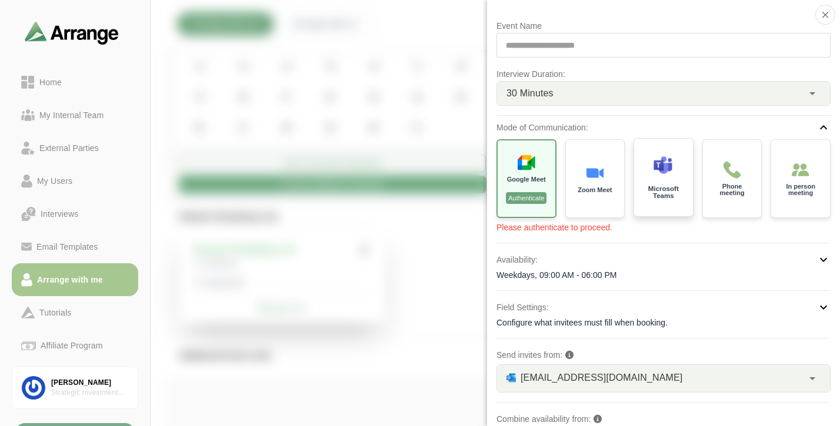
click at [665, 181] on div "Microsoft Teams" at bounding box center [664, 178] width 62 height 82
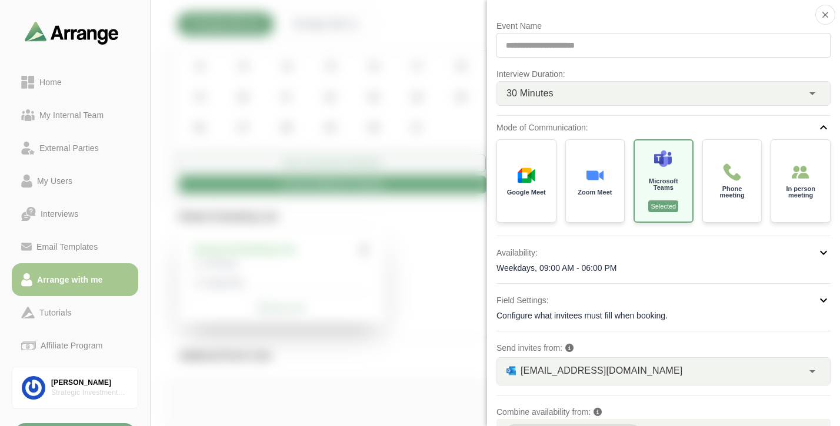
scroll to position [0, 0]
click at [665, 202] on p "Selected" at bounding box center [663, 207] width 31 height 12
click at [718, 36] on div at bounding box center [767, 36] width 99 height 0
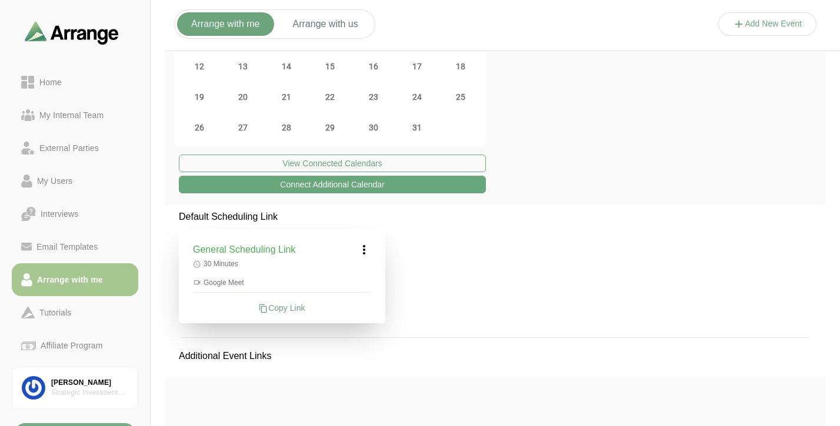
click at [362, 253] on icon at bounding box center [364, 250] width 14 height 14
click at [349, 279] on div "Edit" at bounding box center [353, 283] width 54 height 22
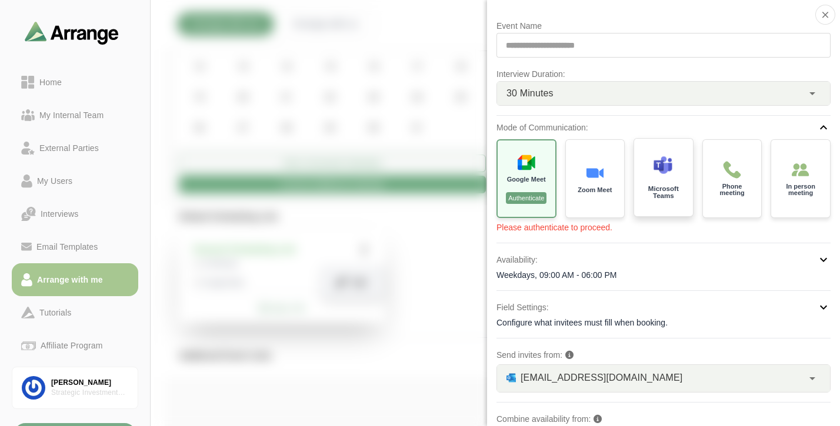
click at [663, 195] on p "Microsoft Teams" at bounding box center [663, 193] width 42 height 14
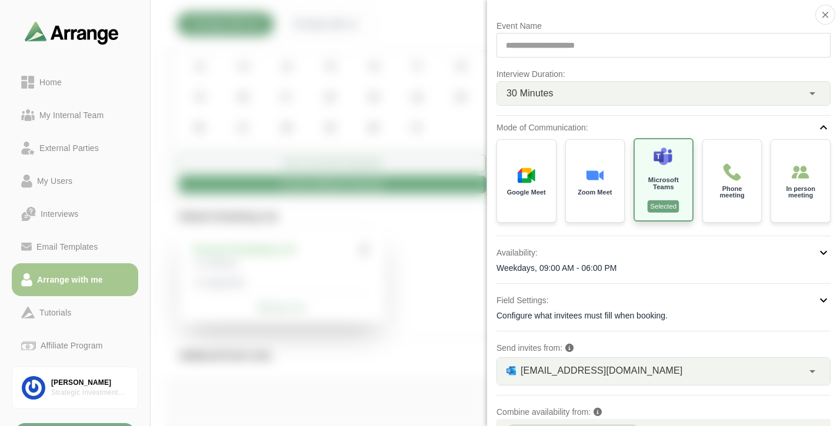
click at [663, 203] on p "Selected" at bounding box center [663, 207] width 31 height 12
click at [545, 191] on p "Google Meet" at bounding box center [526, 191] width 41 height 7
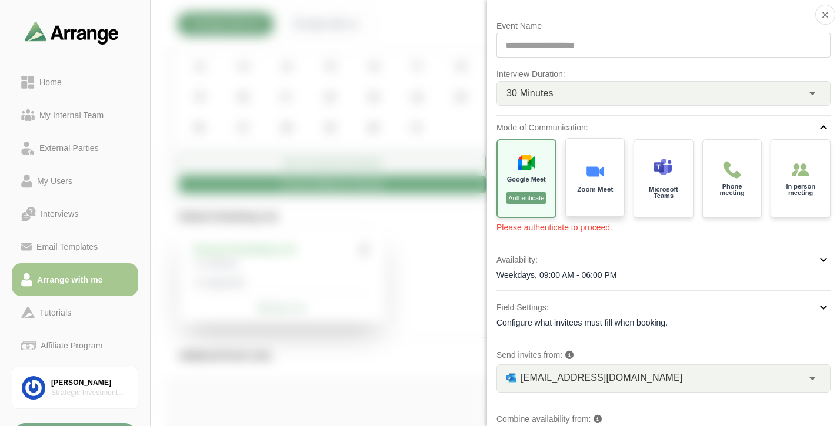
click at [589, 189] on p "Zoom Meet" at bounding box center [595, 189] width 36 height 7
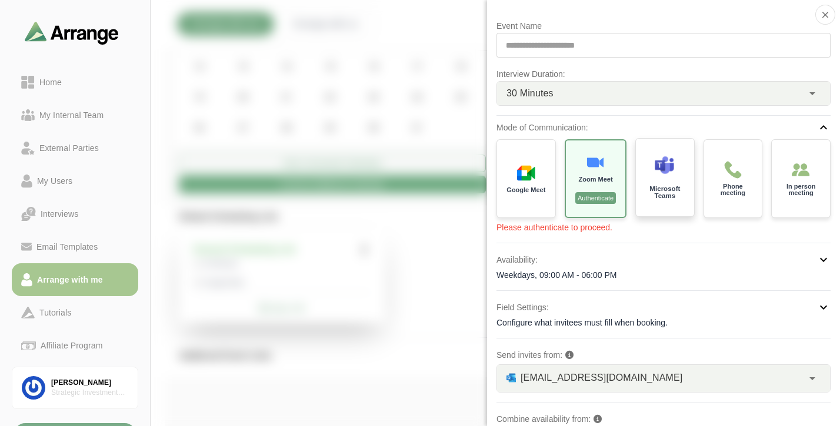
click at [665, 188] on p "Microsoft Teams" at bounding box center [664, 193] width 41 height 14
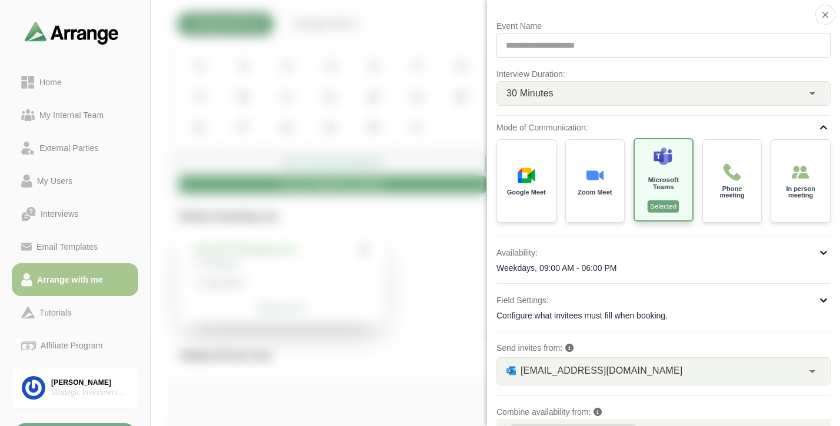
click at [665, 202] on p "Selected" at bounding box center [663, 207] width 31 height 12
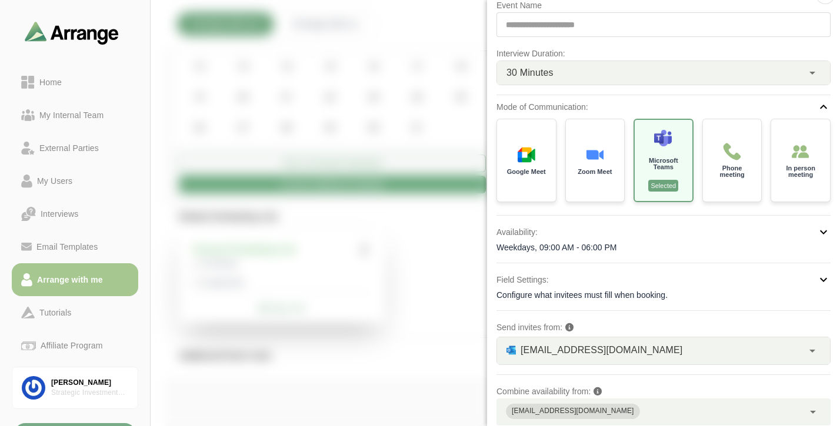
scroll to position [21, 0]
click at [646, 247] on div "Weekdays, 09:00 AM - 06:00 PM" at bounding box center [663, 248] width 334 height 12
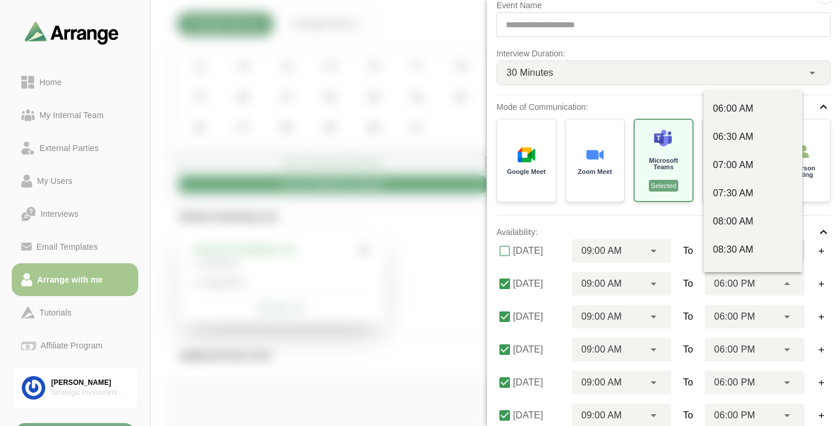
click at [780, 286] on icon at bounding box center [787, 284] width 14 height 14
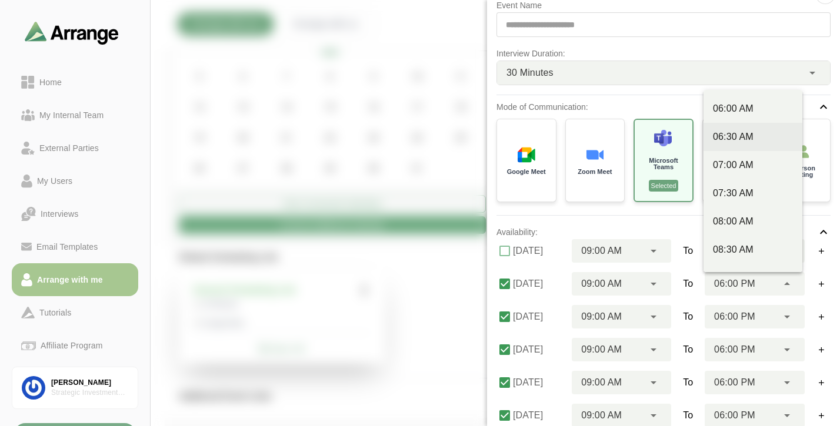
scroll to position [85, 0]
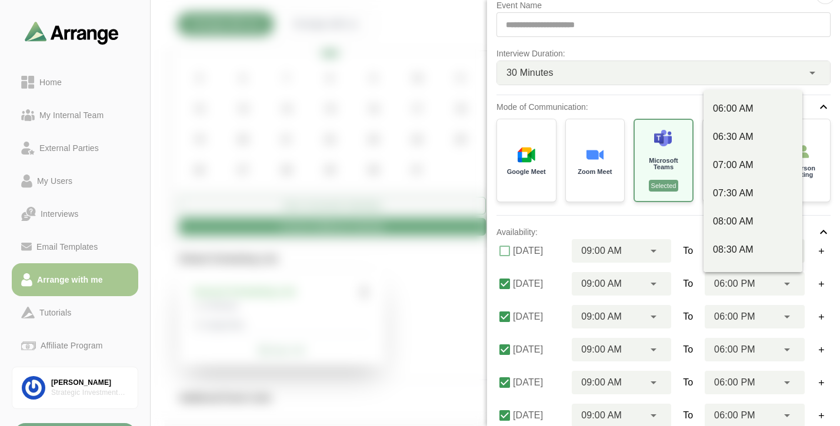
click at [796, 282] on div "06:00 PM ********" at bounding box center [755, 284] width 100 height 24
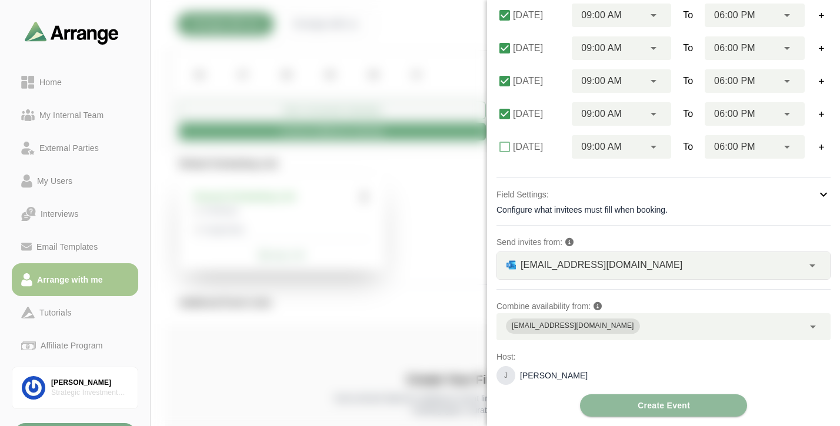
scroll to position [176, 0]
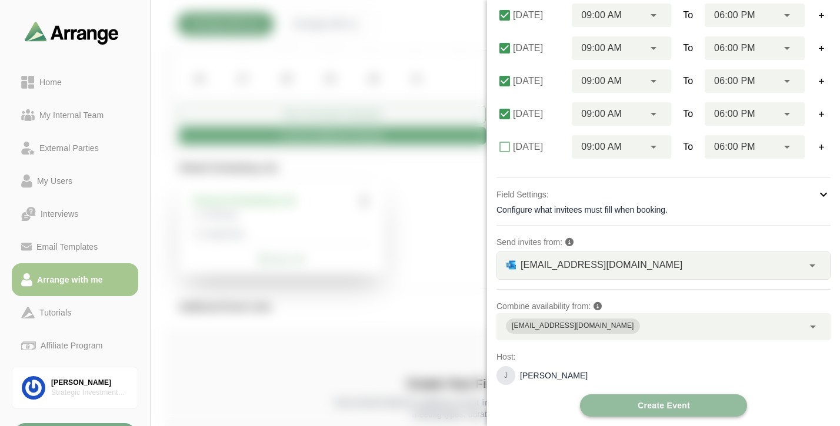
click at [680, 405] on span "Create Event" at bounding box center [663, 406] width 53 height 22
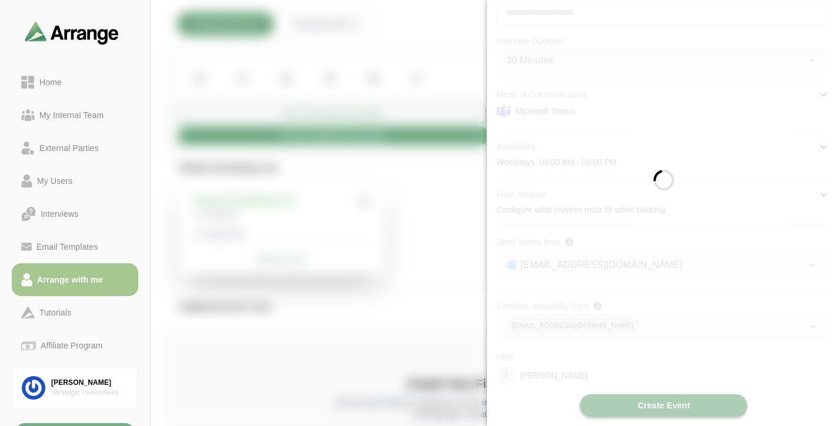
scroll to position [33, 0]
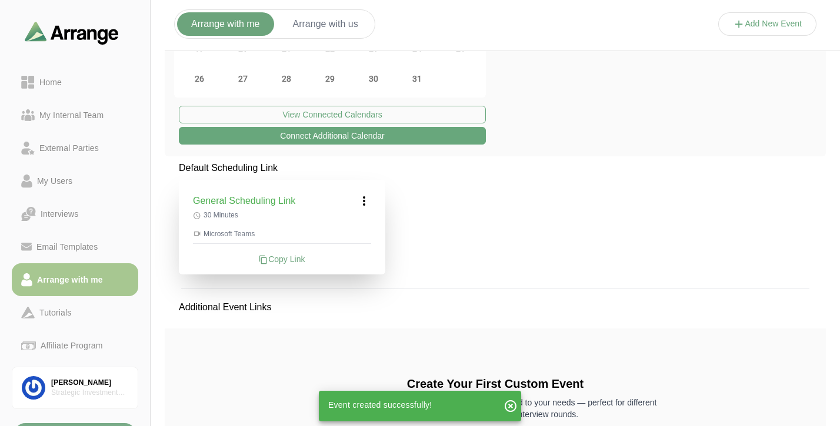
click at [366, 201] on icon at bounding box center [364, 201] width 14 height 14
click at [356, 236] on div "Edit" at bounding box center [353, 234] width 54 height 22
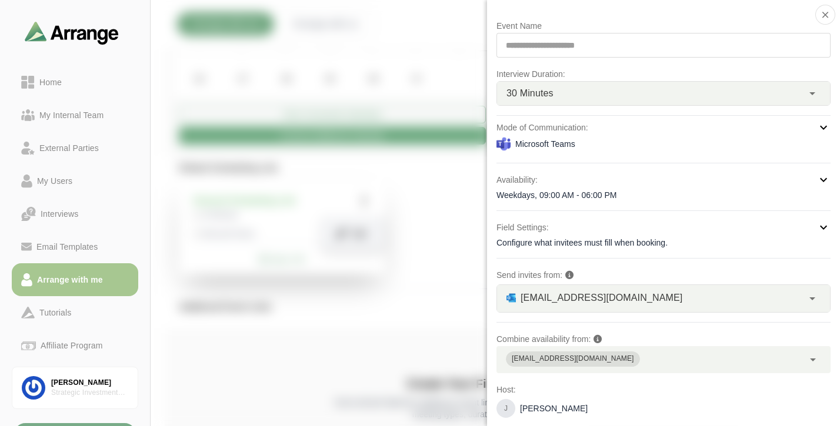
click at [718, 36] on div at bounding box center [767, 36] width 99 height 0
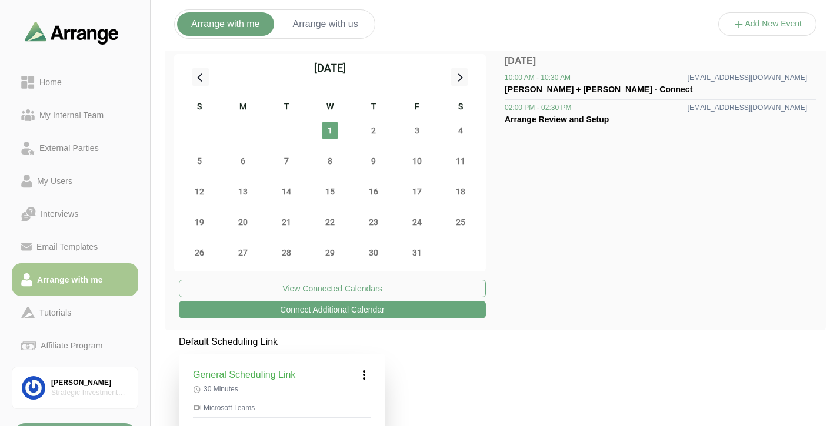
scroll to position [0, 0]
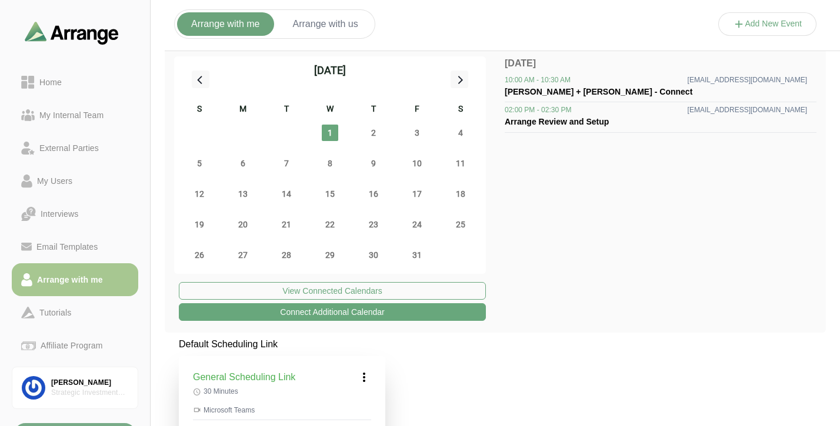
click at [333, 27] on button "Arrange with us" at bounding box center [326, 24] width 94 height 24
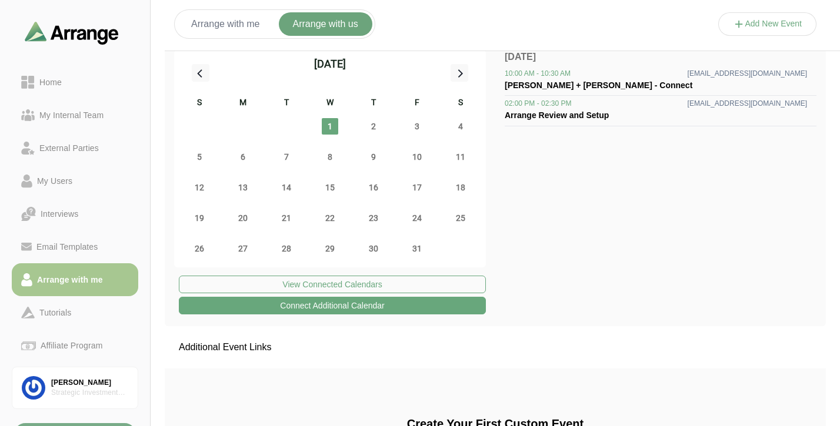
scroll to position [7, 0]
click at [776, 19] on button "Add New Event" at bounding box center [767, 24] width 99 height 24
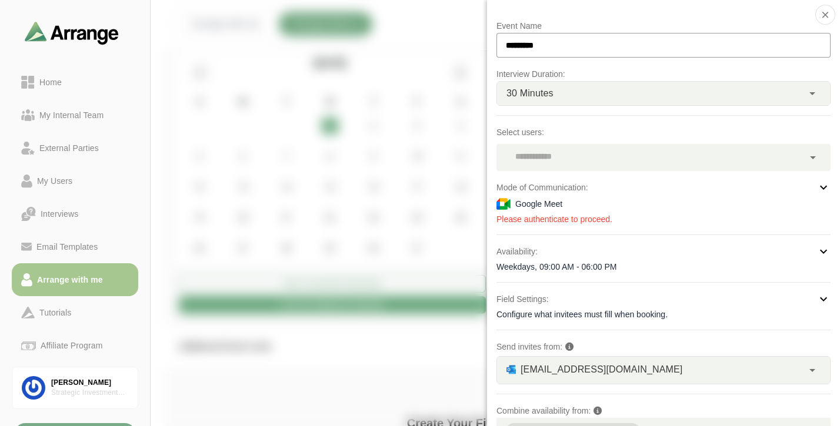
click at [653, 162] on div at bounding box center [649, 157] width 307 height 27
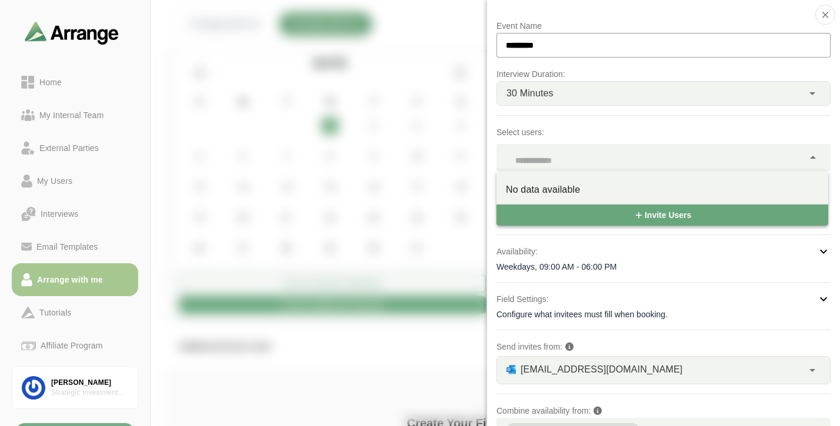
click at [653, 162] on div at bounding box center [649, 157] width 307 height 27
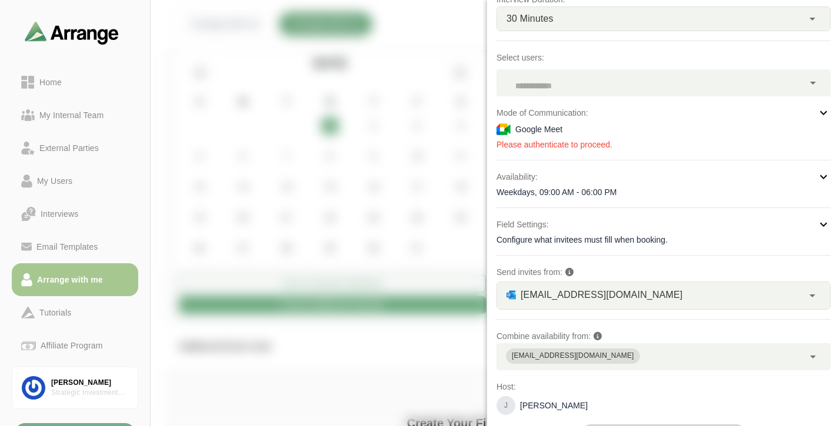
scroll to position [74, 0]
click at [771, 135] on div "Google Meet" at bounding box center [663, 131] width 334 height 14
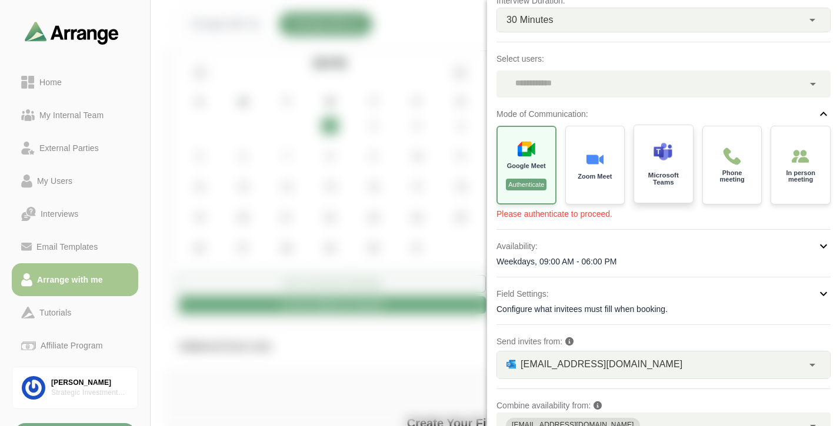
click at [668, 173] on p "Microsoft Teams" at bounding box center [663, 179] width 42 height 14
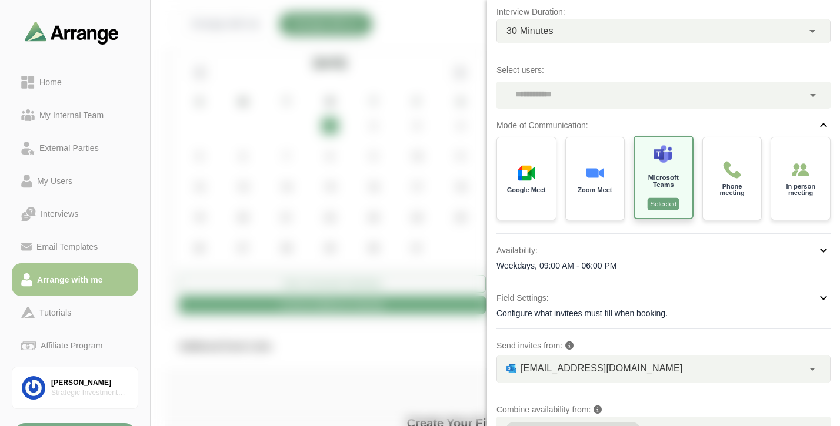
scroll to position [57, 0]
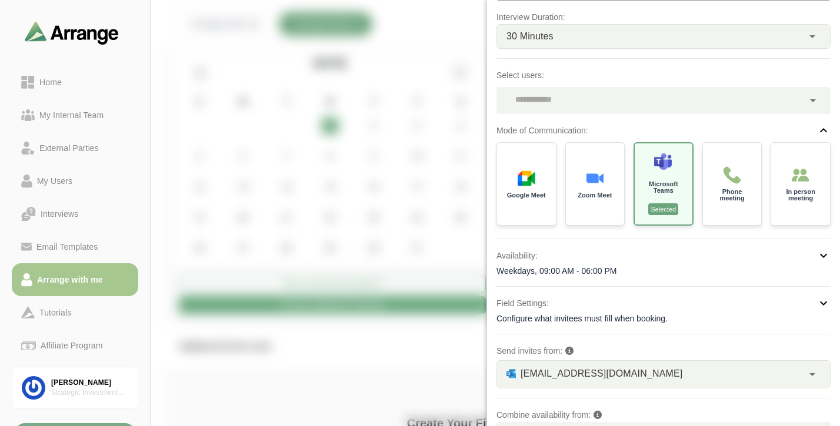
click at [798, 102] on div at bounding box center [649, 100] width 307 height 27
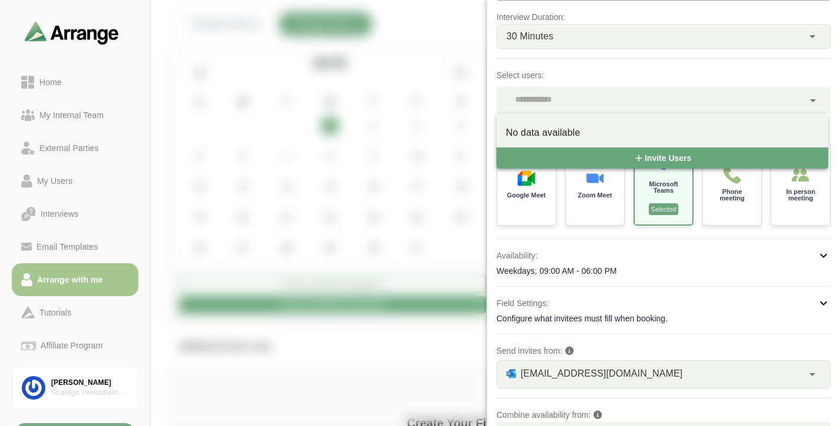
click at [718, 36] on div at bounding box center [767, 36] width 99 height 0
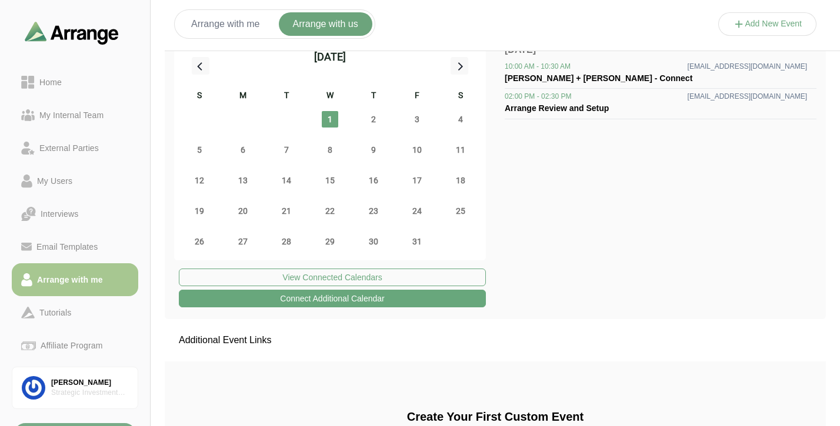
scroll to position [0, 0]
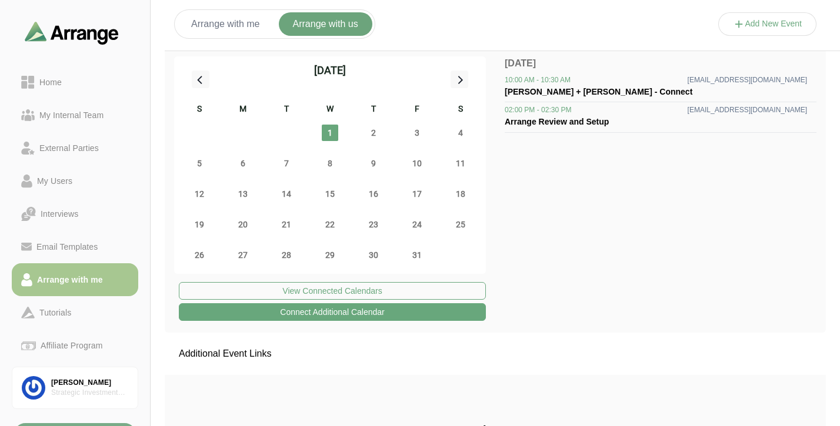
click at [241, 26] on button "Arrange with me" at bounding box center [225, 24] width 97 height 24
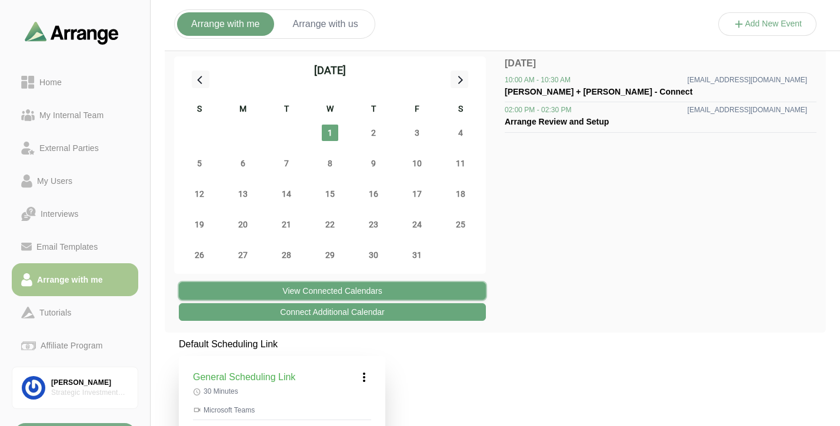
click at [379, 283] on button "View Connected Calendars" at bounding box center [332, 291] width 307 height 18
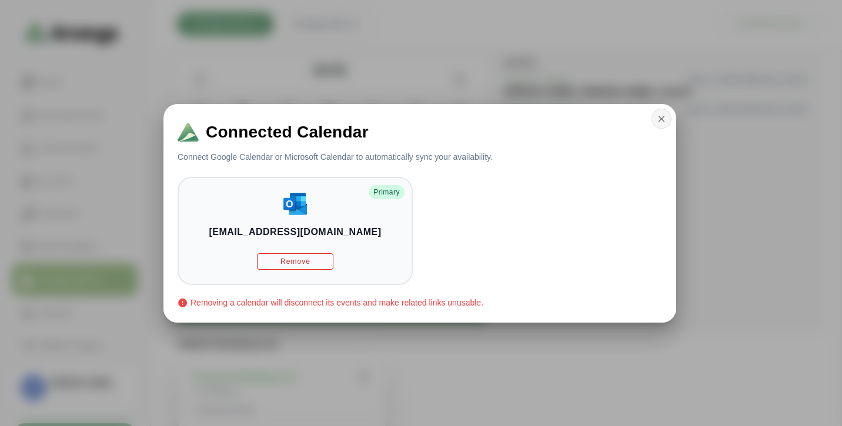
click at [663, 117] on icon "button" at bounding box center [661, 119] width 11 height 11
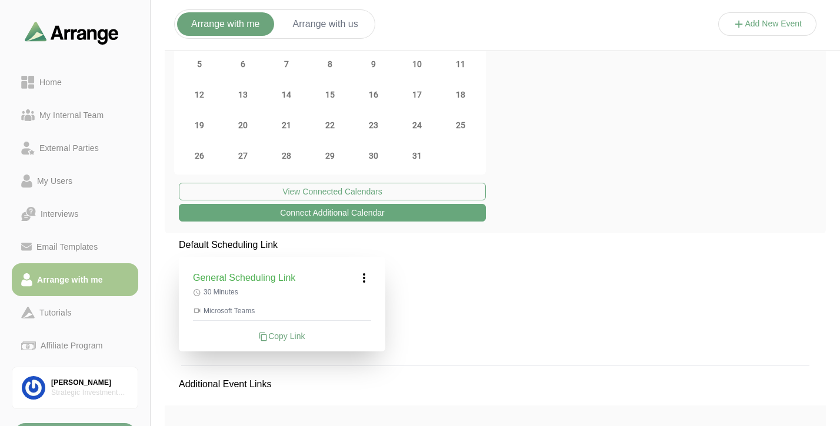
scroll to position [99, 0]
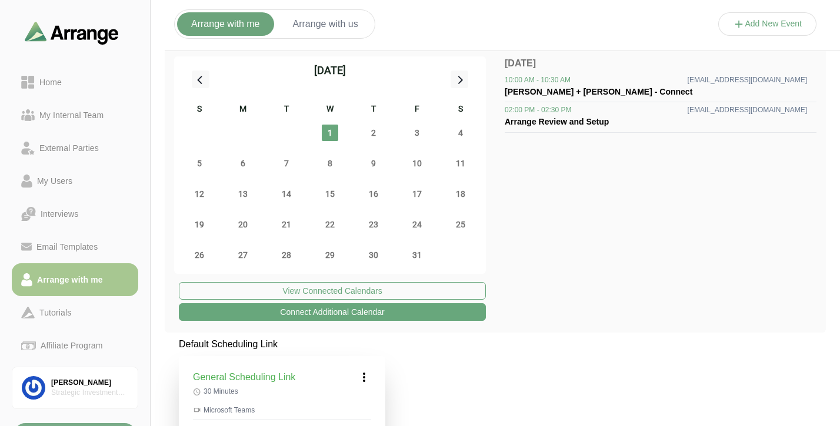
click at [365, 378] on icon at bounding box center [364, 378] width 14 height 14
click at [366, 405] on div "Edit" at bounding box center [353, 410] width 54 height 22
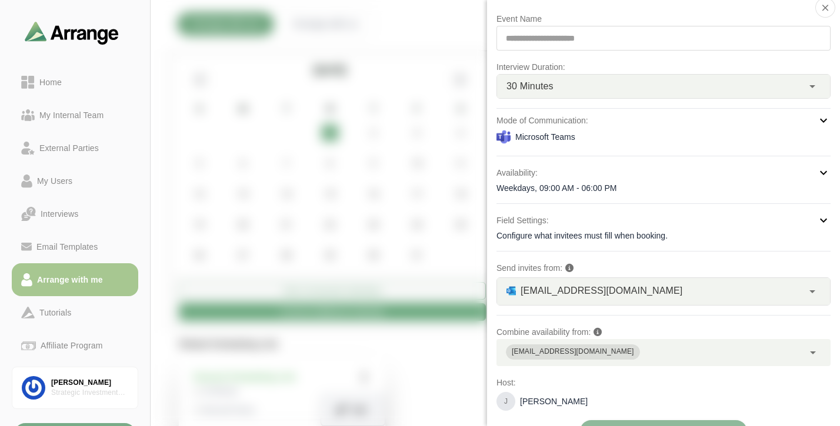
scroll to position [33, 0]
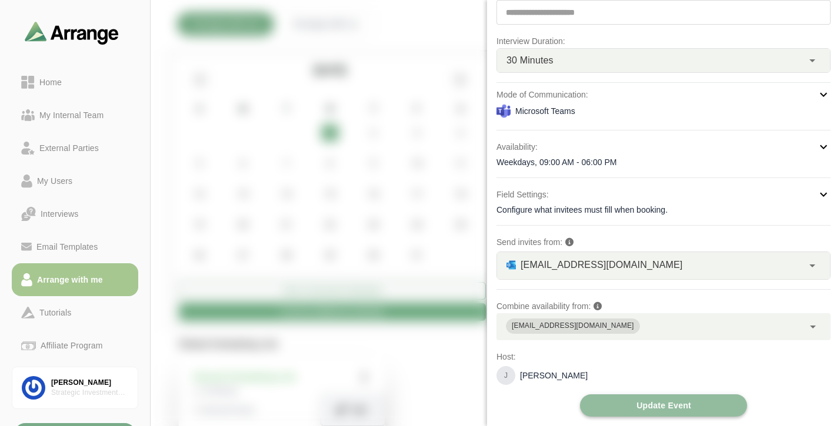
click at [658, 406] on span "Update Event" at bounding box center [663, 406] width 55 height 22
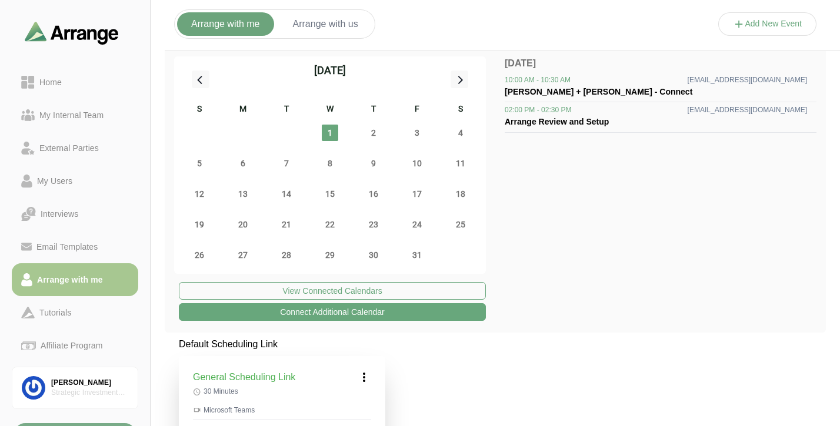
click at [362, 376] on icon at bounding box center [364, 378] width 14 height 14
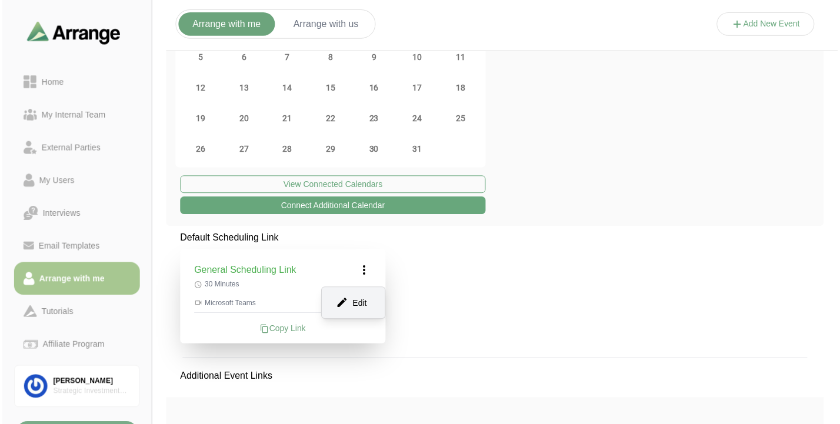
scroll to position [105, 0]
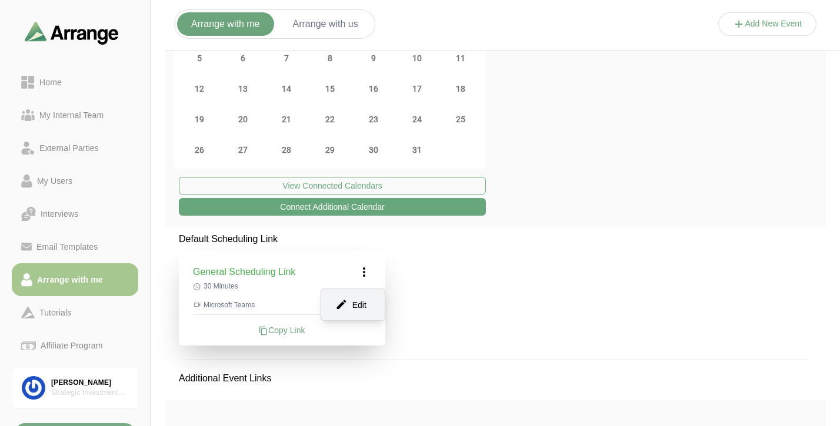
click at [289, 333] on div "Copy Link" at bounding box center [282, 331] width 178 height 12
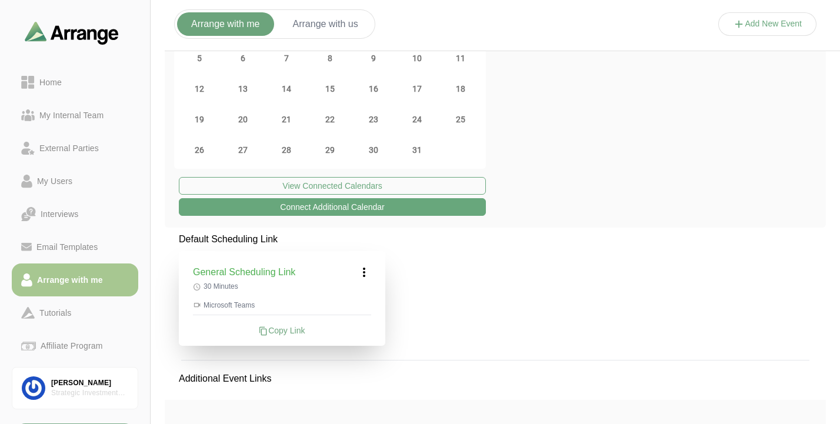
click at [284, 328] on div "Copy Link" at bounding box center [282, 331] width 178 height 12
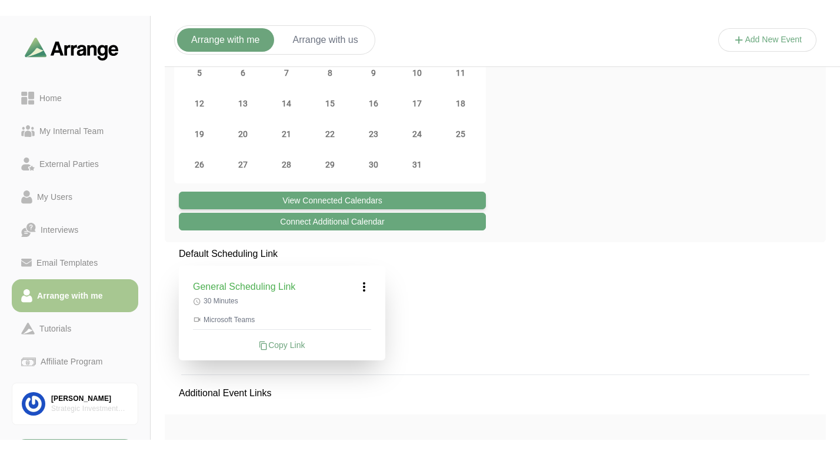
scroll to position [104, 0]
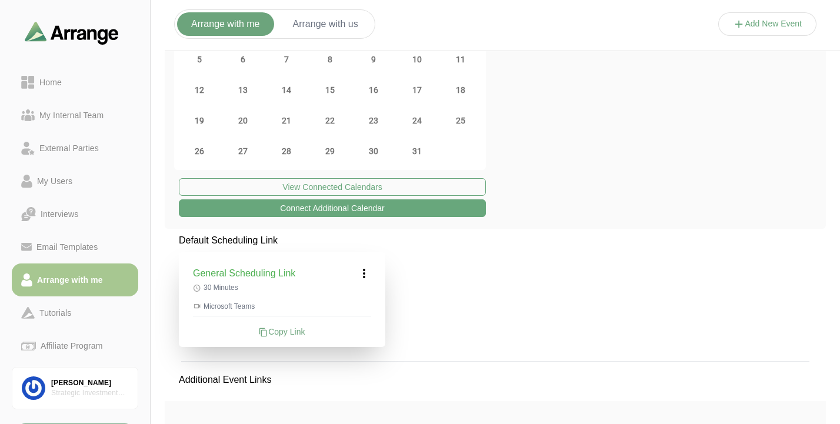
click at [292, 331] on div "Copy Link" at bounding box center [282, 332] width 178 height 12
click at [340, 24] on button "Arrange with us" at bounding box center [326, 24] width 94 height 24
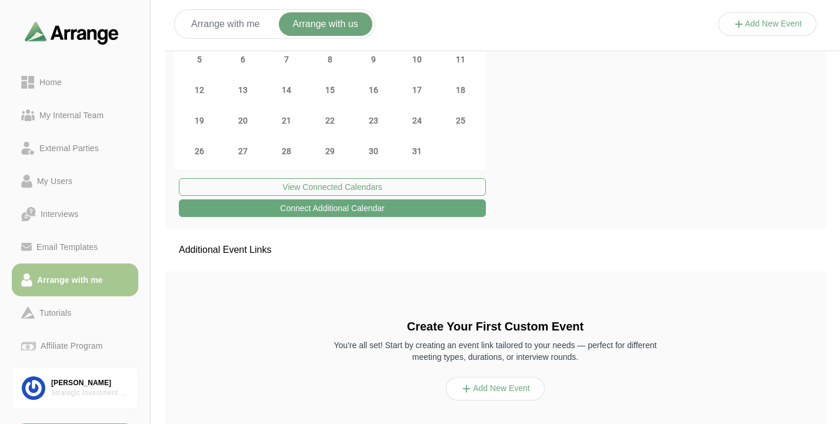
click at [248, 21] on button "Arrange with me" at bounding box center [225, 24] width 97 height 24
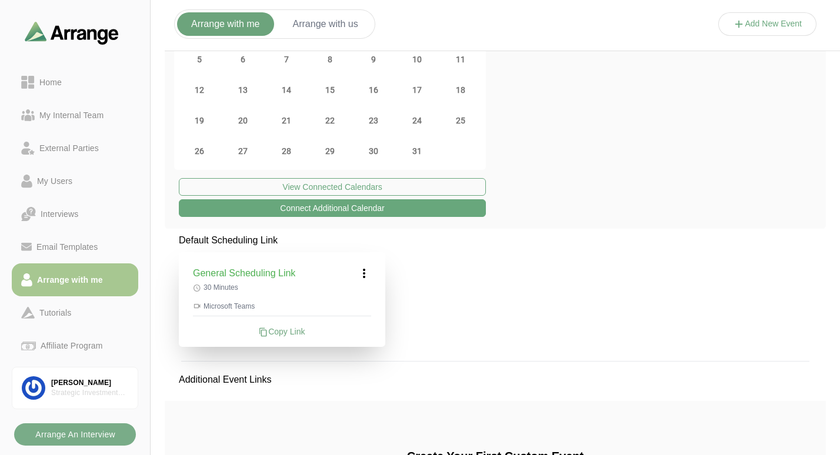
click at [332, 21] on button "Arrange with us" at bounding box center [326, 24] width 94 height 24
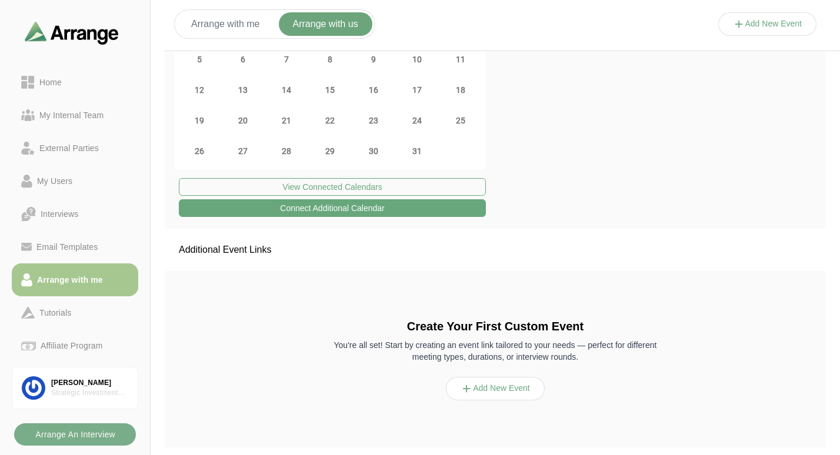
click at [751, 25] on button "Add New Event" at bounding box center [767, 24] width 99 height 24
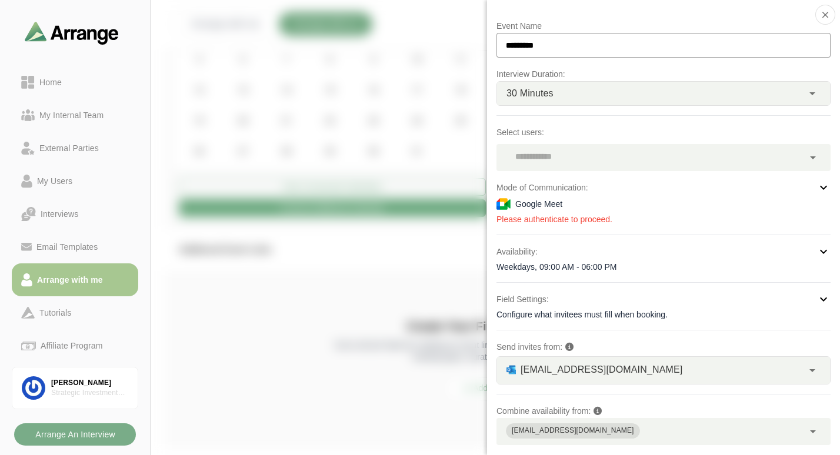
click at [589, 207] on div "Google Meet" at bounding box center [663, 204] width 334 height 14
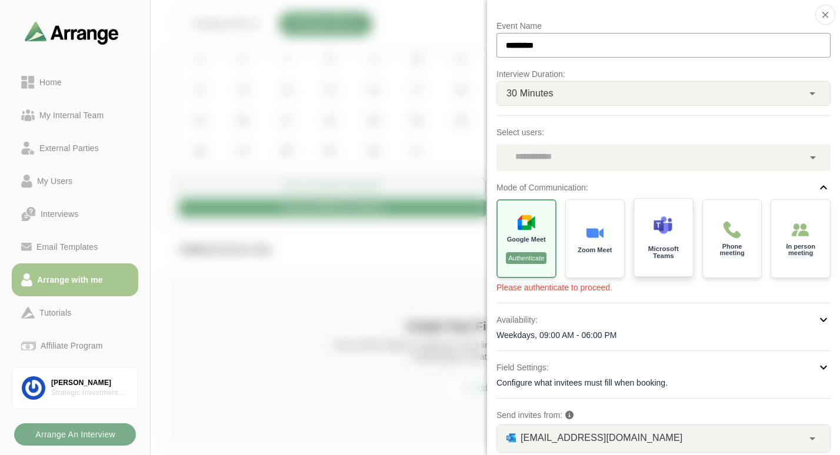
click at [660, 228] on img at bounding box center [662, 225] width 19 height 19
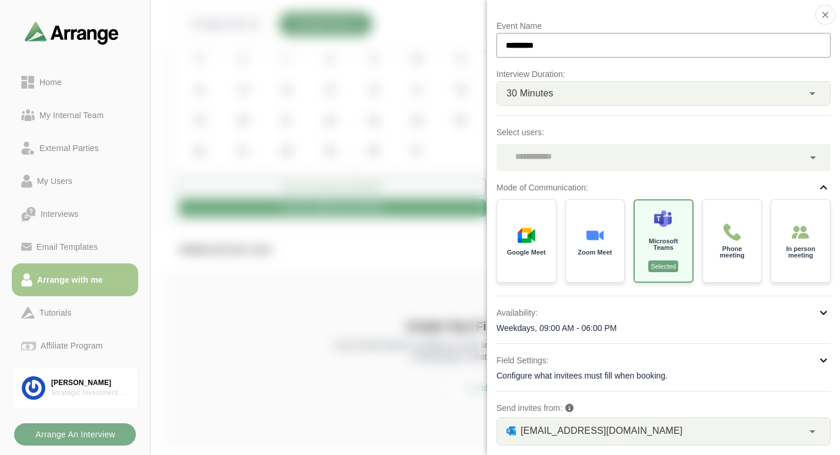
click at [619, 158] on div at bounding box center [649, 157] width 307 height 27
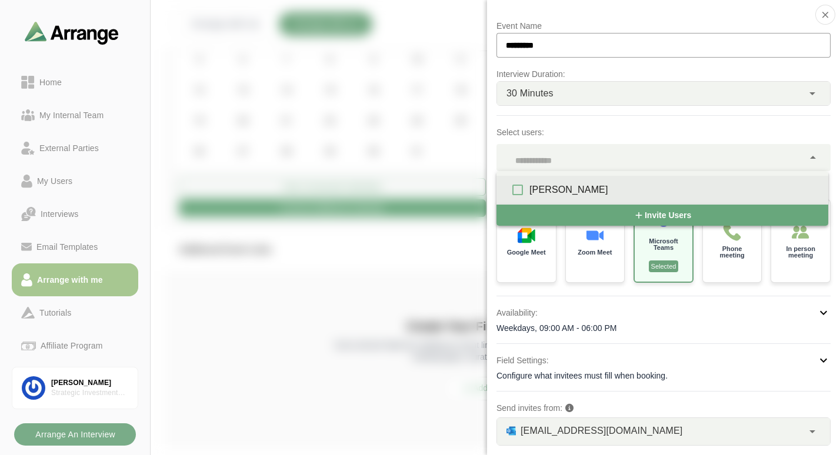
click at [574, 185] on div "[PERSON_NAME]" at bounding box center [673, 190] width 289 height 14
type input "***"
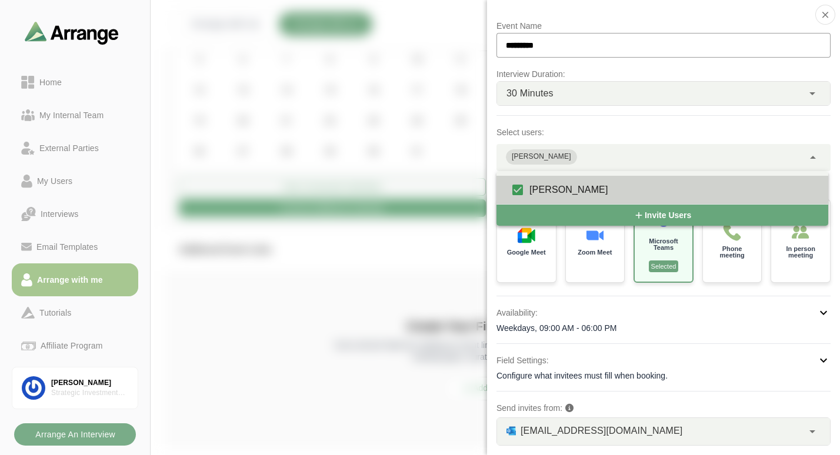
click at [573, 185] on div "[PERSON_NAME]" at bounding box center [673, 190] width 289 height 14
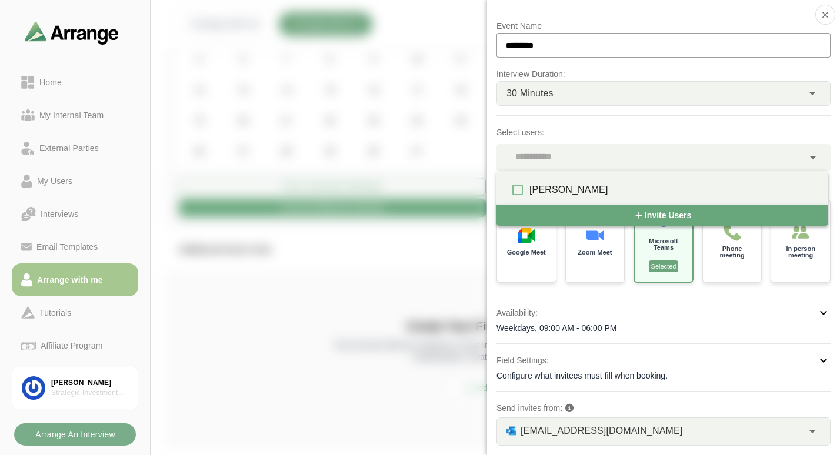
click at [718, 36] on div at bounding box center [767, 36] width 99 height 0
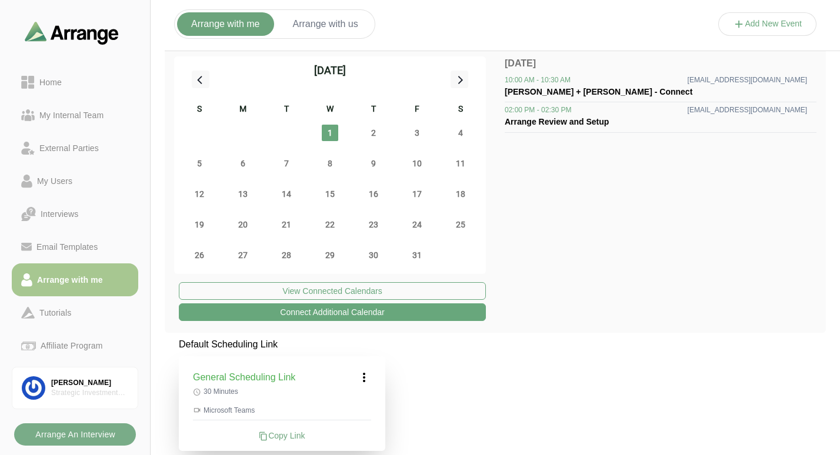
click at [340, 25] on button "Arrange with us" at bounding box center [326, 24] width 94 height 24
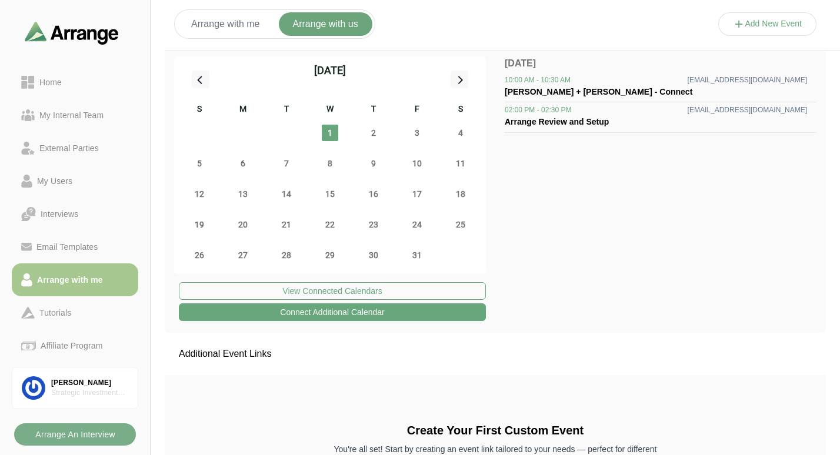
click at [743, 26] on button "Add New Event" at bounding box center [767, 24] width 99 height 24
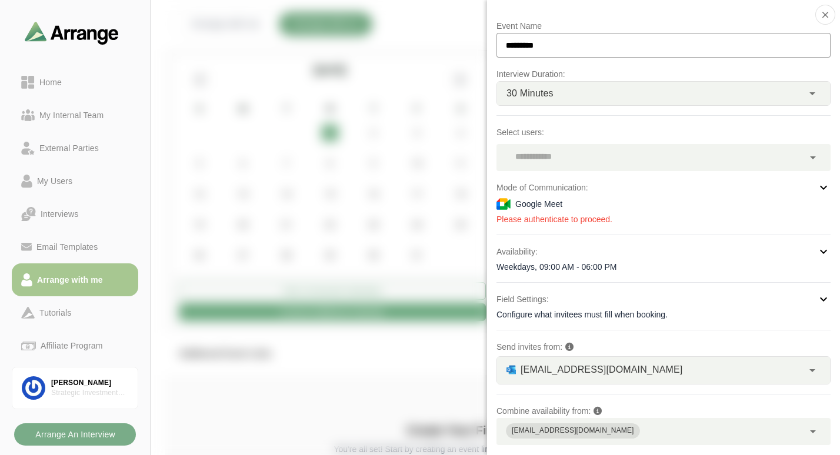
click at [574, 158] on div at bounding box center [649, 157] width 307 height 27
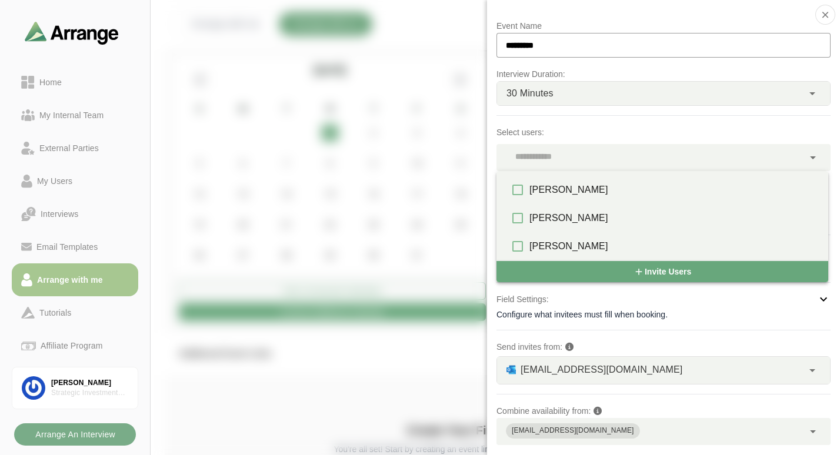
click at [718, 36] on div at bounding box center [767, 36] width 99 height 0
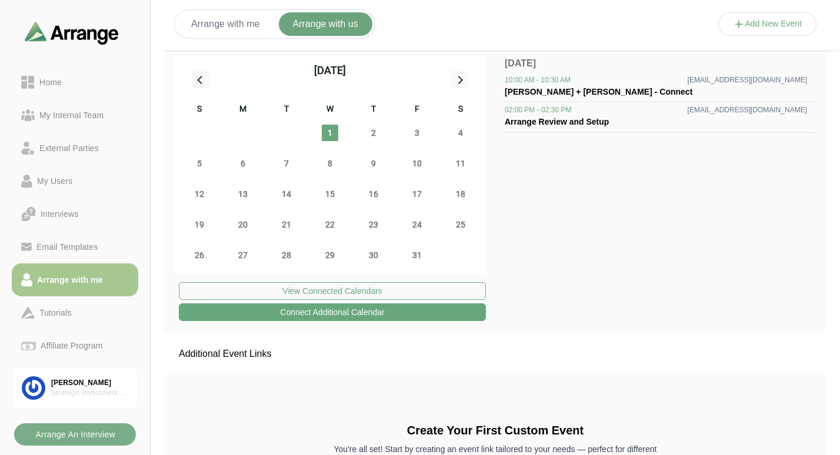
click at [235, 20] on button "Arrange with me" at bounding box center [225, 24] width 97 height 24
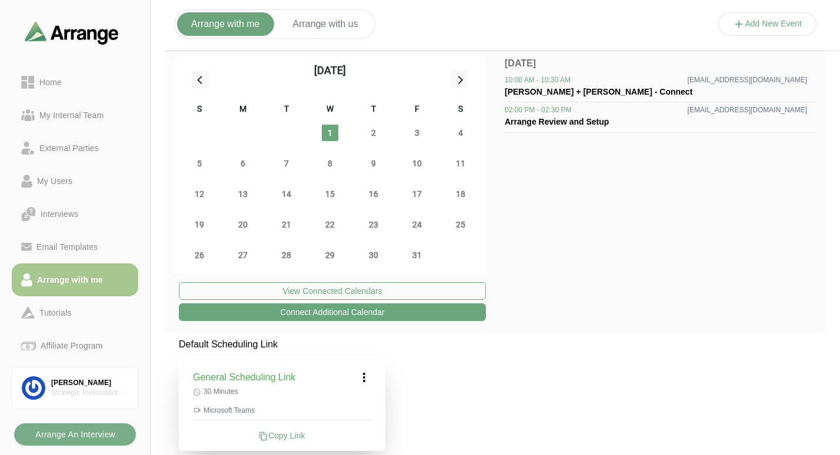
click at [368, 379] on icon at bounding box center [364, 378] width 14 height 14
click at [355, 408] on div "Edit" at bounding box center [353, 410] width 54 height 22
